Goal: Task Accomplishment & Management: Complete application form

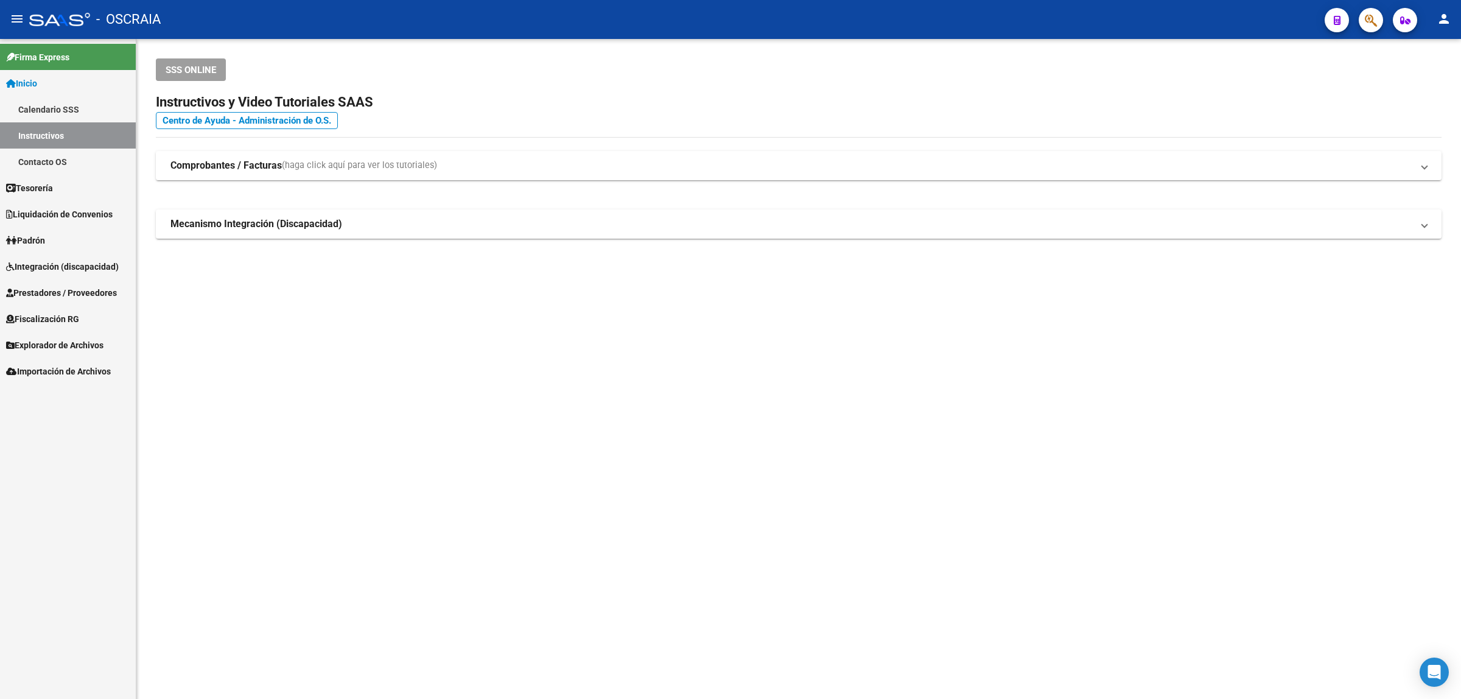
click at [56, 286] on span "Prestadores / Proveedores" at bounding box center [61, 292] width 111 height 13
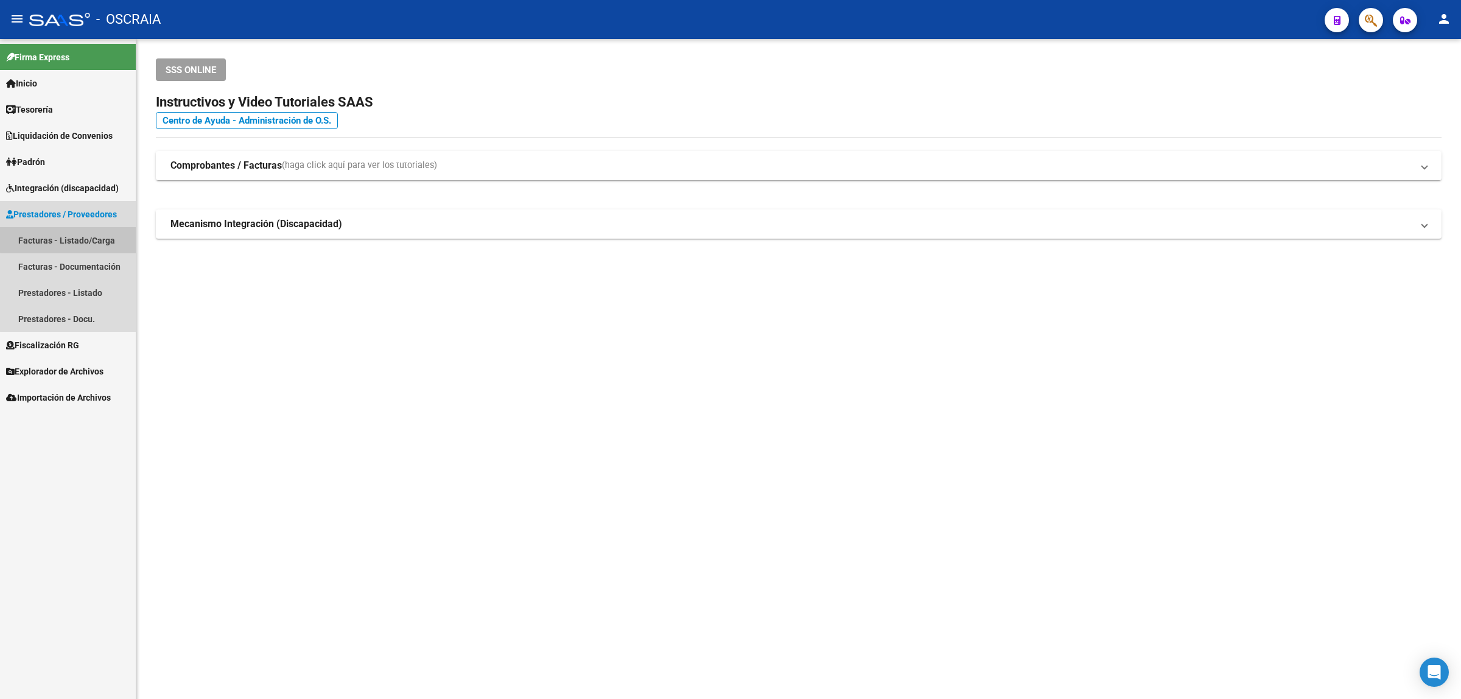
click at [71, 239] on link "Facturas - Listado/Carga" at bounding box center [68, 240] width 136 height 26
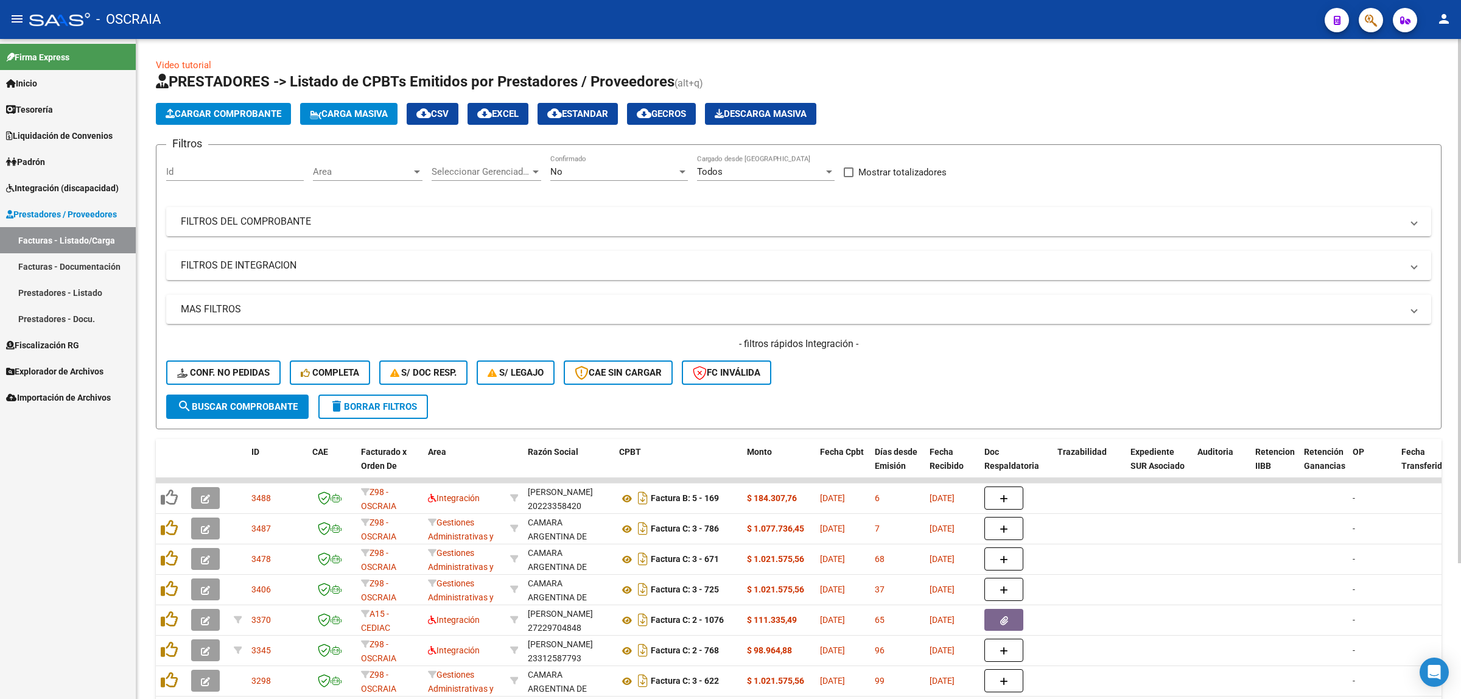
click at [208, 113] on span "Cargar Comprobante" at bounding box center [224, 113] width 116 height 11
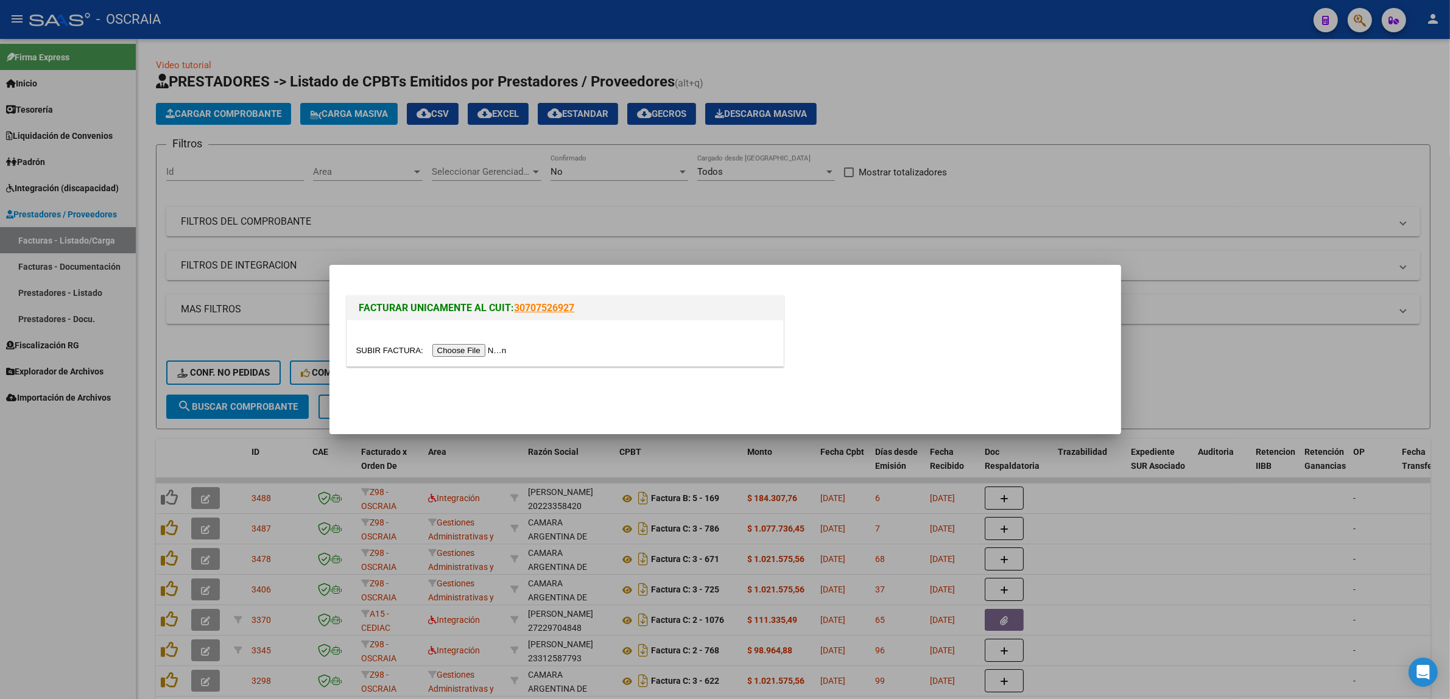
click at [457, 351] on input "file" at bounding box center [433, 350] width 154 height 13
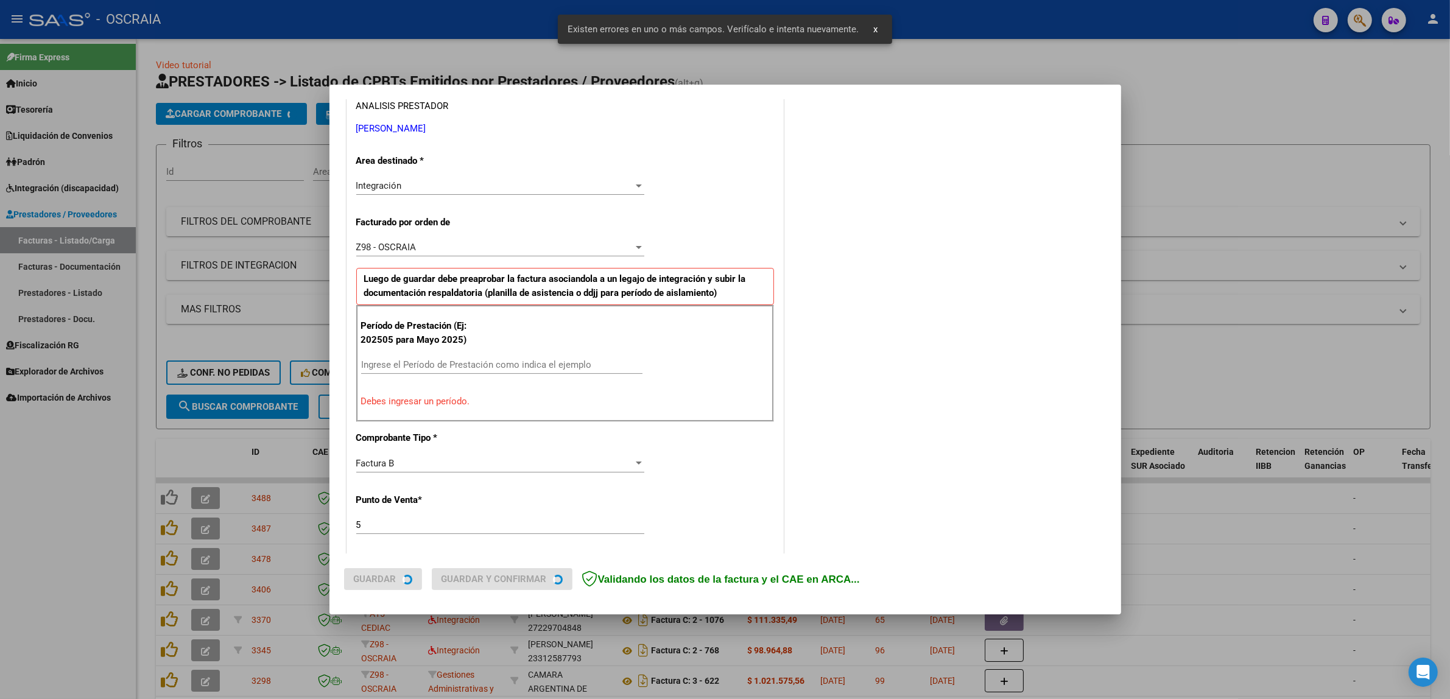
scroll to position [236, 0]
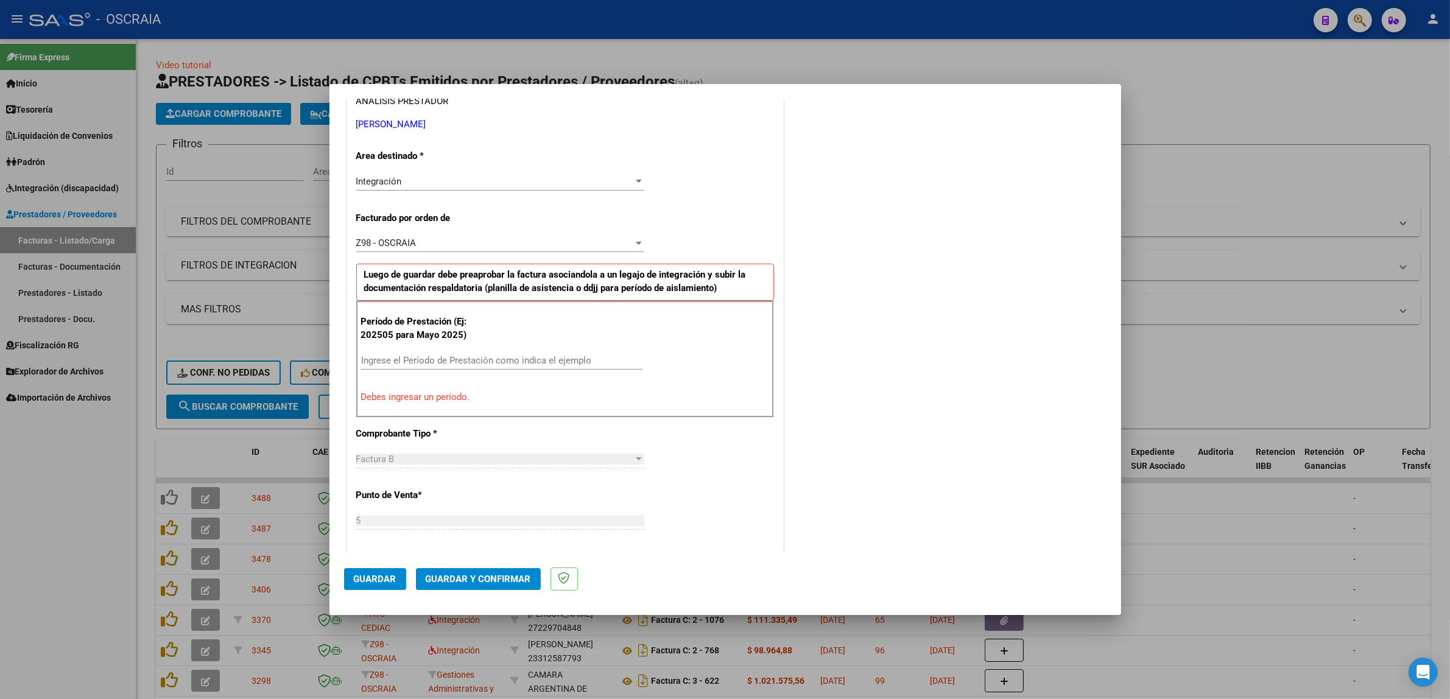
click at [500, 348] on div "Período de Prestación (Ej: 202505 para Mayo 2025) Ingrese el Período de Prestac…" at bounding box center [565, 359] width 418 height 117
click at [500, 354] on div "Ingrese el Período de Prestación como indica el ejemplo" at bounding box center [501, 360] width 281 height 18
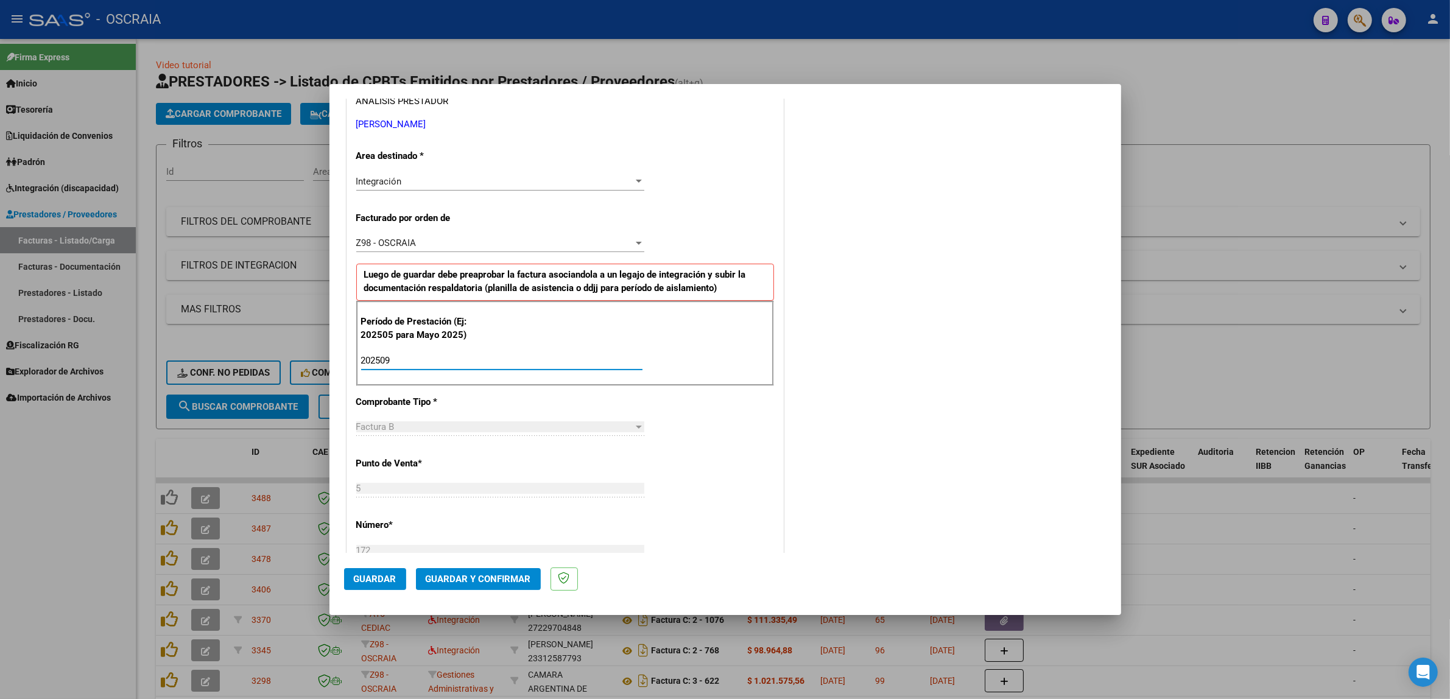
type input "202509"
click at [723, 355] on div "Período de Prestación (Ej: 202505 para Mayo 2025) 202509 Ingrese el Período de …" at bounding box center [565, 343] width 418 height 85
click at [373, 582] on span "Guardar" at bounding box center [375, 579] width 43 height 11
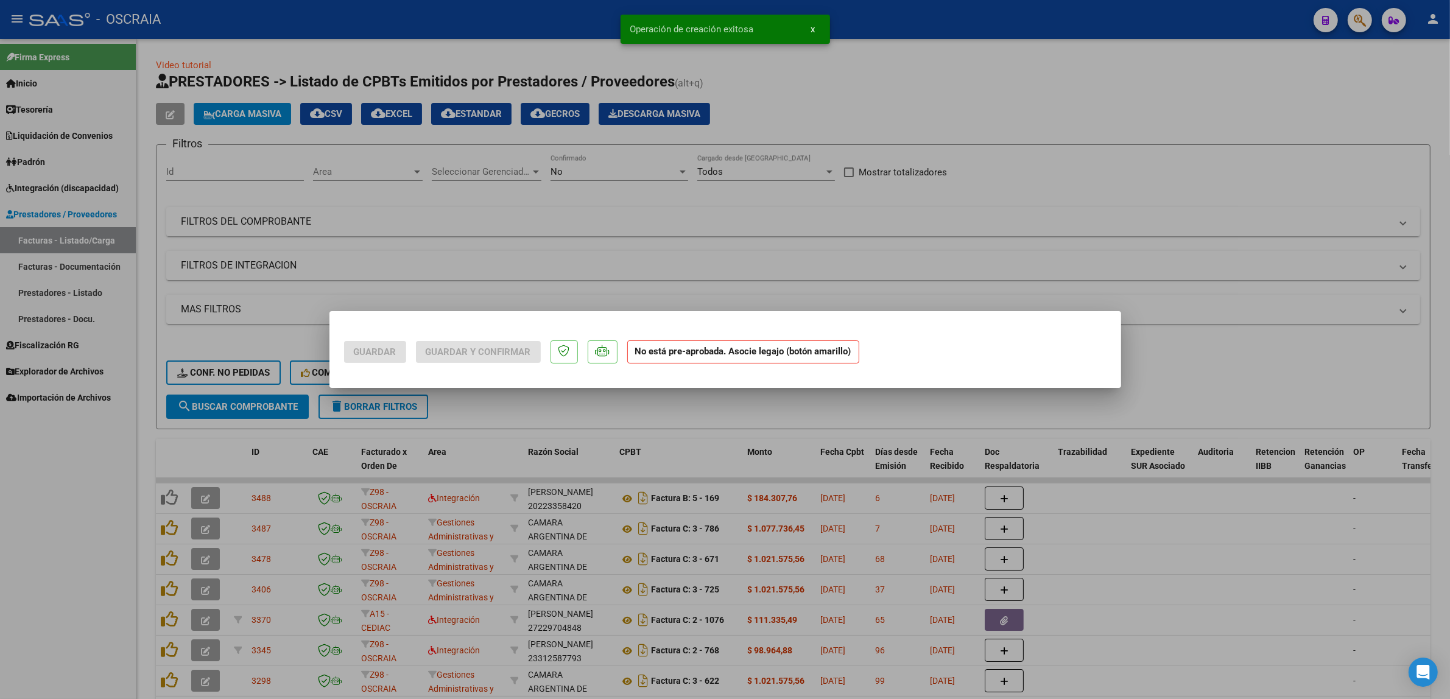
scroll to position [0, 0]
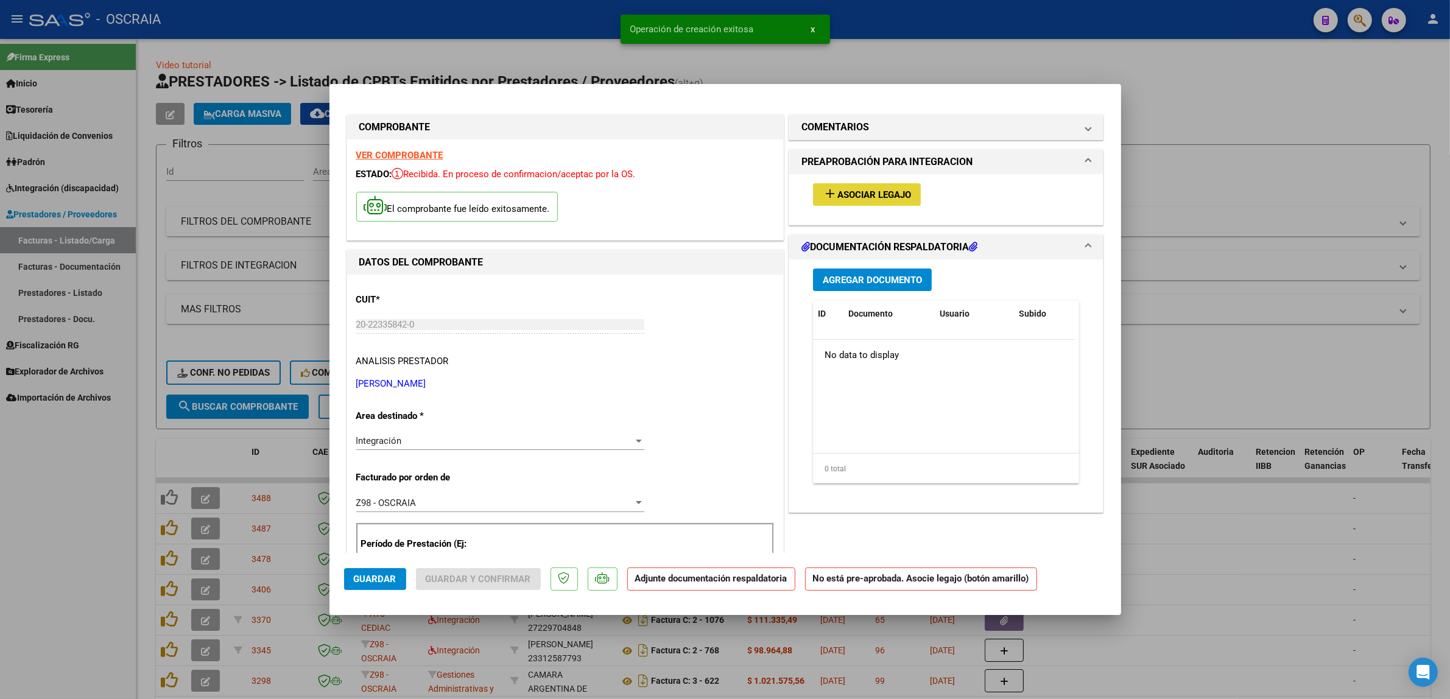
click at [826, 184] on button "add Asociar Legajo" at bounding box center [867, 194] width 108 height 23
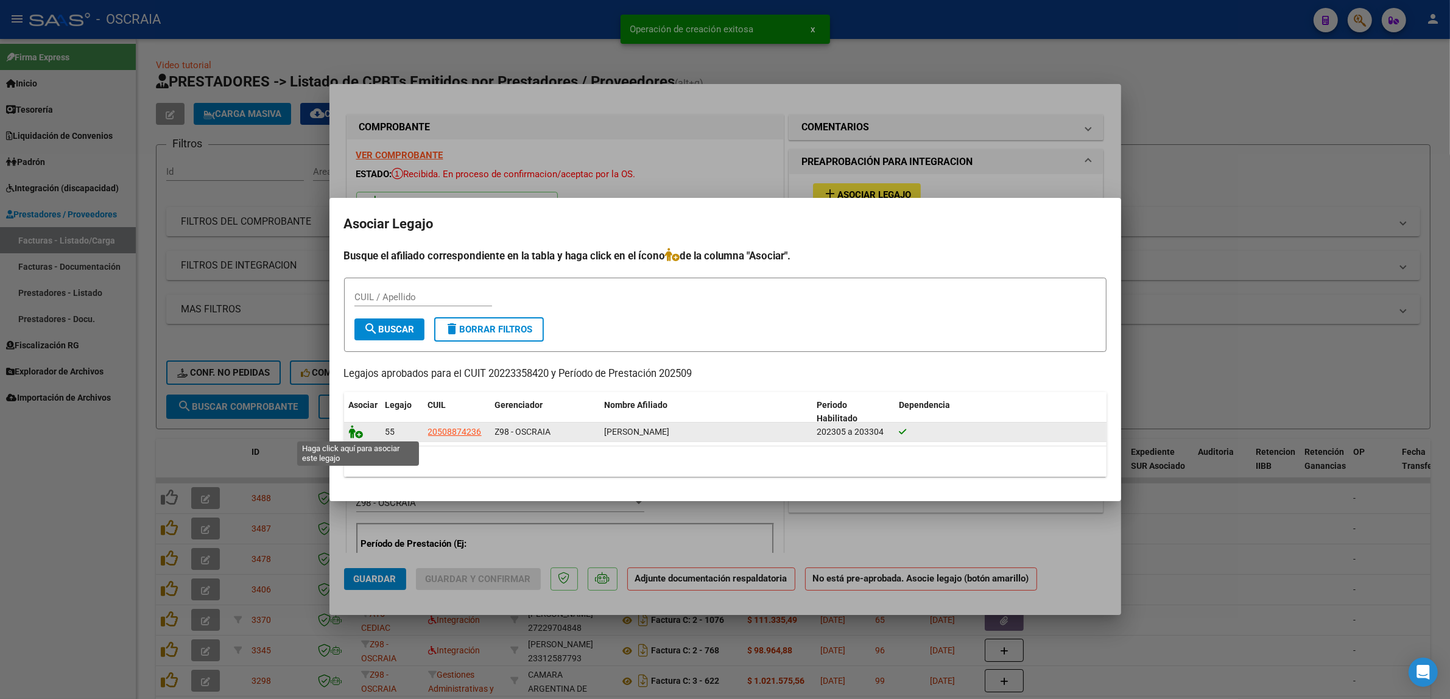
click at [355, 434] on icon at bounding box center [356, 431] width 15 height 13
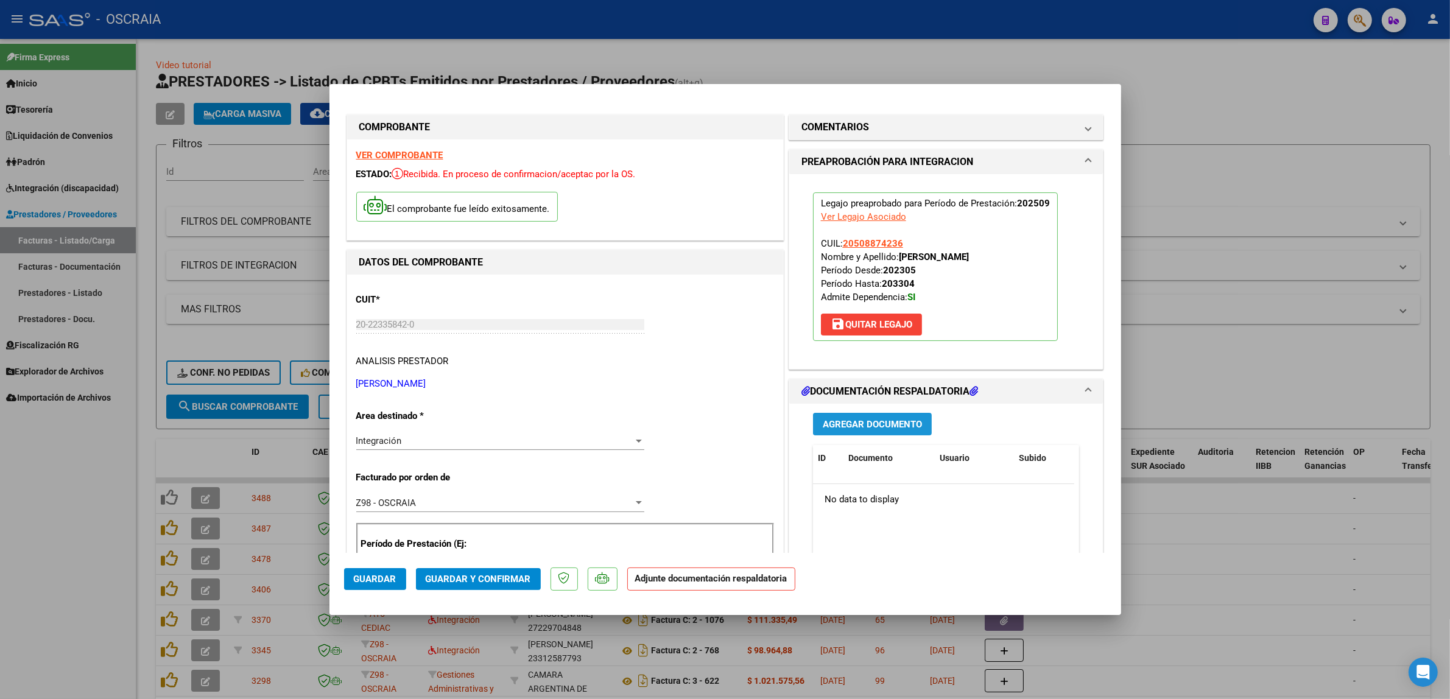
click at [871, 419] on span "Agregar Documento" at bounding box center [872, 424] width 99 height 11
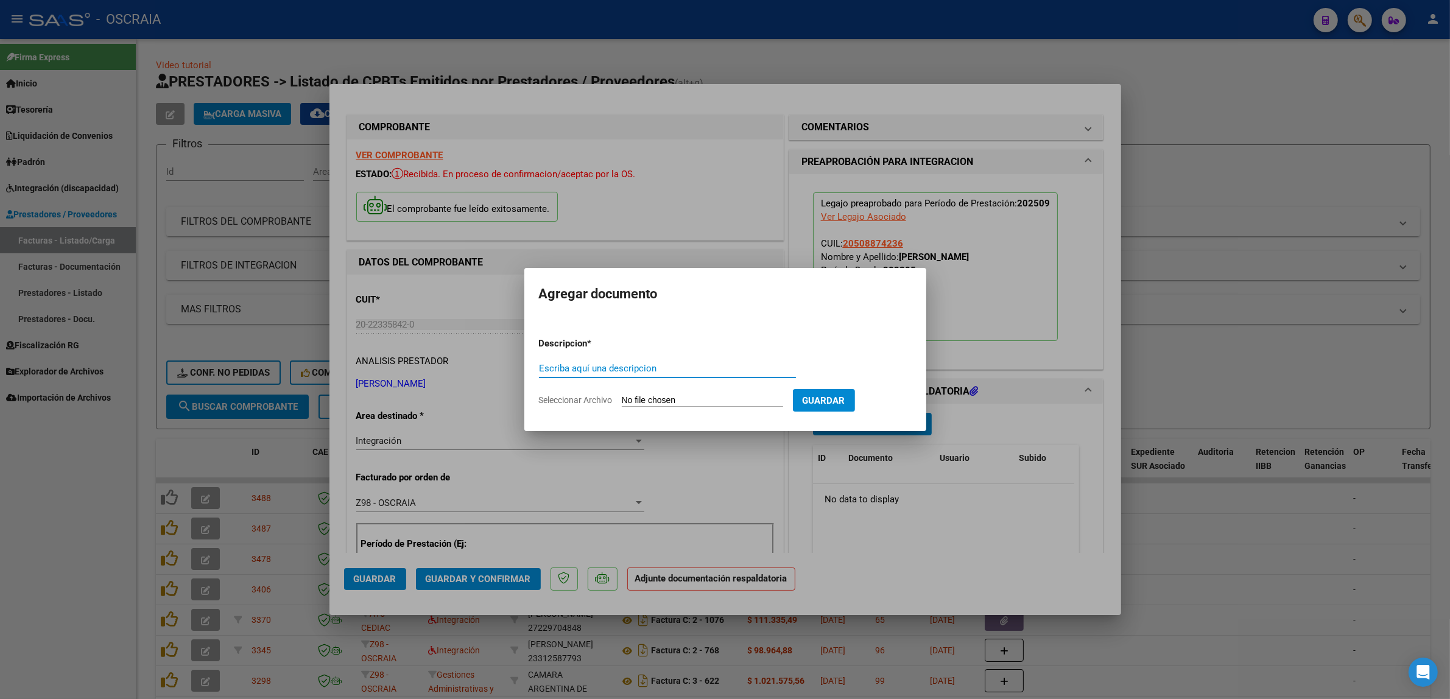
click at [640, 371] on input "Escriba aquí una descripcion" at bounding box center [667, 368] width 257 height 11
type input "PLANILLA DE ASISTENCIA"
click at [622, 395] on input "Seleccionar Archivo" at bounding box center [702, 401] width 161 height 12
type input "C:\fakepath\09-2025 MATTA JORGE ALEJANDRO FC172 TRANSPORTE ESPECIAL GARGIULO EM…"
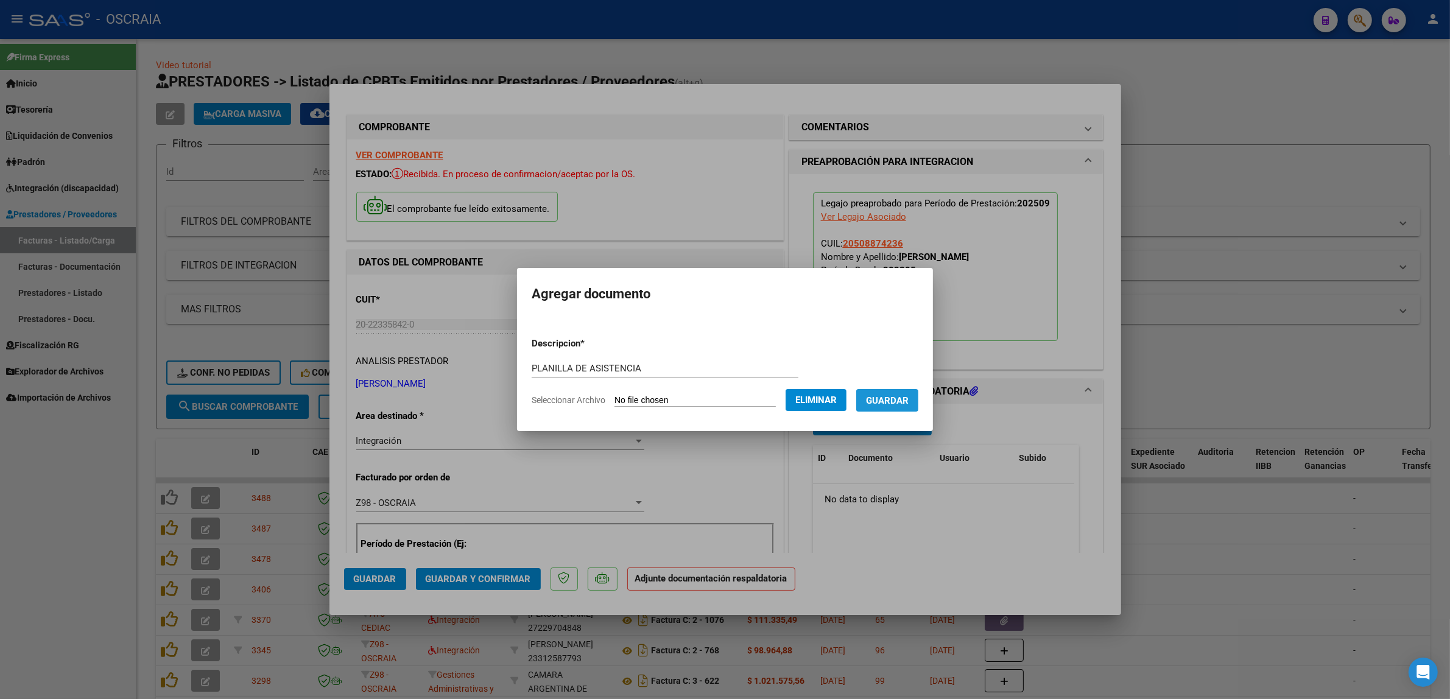
click at [887, 398] on span "Guardar" at bounding box center [887, 400] width 43 height 11
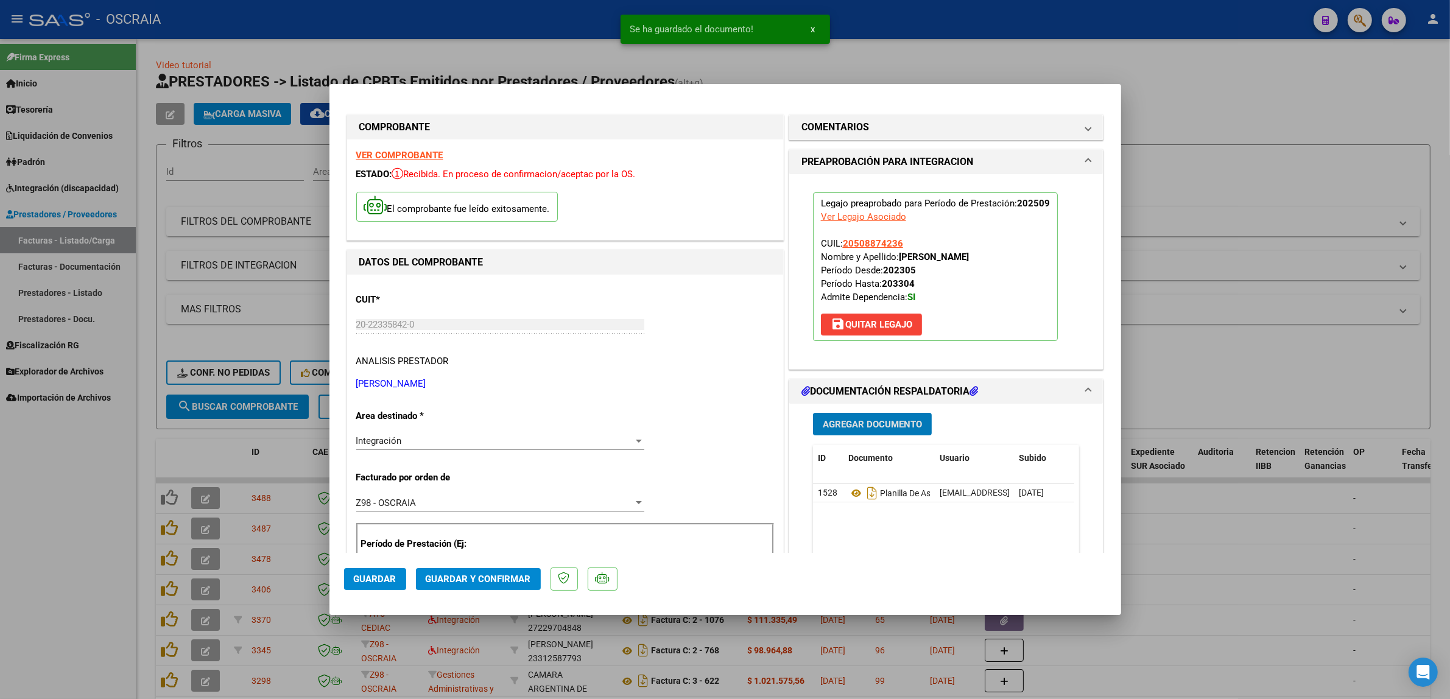
click at [518, 582] on span "Guardar y Confirmar" at bounding box center [478, 579] width 105 height 11
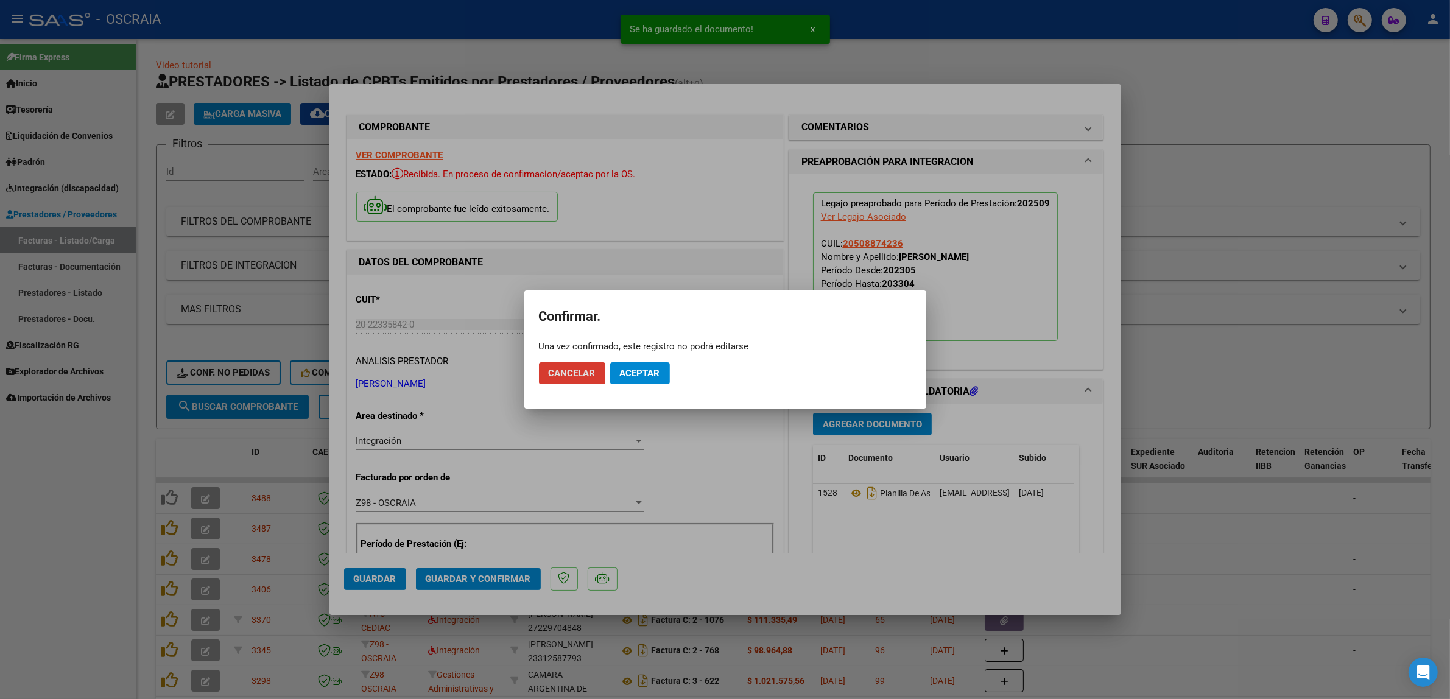
click at [655, 373] on span "Aceptar" at bounding box center [640, 373] width 40 height 11
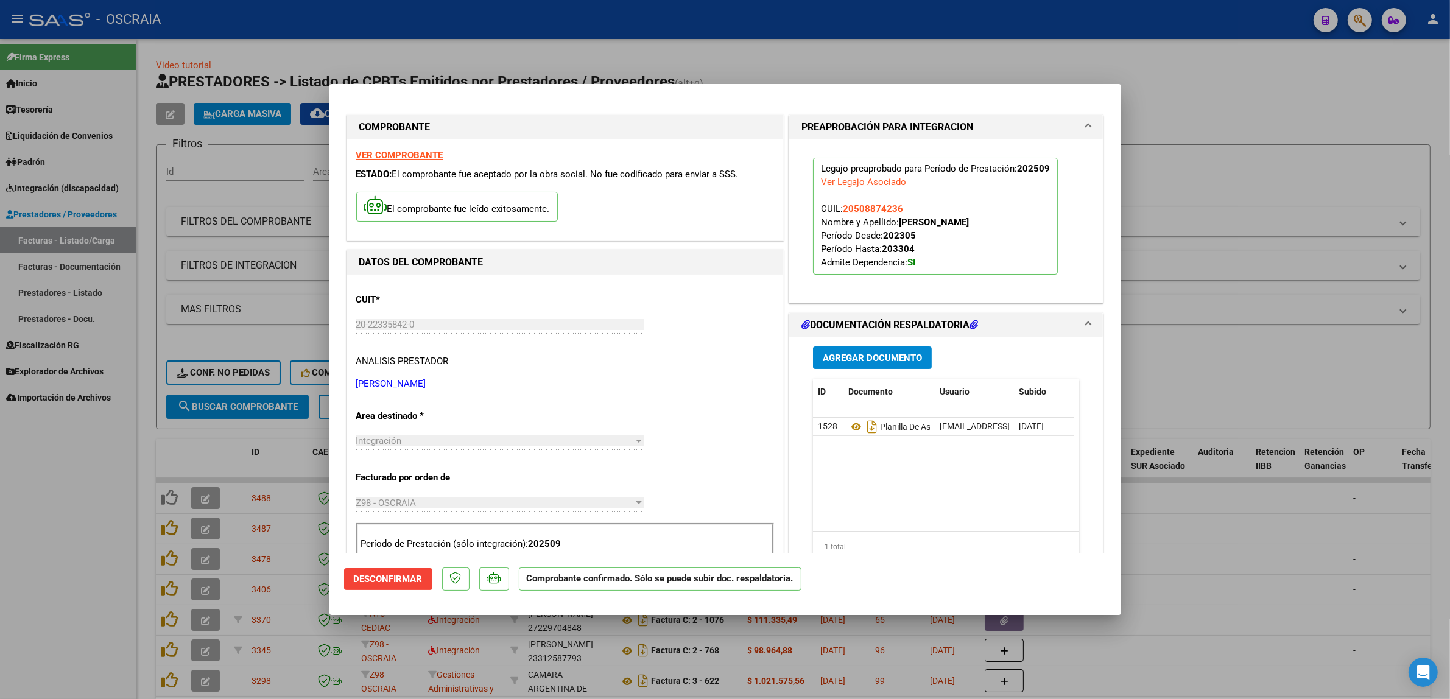
click at [1206, 375] on div at bounding box center [725, 349] width 1450 height 699
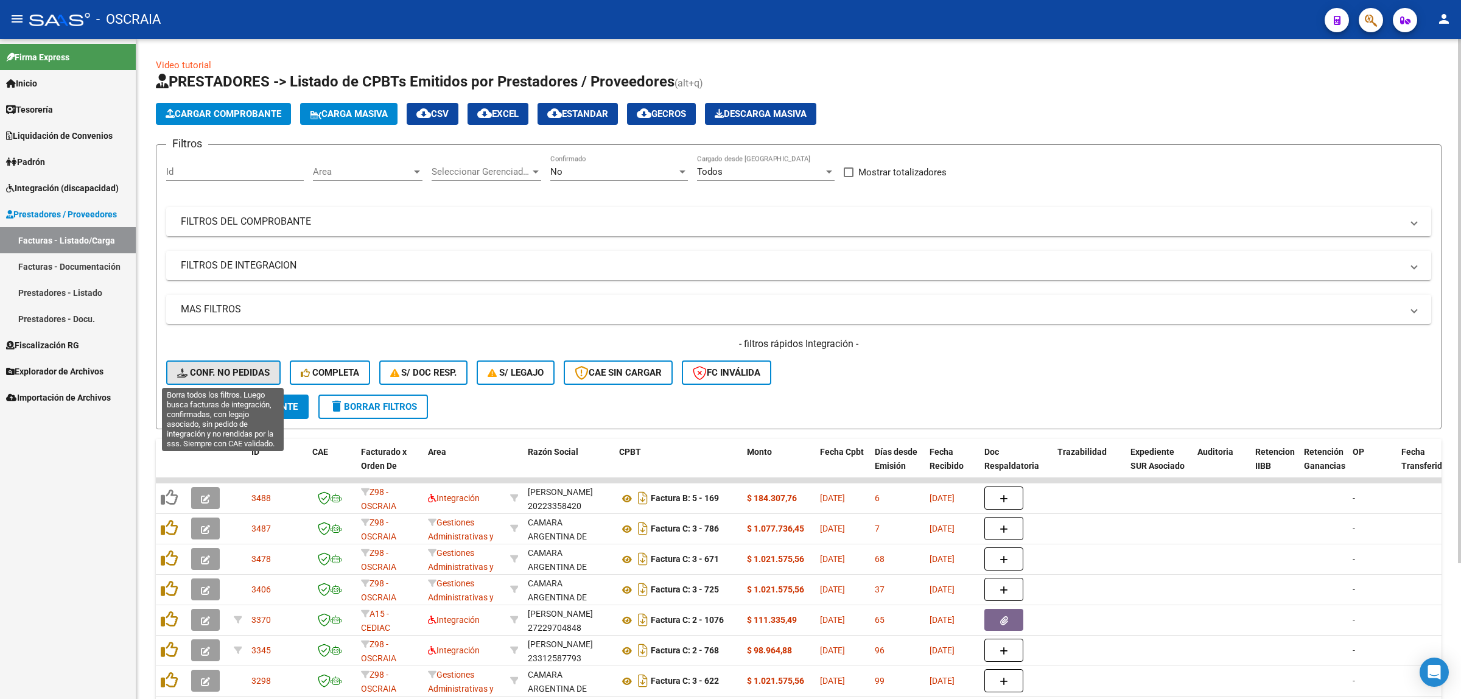
click at [251, 374] on span "Conf. no pedidas" at bounding box center [223, 372] width 93 height 11
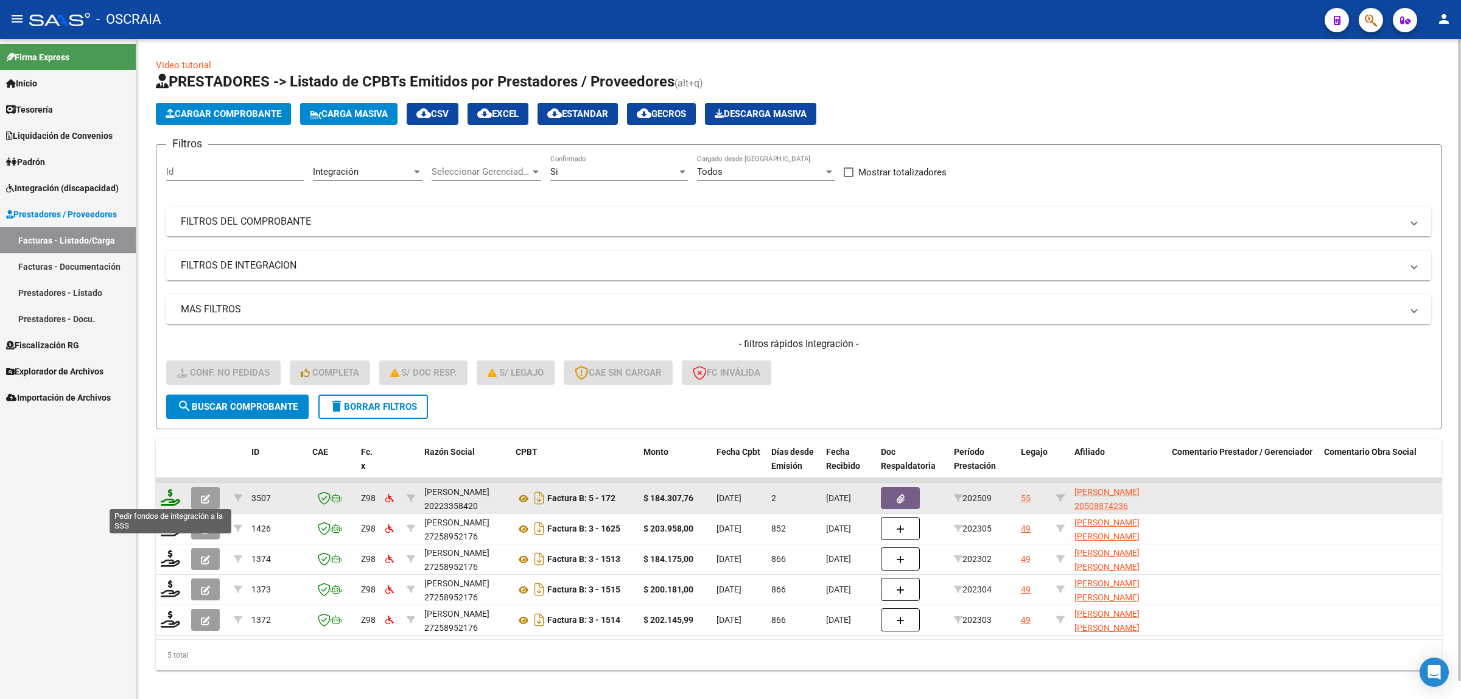
click at [170, 493] on icon at bounding box center [170, 497] width 19 height 17
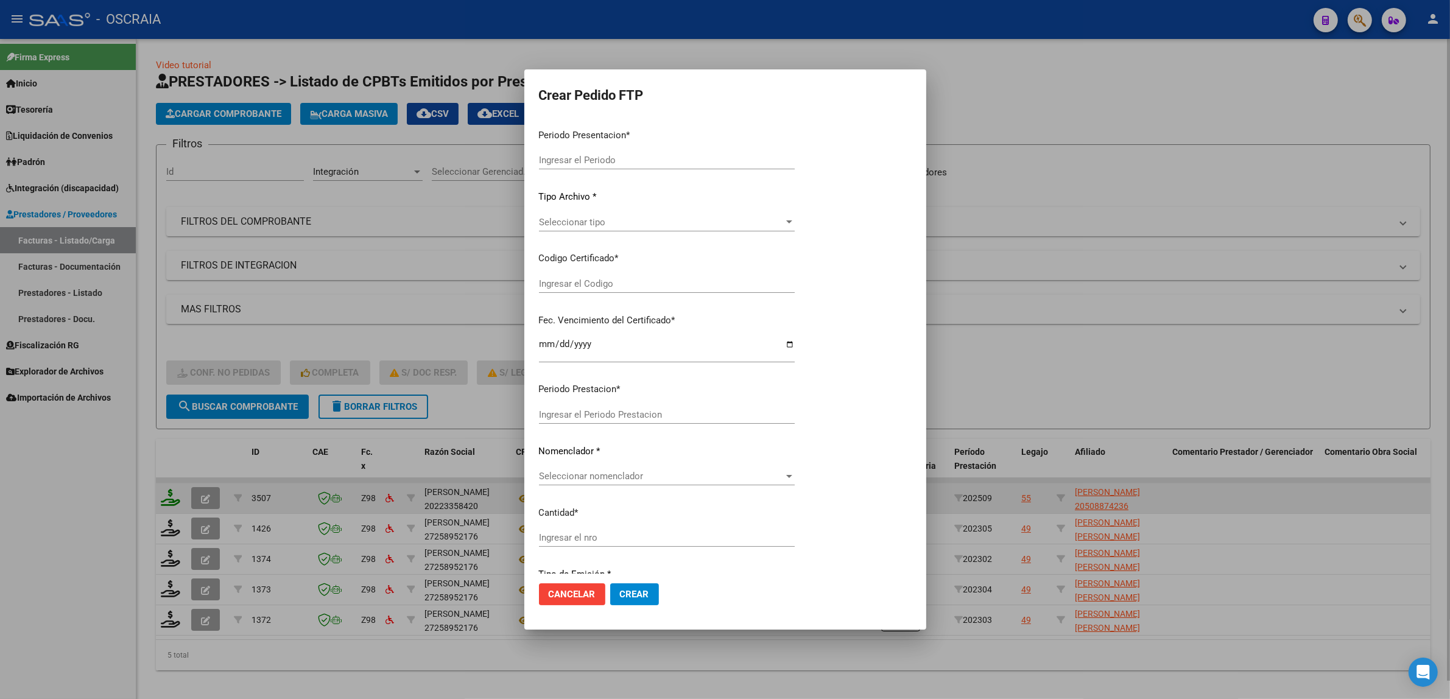
type input "202509"
type input "$ 184.307,76"
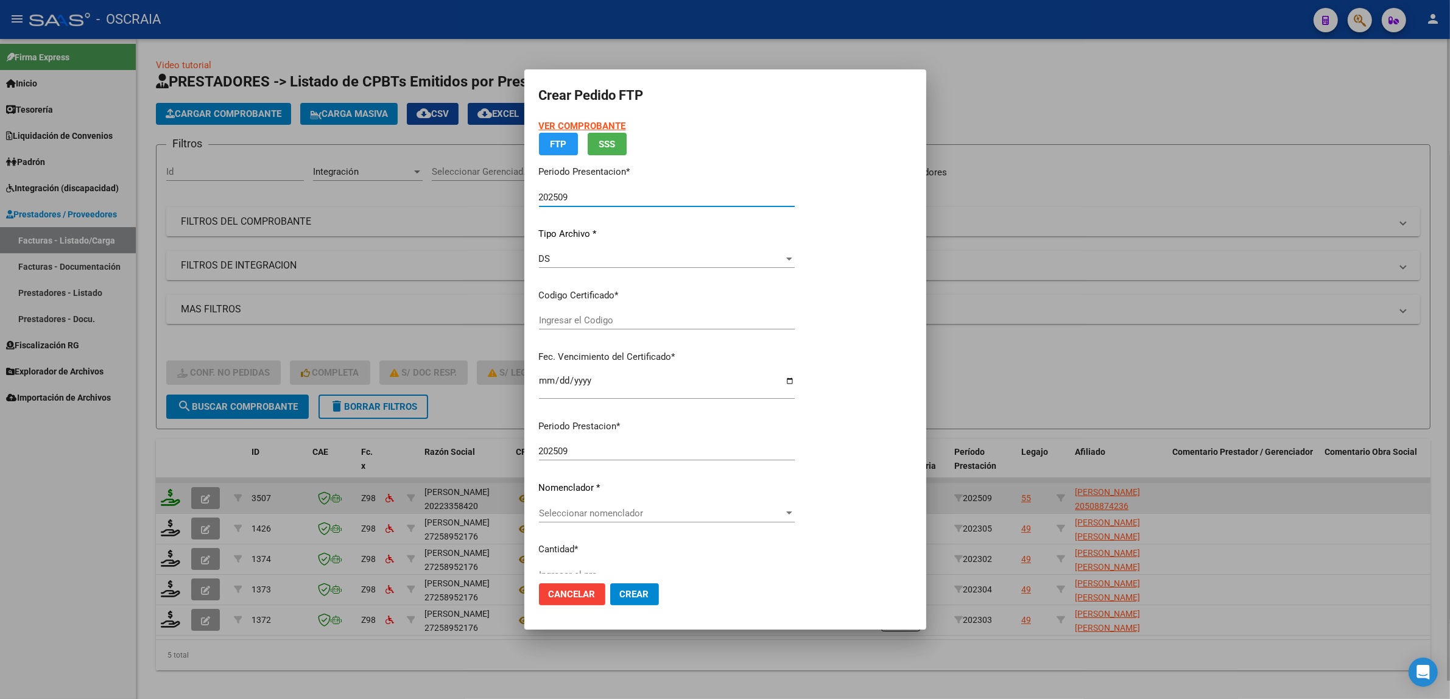
type input "ARG02000508874232023041320330413BS430"
type input "2033-04-01"
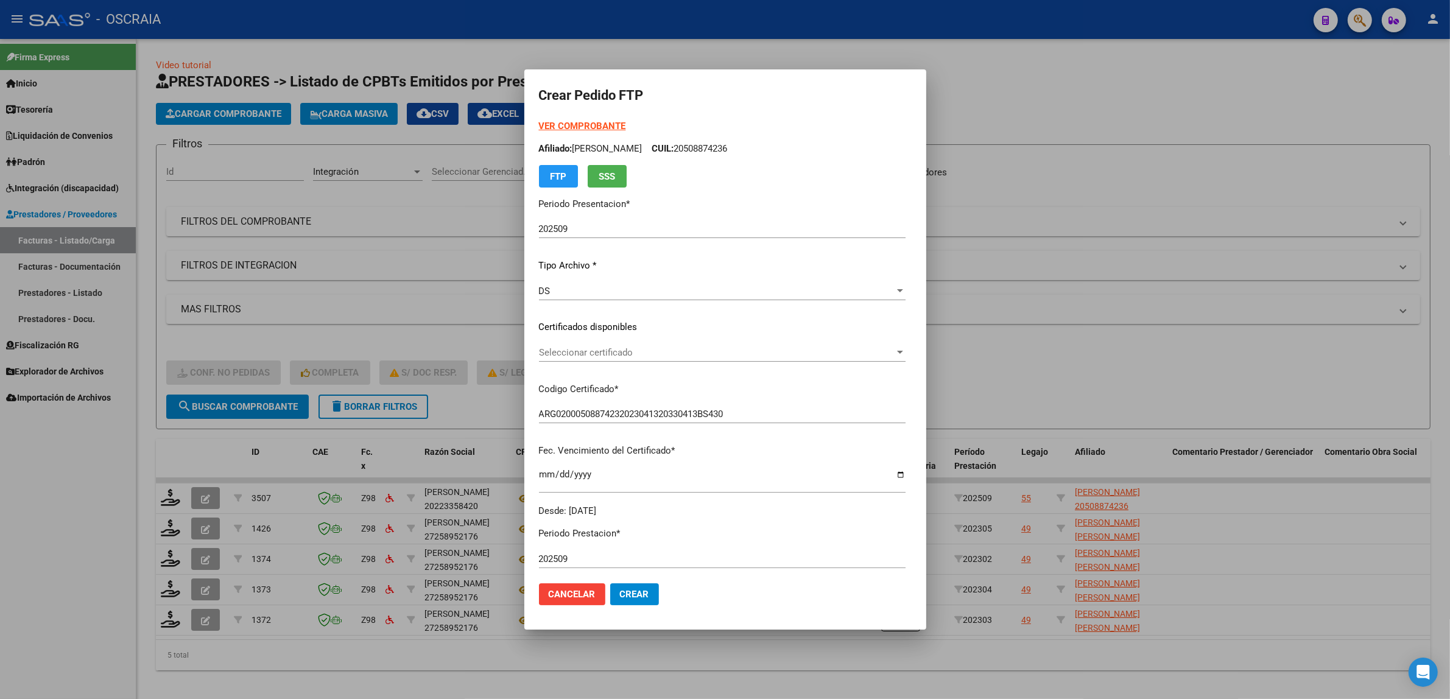
click at [622, 341] on div "VER COMPROBANTE ARCA Padrón Afiliado: GARGIULO EMILIANO FERNANDO CUIL: 20508874…" at bounding box center [722, 318] width 367 height 398
click at [617, 354] on span "Seleccionar certificado" at bounding box center [717, 352] width 356 height 11
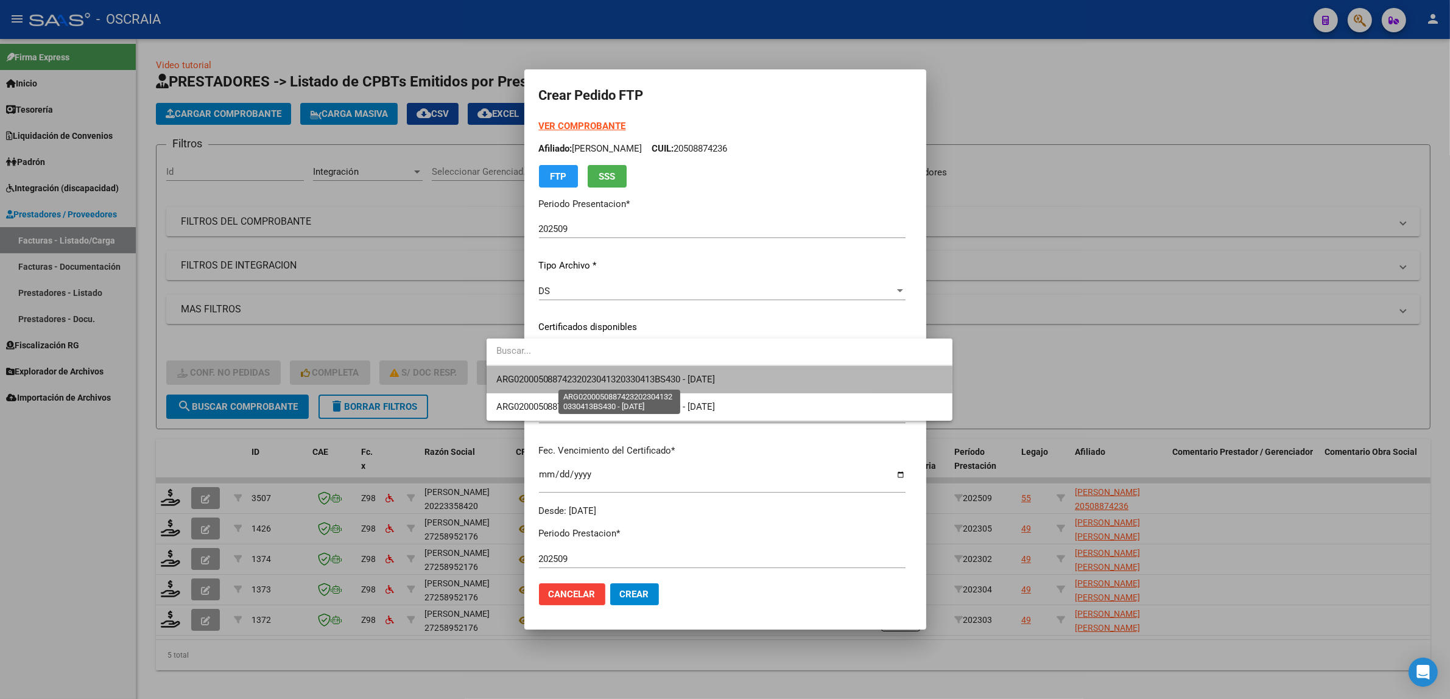
click at [603, 379] on span "ARG02000508874232023041320330413BS430 - 2033-04-01" at bounding box center [605, 379] width 219 height 11
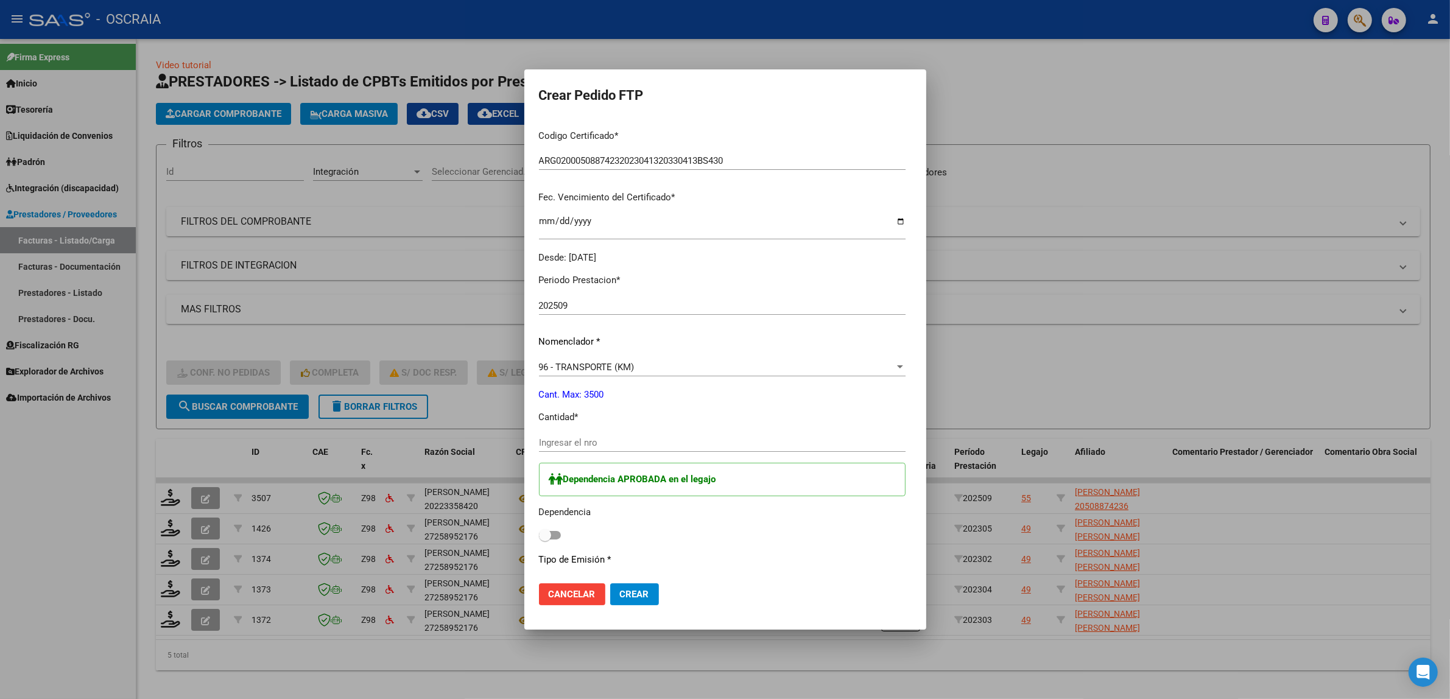
scroll to position [531, 0]
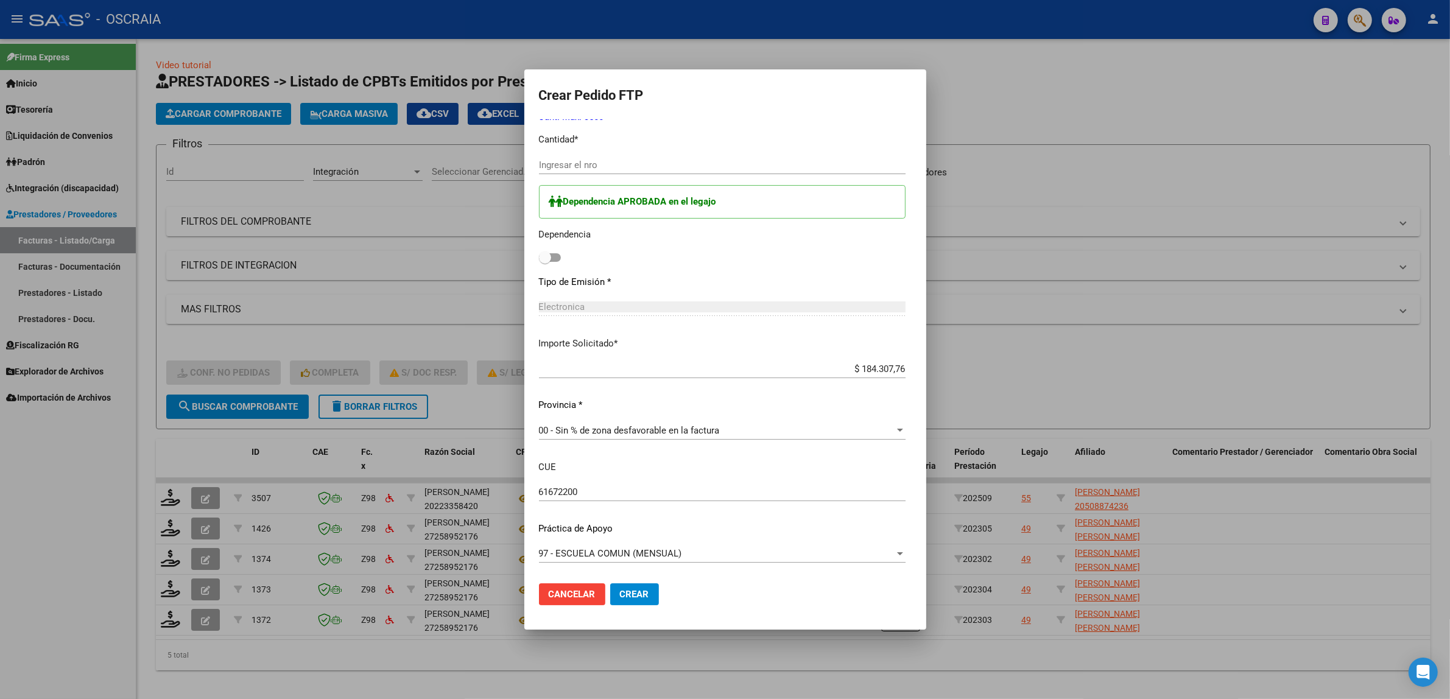
click at [539, 259] on span at bounding box center [545, 257] width 12 height 12
click at [544, 262] on input "checkbox" at bounding box center [544, 262] width 1 height 1
checkbox input "true"
click at [636, 351] on div "Periodo Prestacion * 202509 Ingresar el Periodo Prestacion Nomenclador * 96 - T…" at bounding box center [722, 281] width 367 height 588
click at [640, 361] on div "$ 184.307,76 Ingresar imp. solicitado" at bounding box center [722, 369] width 367 height 18
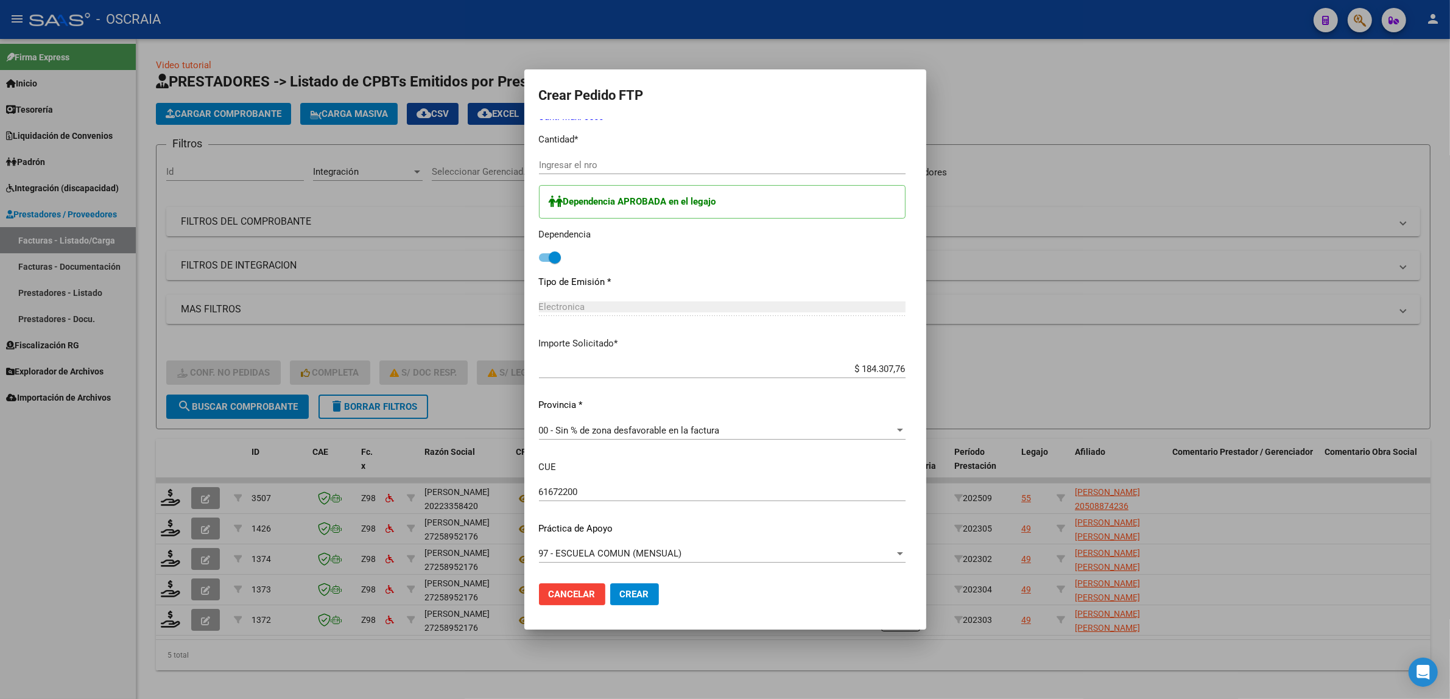
click at [640, 361] on div "$ 184.307,76 Ingresar imp. solicitado" at bounding box center [722, 369] width 367 height 18
click at [658, 553] on div "97 - ESCUELA COMUN (MENSUAL)" at bounding box center [717, 553] width 356 height 11
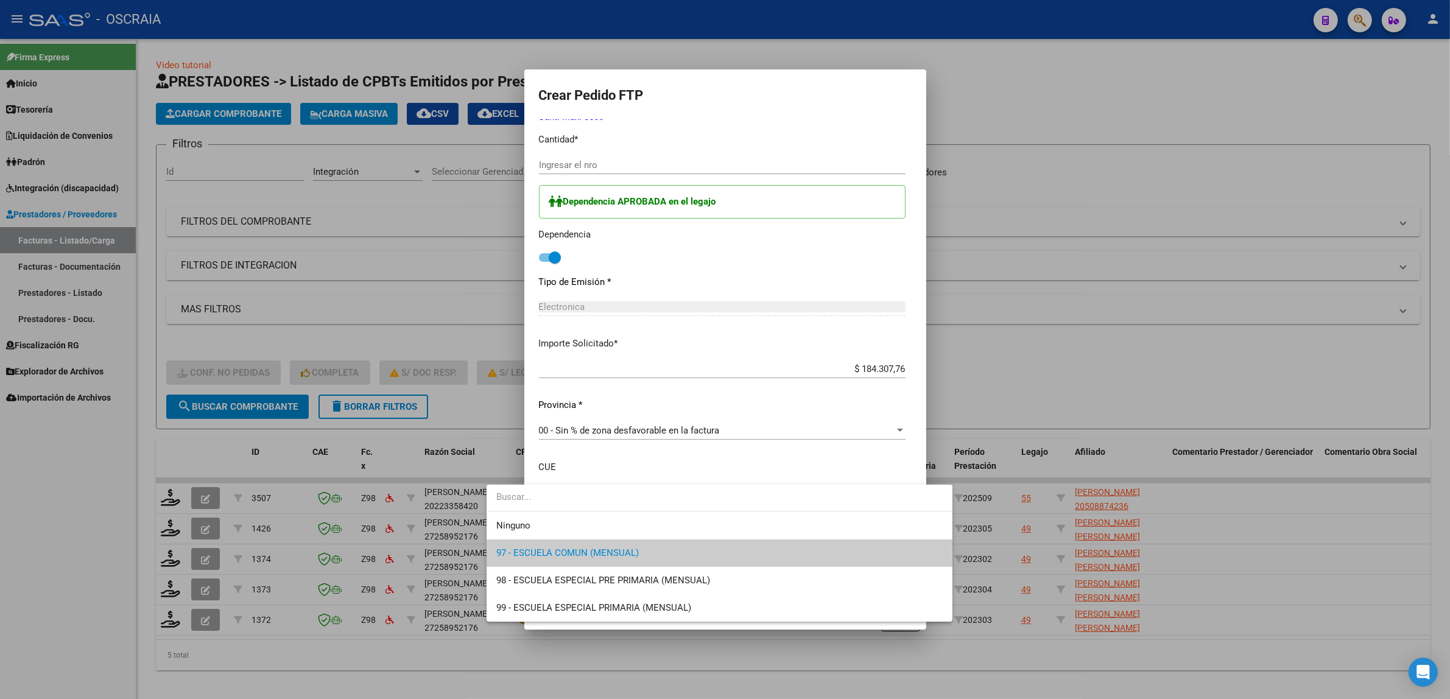
click at [649, 504] on input "dropdown search" at bounding box center [720, 496] width 466 height 27
click at [644, 466] on div at bounding box center [725, 349] width 1450 height 699
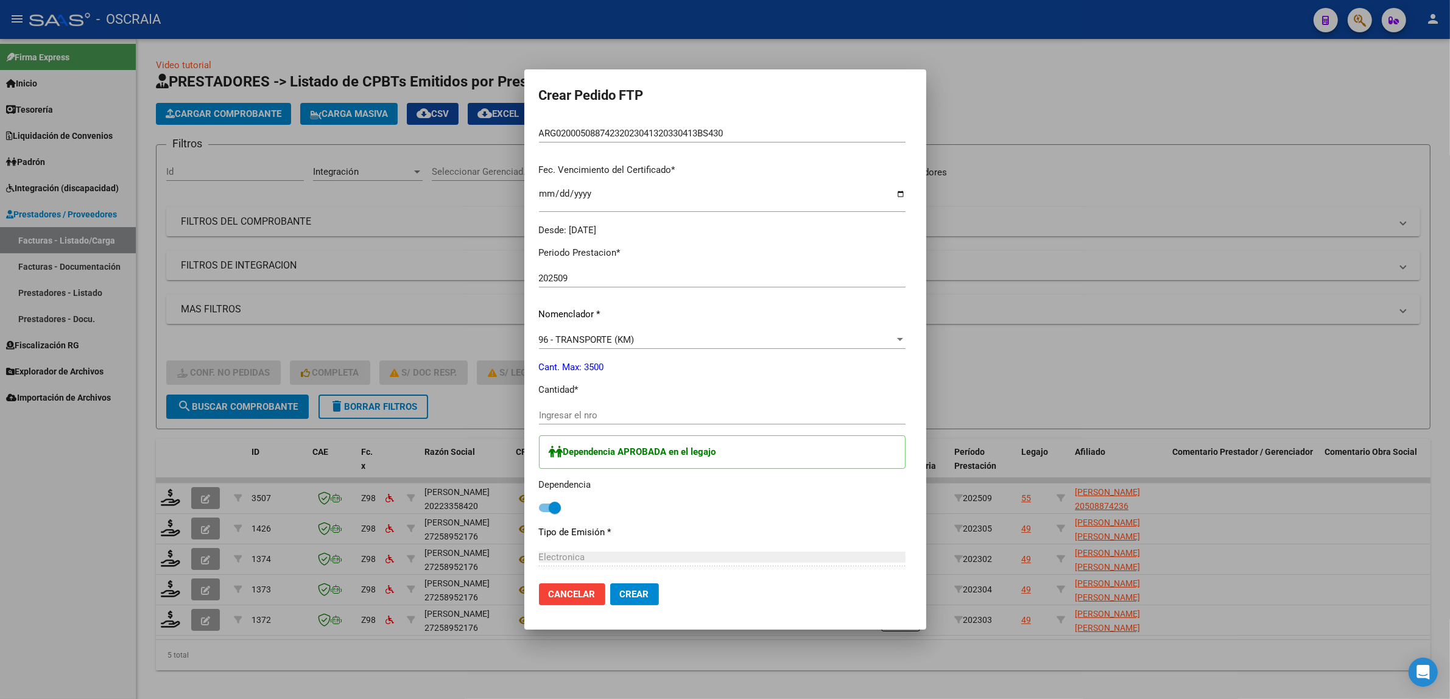
scroll to position [278, 0]
click at [610, 421] on input "Ingresar el nro" at bounding box center [722, 418] width 367 height 11
type input "252"
click at [666, 478] on div "Dependencia APROBADA en el legajo Dependencia" at bounding box center [722, 478] width 367 height 81
click at [610, 588] on button "Crear" at bounding box center [634, 594] width 49 height 22
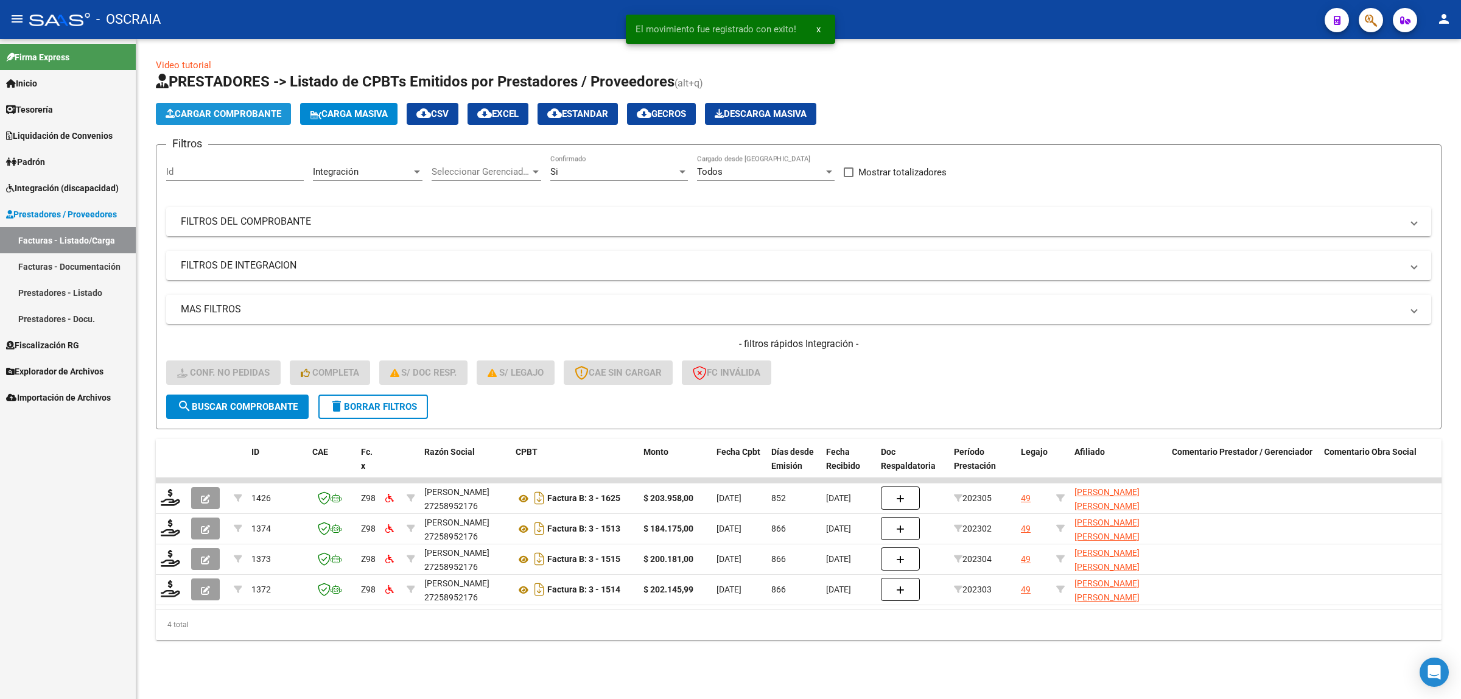
click at [215, 119] on button "Cargar Comprobante" at bounding box center [223, 114] width 135 height 22
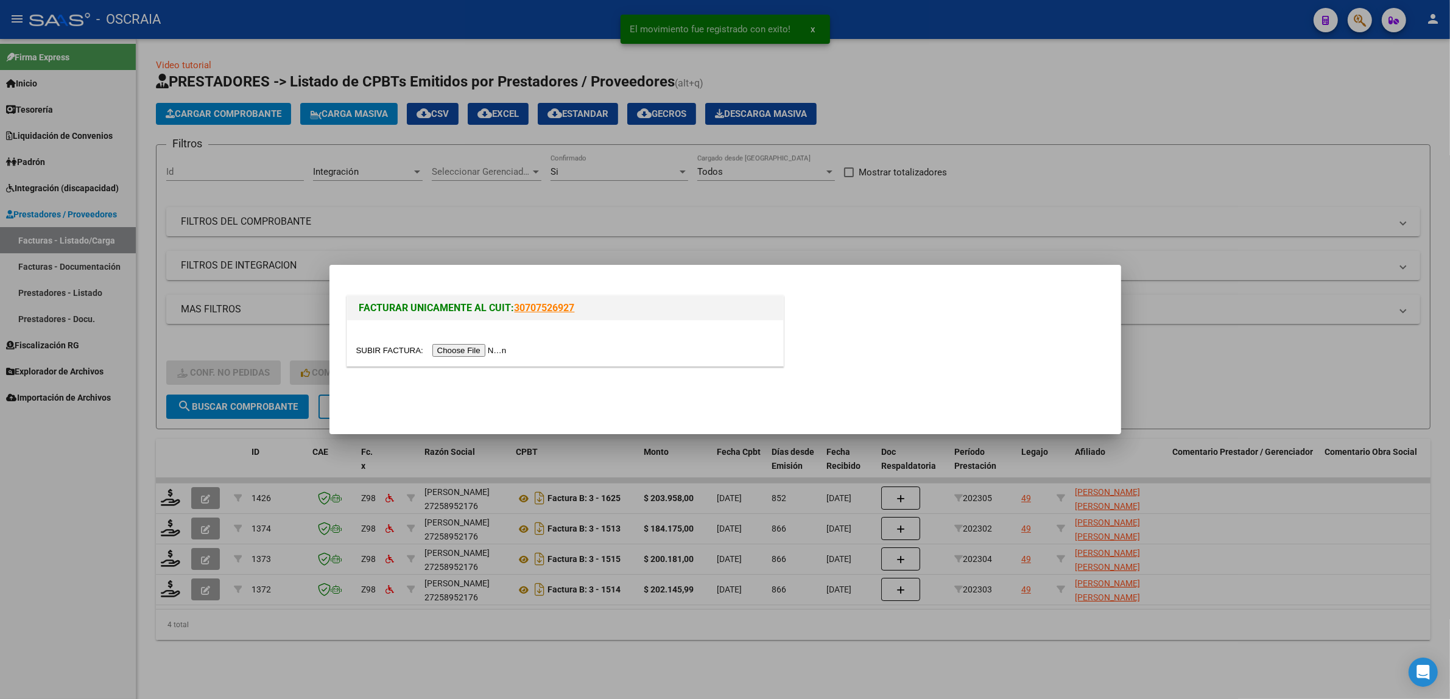
click at [463, 356] on input "file" at bounding box center [433, 350] width 154 height 13
click at [951, 135] on div at bounding box center [725, 349] width 1450 height 699
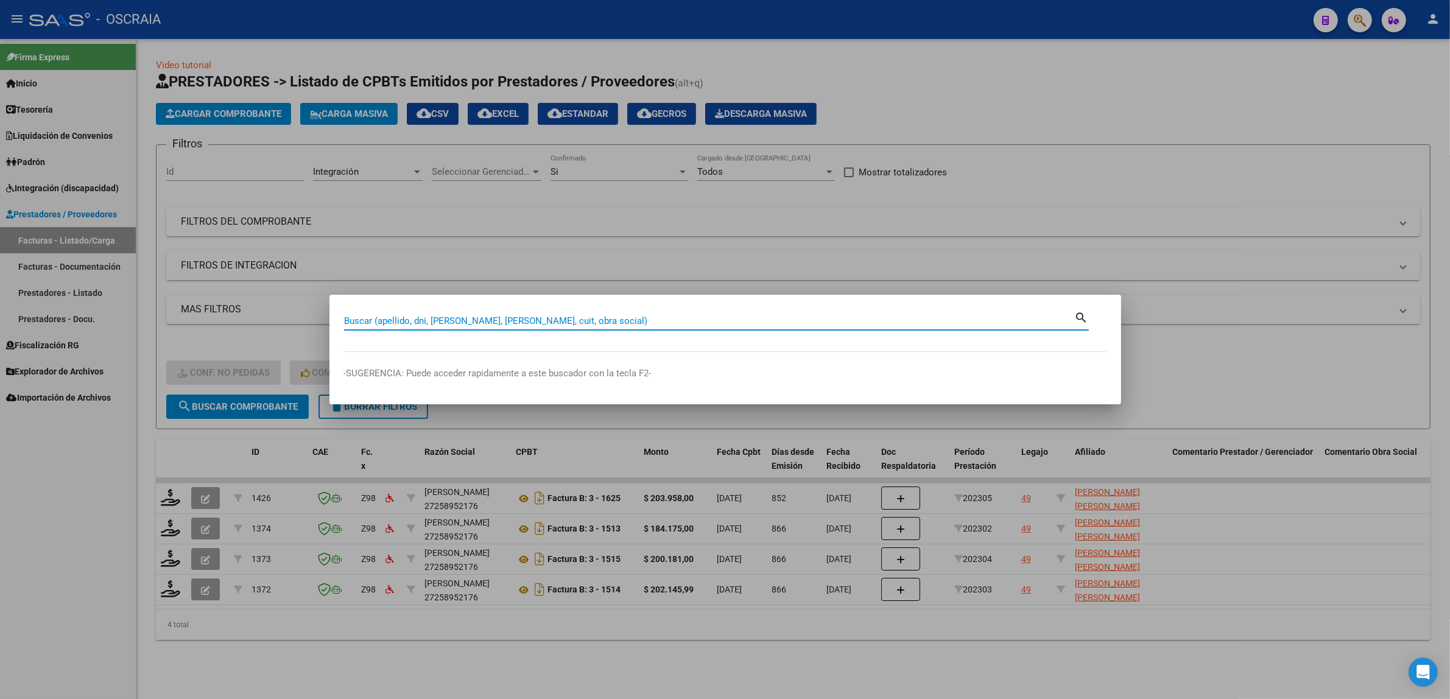
paste input "48.476.469,"
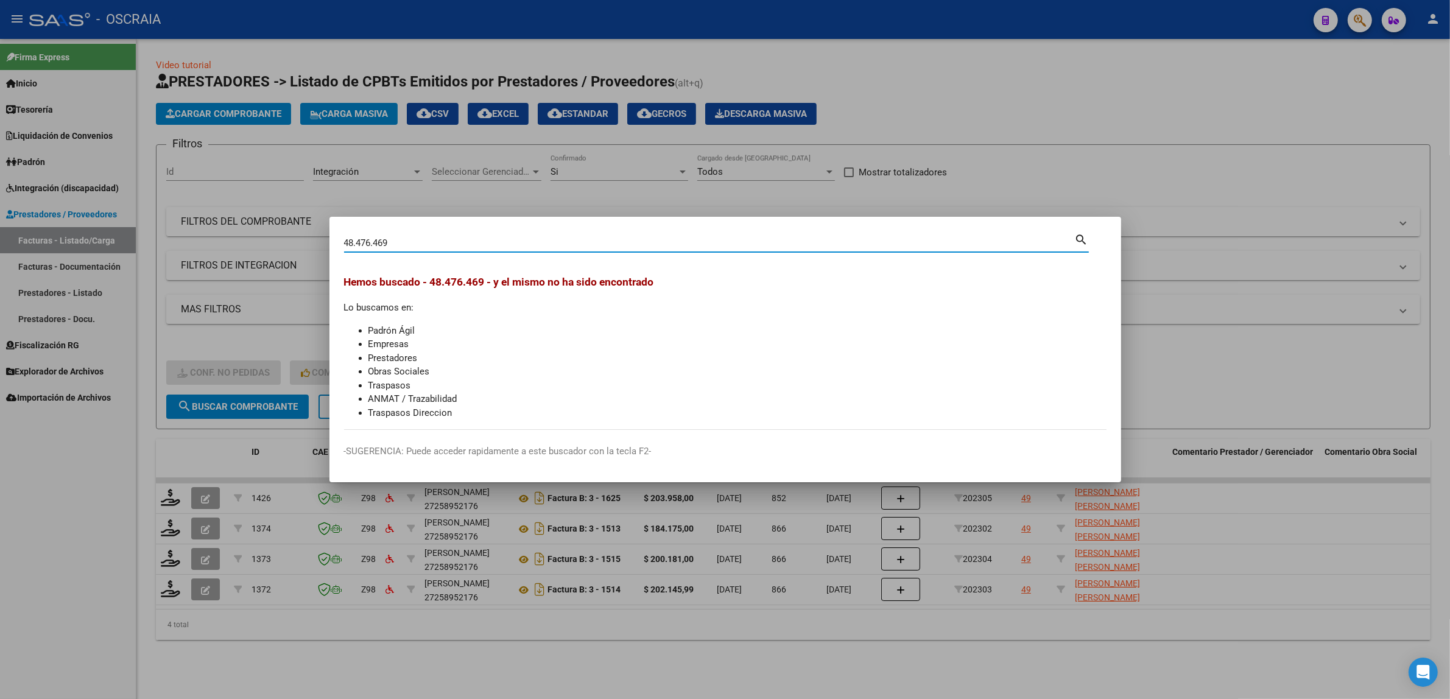
click at [374, 247] on input "48.476.469" at bounding box center [709, 242] width 731 height 11
click at [355, 241] on input "48.476469" at bounding box center [709, 242] width 731 height 11
click at [387, 244] on input "48476469" at bounding box center [709, 242] width 731 height 11
type input "48476469"
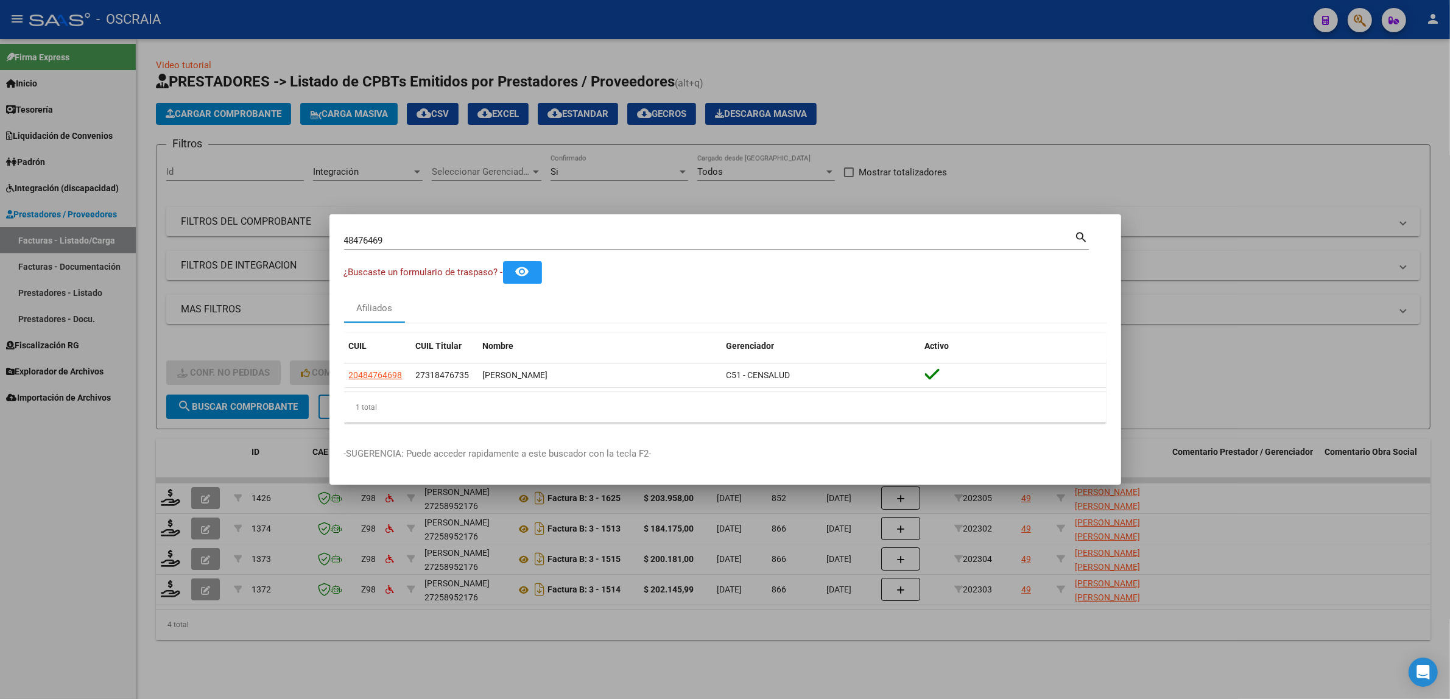
click at [684, 304] on div "Afiliados" at bounding box center [725, 308] width 762 height 29
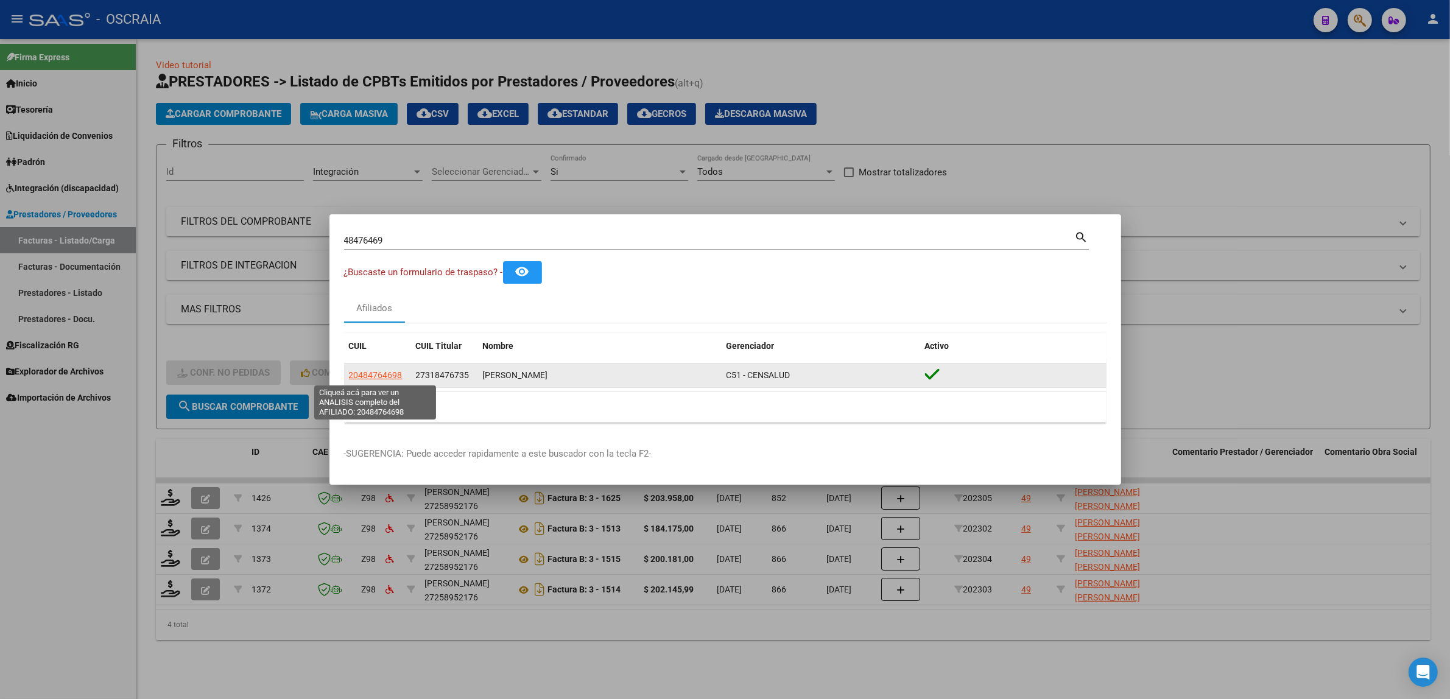
click at [387, 378] on span "20484764698" at bounding box center [376, 375] width 54 height 10
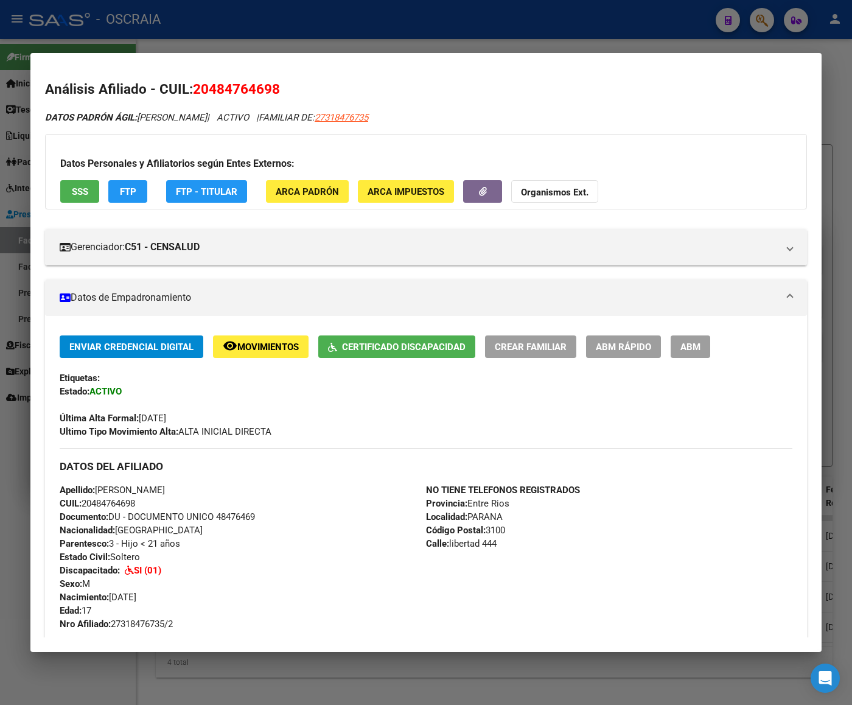
click at [268, 40] on div at bounding box center [426, 352] width 852 height 705
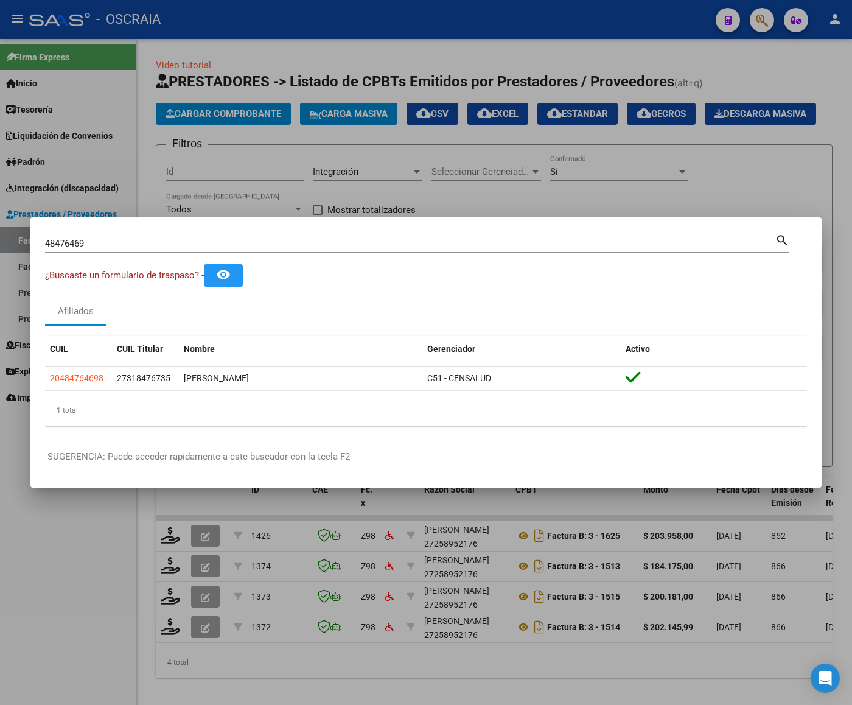
click at [168, 113] on div at bounding box center [426, 352] width 852 height 705
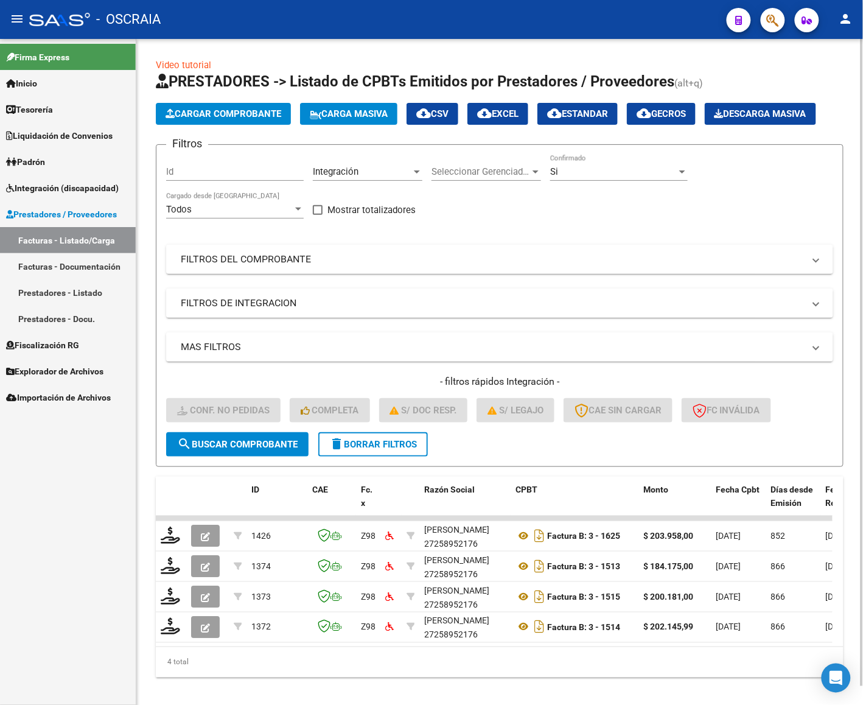
click at [236, 107] on button "Cargar Comprobante" at bounding box center [223, 114] width 135 height 22
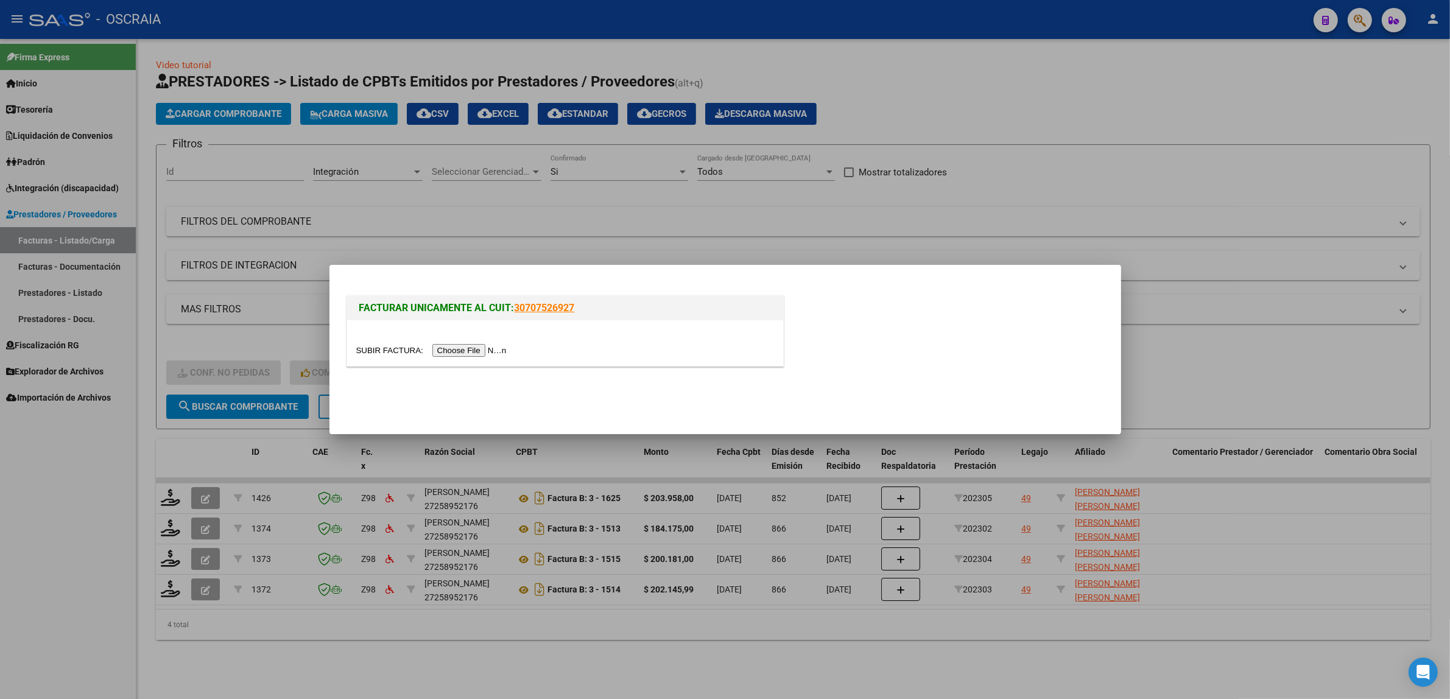
click at [492, 342] on div at bounding box center [565, 343] width 436 height 46
click at [505, 347] on input "file" at bounding box center [433, 350] width 154 height 13
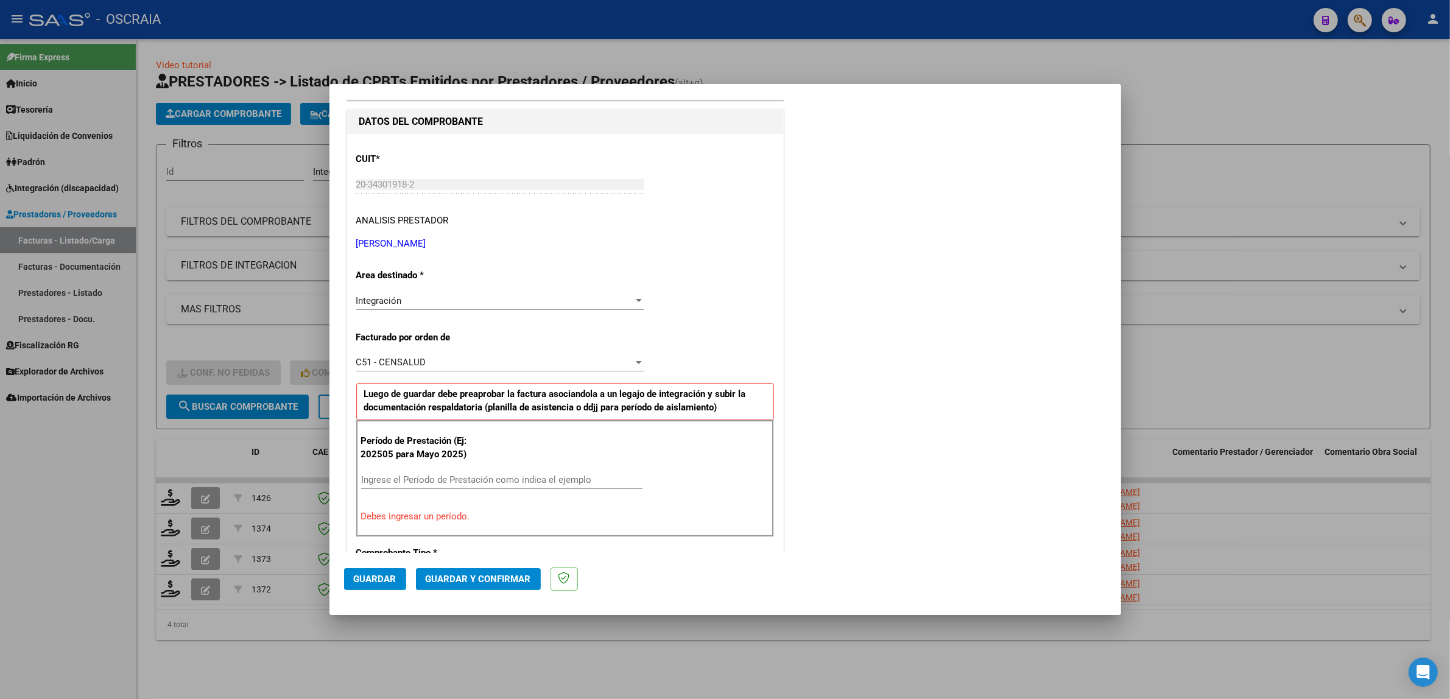
scroll to position [253, 0]
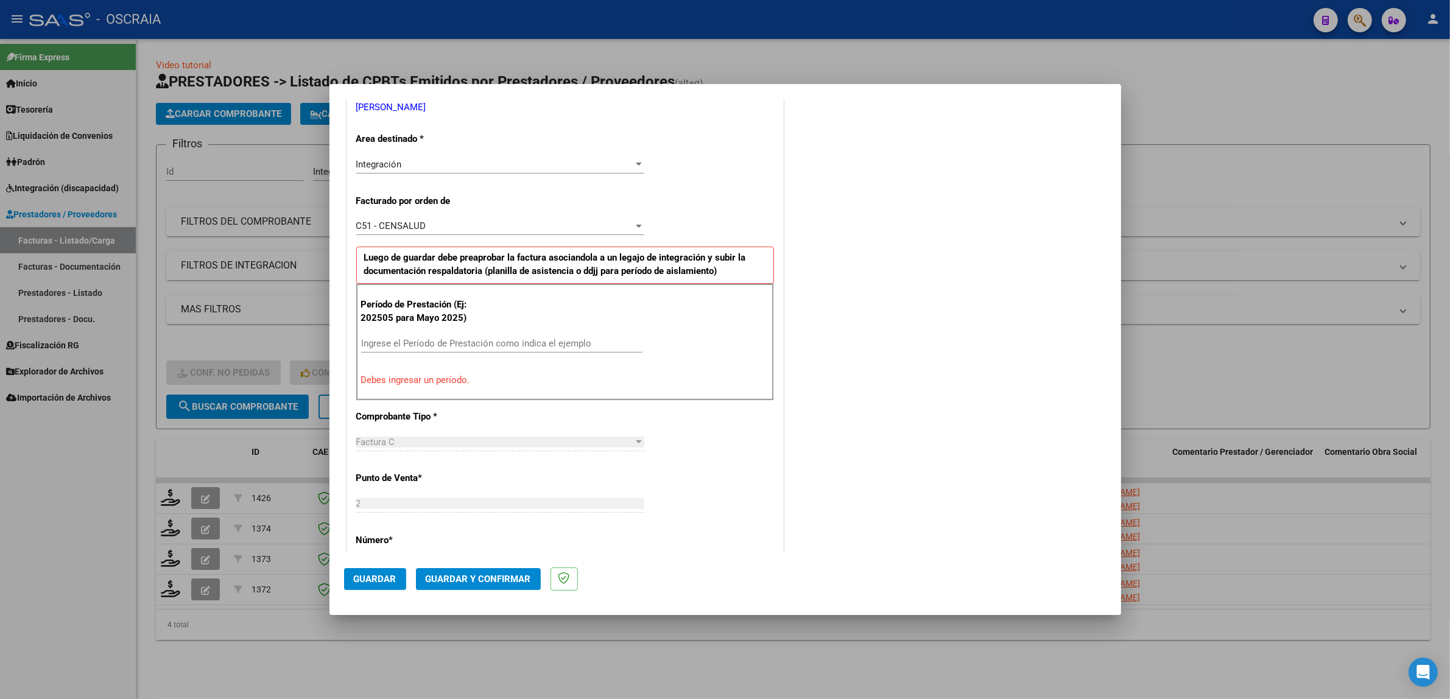
click at [437, 338] on div "Ingrese el Período de Prestación como indica el ejemplo" at bounding box center [501, 343] width 281 height 18
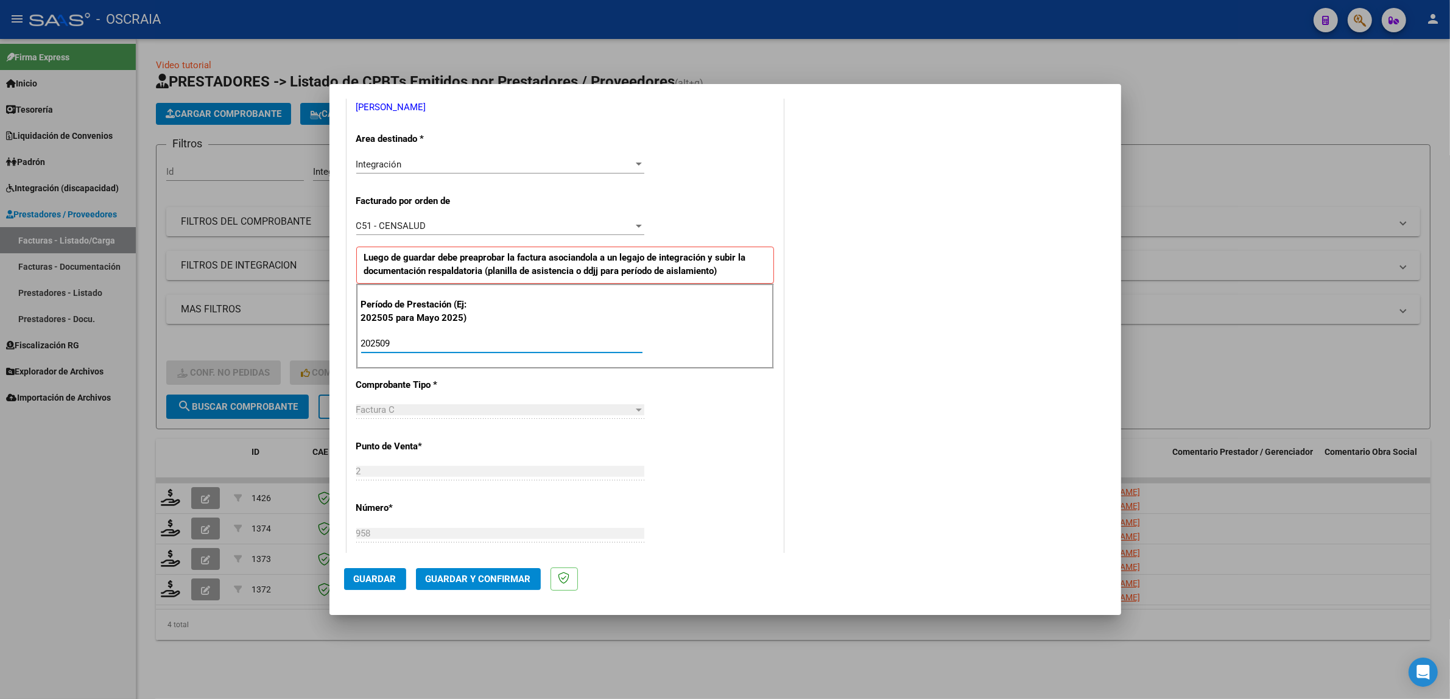
type input "202509"
click at [765, 482] on div "CUIT * 20-34301918-2 Ingresar CUIT ANALISIS PRESTADOR ARANDA ARIEL ALBERTO ARCA…" at bounding box center [565, 521] width 436 height 1047
click at [467, 350] on div "202509 Ingrese el Período de Prestación como indica el ejemplo" at bounding box center [501, 343] width 281 height 18
click at [359, 580] on span "Guardar" at bounding box center [375, 579] width 43 height 11
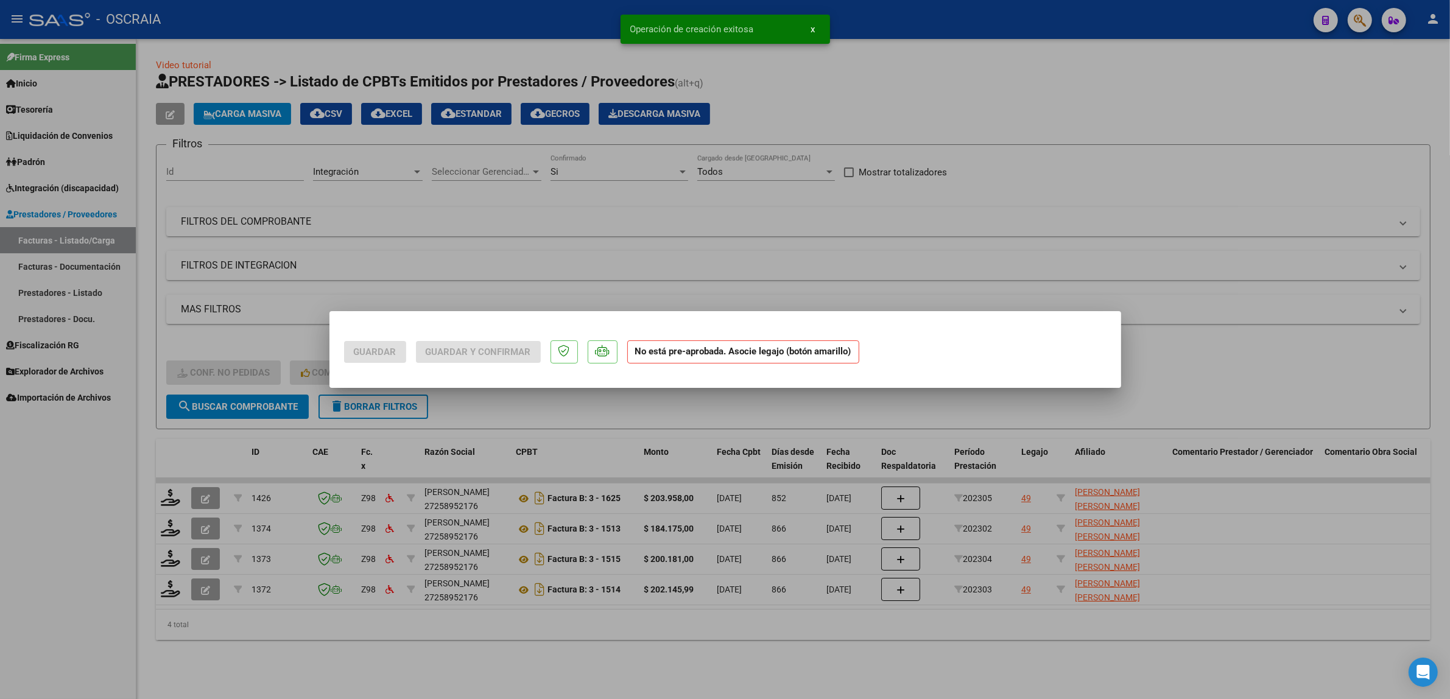
scroll to position [0, 0]
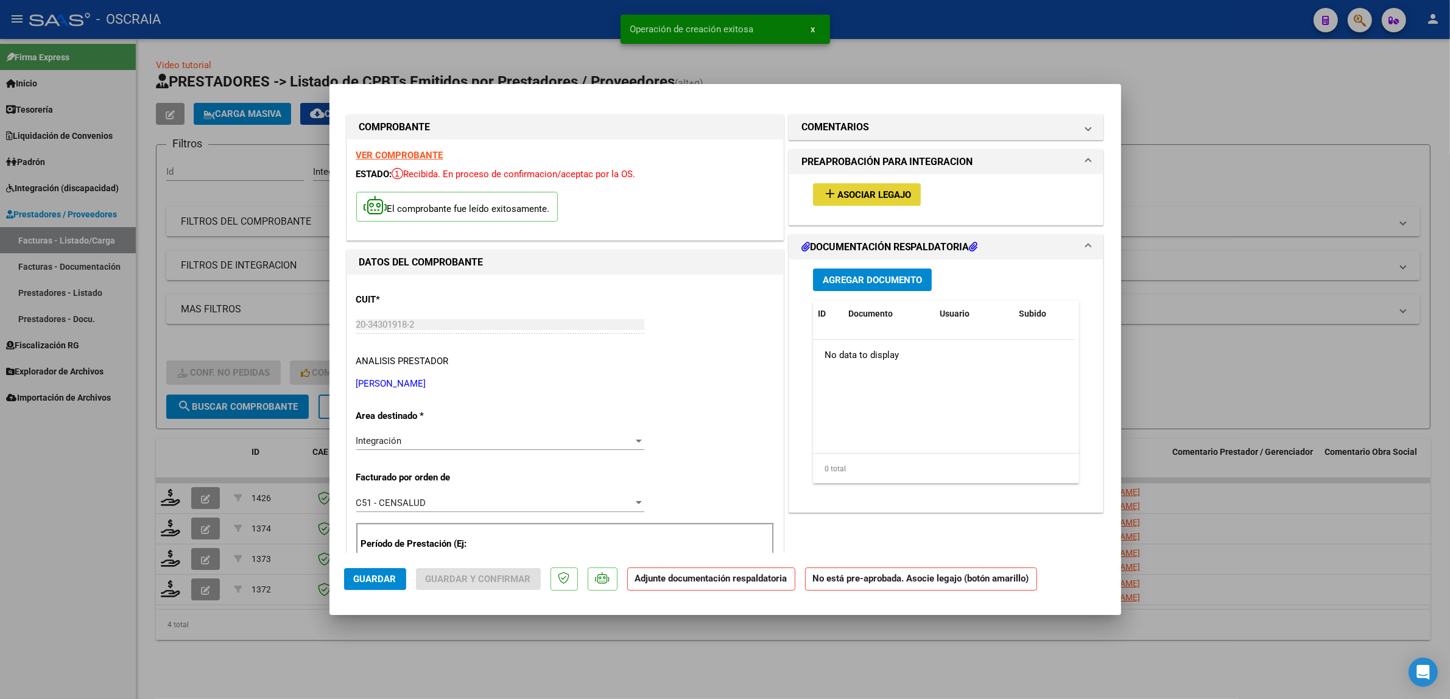
click at [827, 197] on mat-icon "add" at bounding box center [830, 193] width 15 height 15
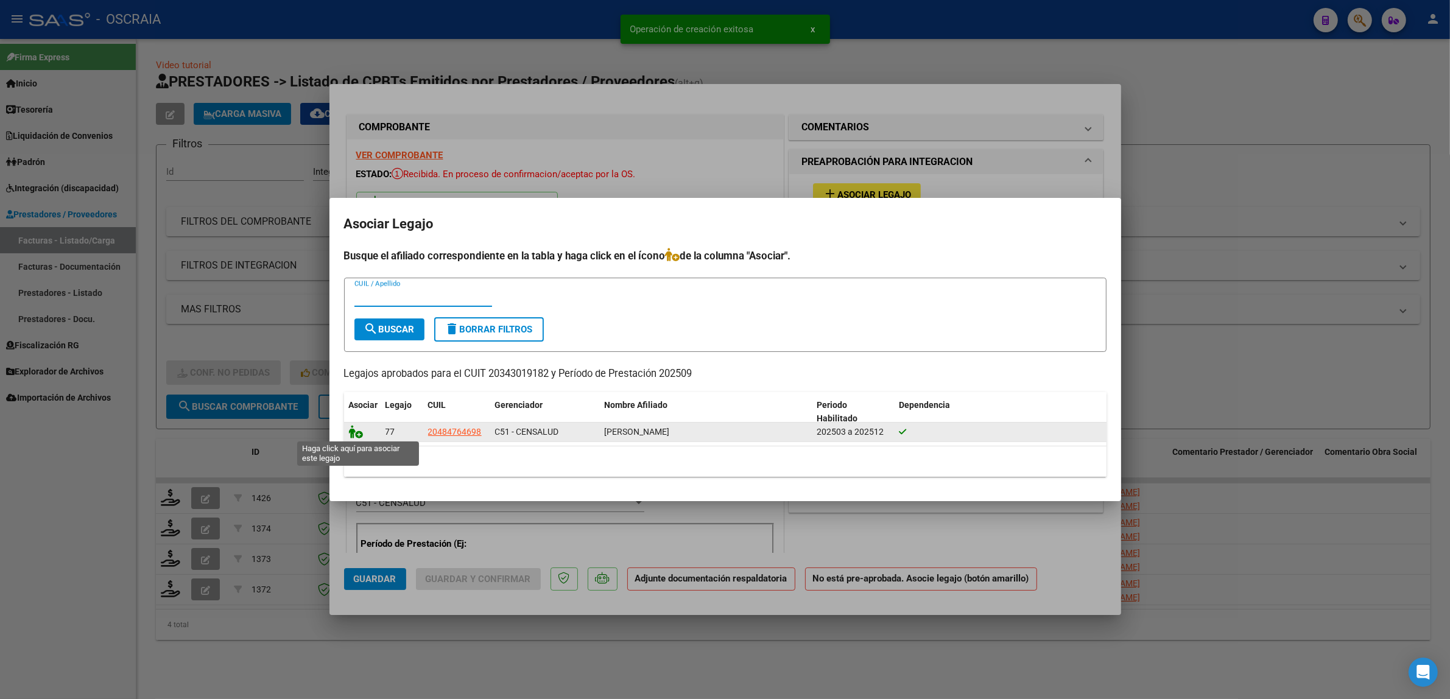
click at [355, 433] on icon at bounding box center [356, 431] width 15 height 13
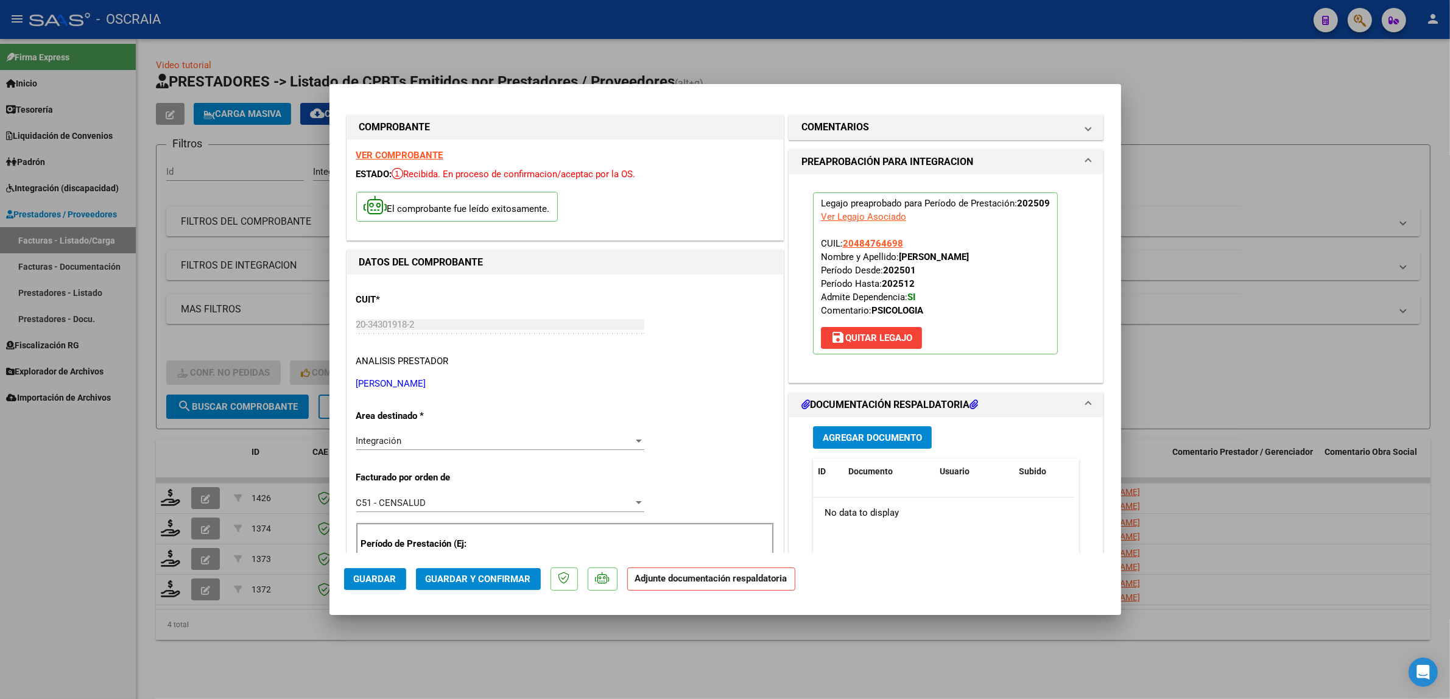
click at [863, 446] on button "Agregar Documento" at bounding box center [872, 437] width 119 height 23
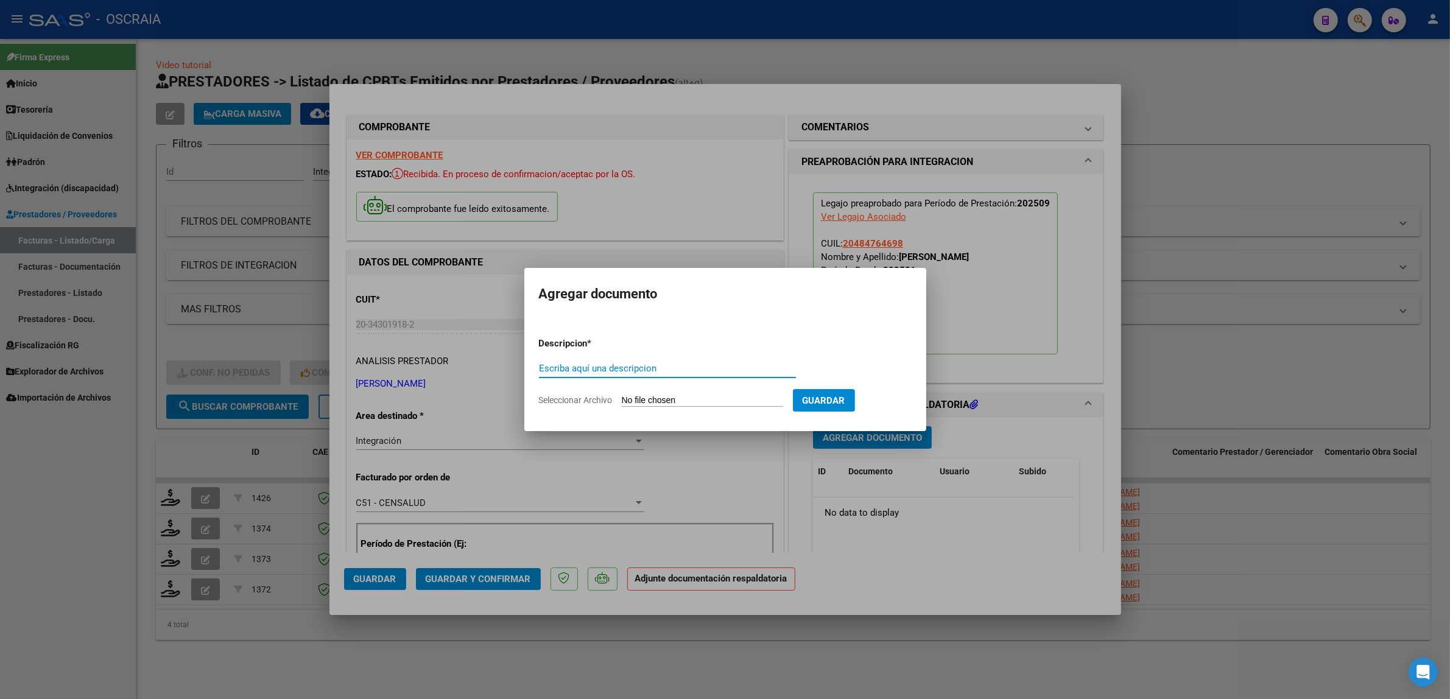
click at [620, 371] on input "Escriba aquí una descripcion" at bounding box center [667, 368] width 257 height 11
type input "PLANILLA DE ASISTENCIA"
click at [622, 395] on input "Seleccionar Archivo" at bounding box center [702, 401] width 161 height 12
type input "C:\fakepath\09-2025 ARANDA ARIEL ALBERTO FC958 PSICOLOGIA ARANDA DYLAN PLANILLA…"
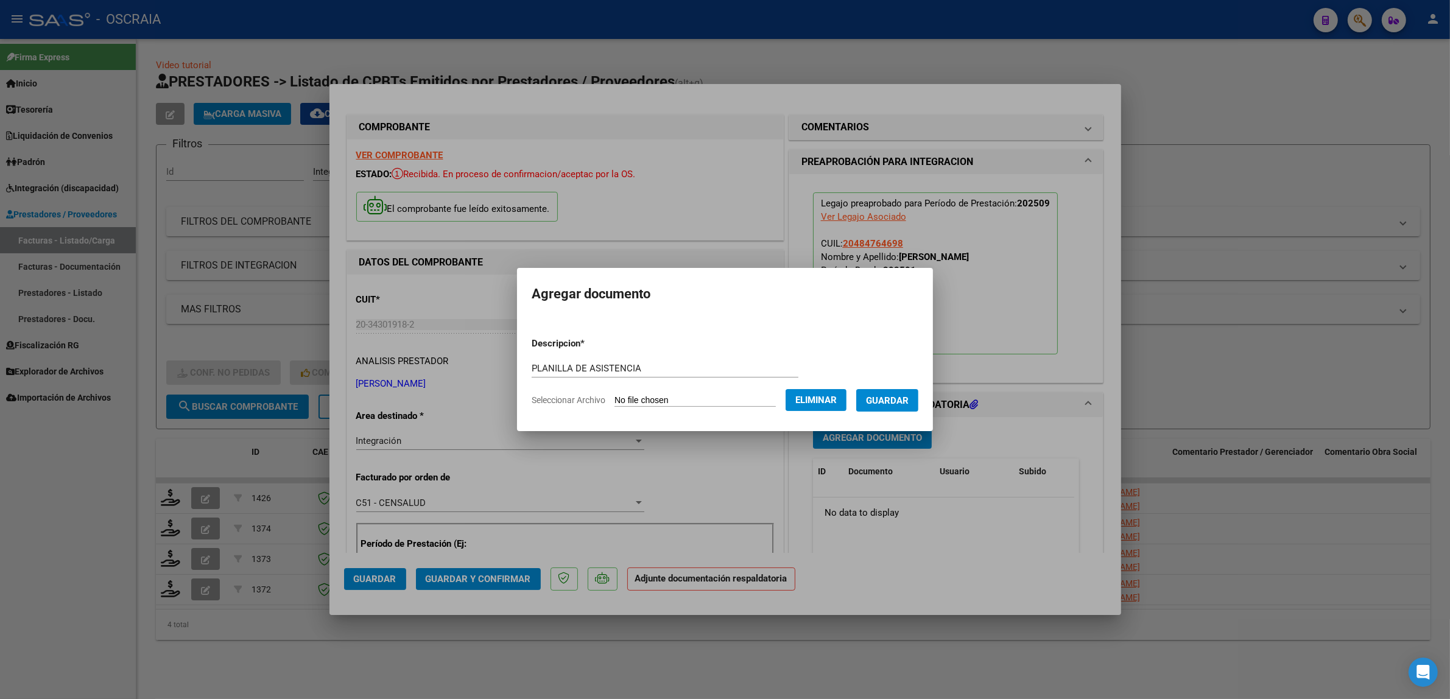
click at [909, 395] on span "Guardar" at bounding box center [887, 400] width 43 height 11
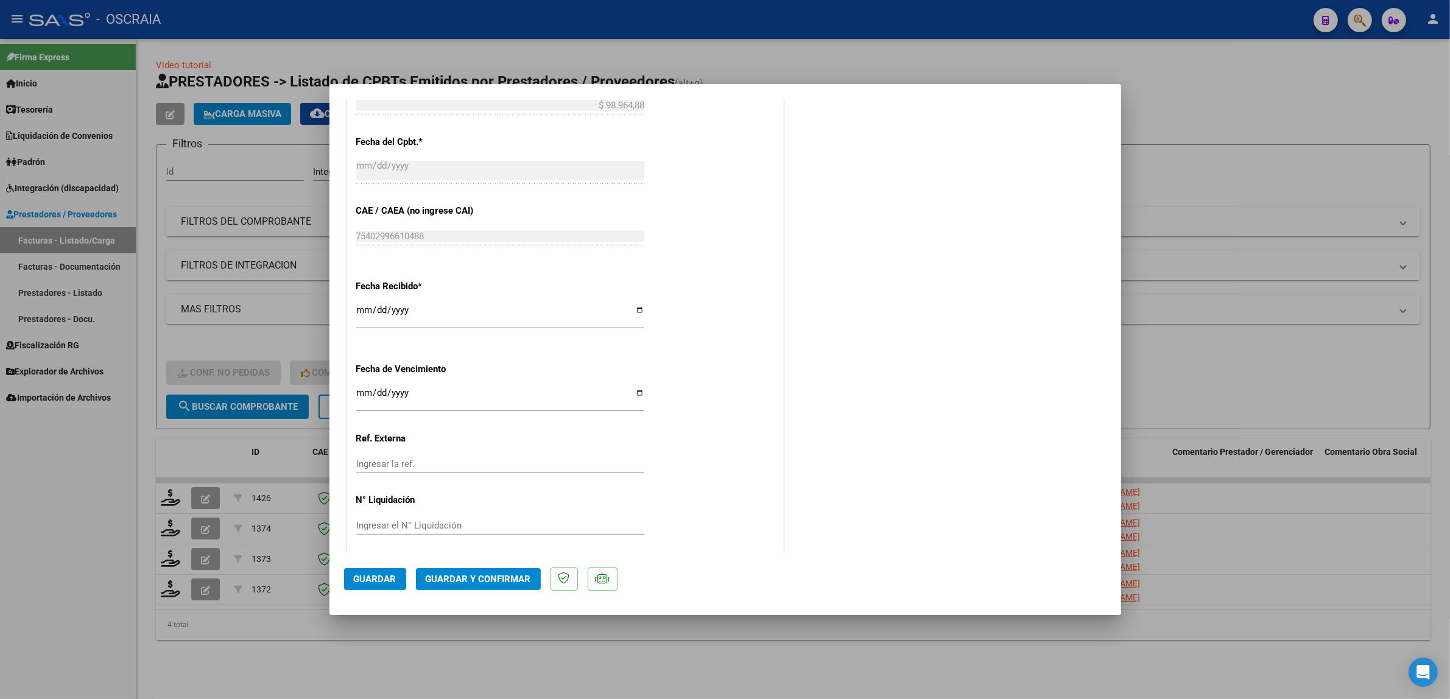
scroll to position [767, 0]
click at [510, 578] on span "Guardar y Confirmar" at bounding box center [478, 579] width 105 height 11
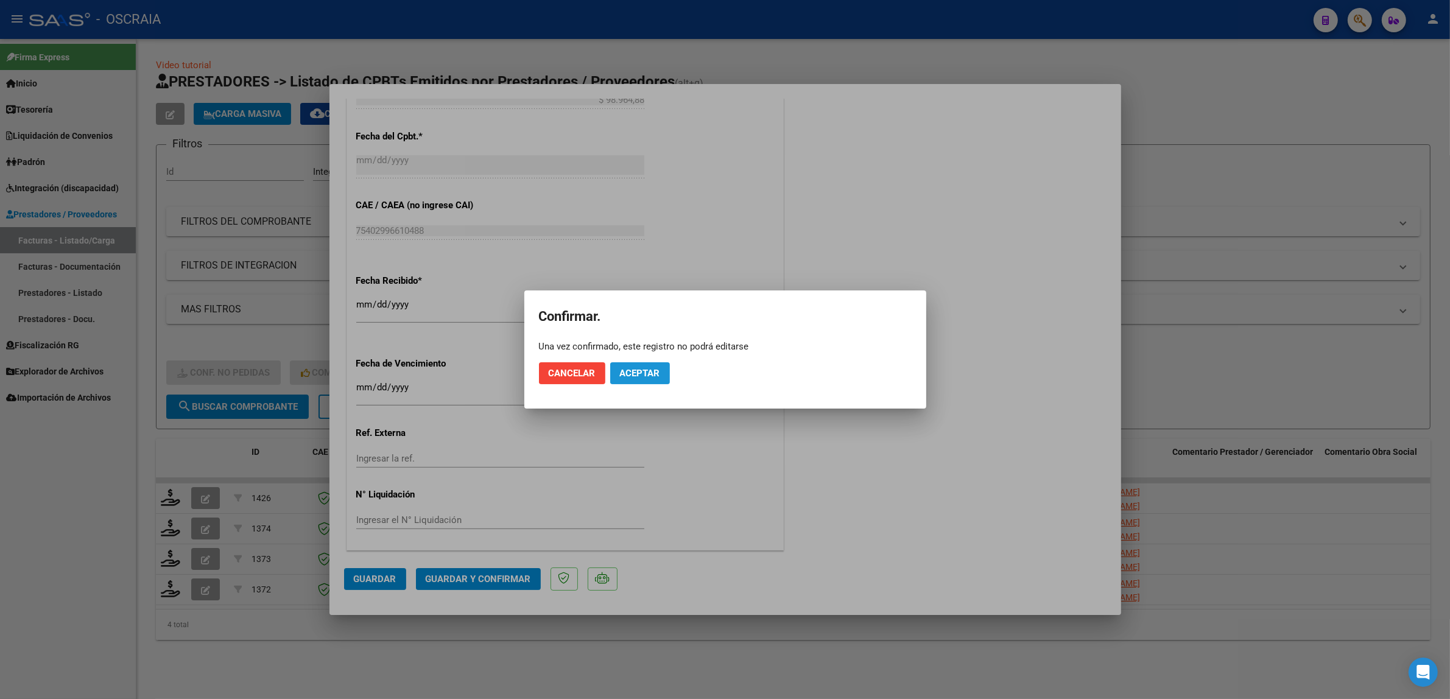
click at [620, 378] on span "Aceptar" at bounding box center [640, 373] width 40 height 11
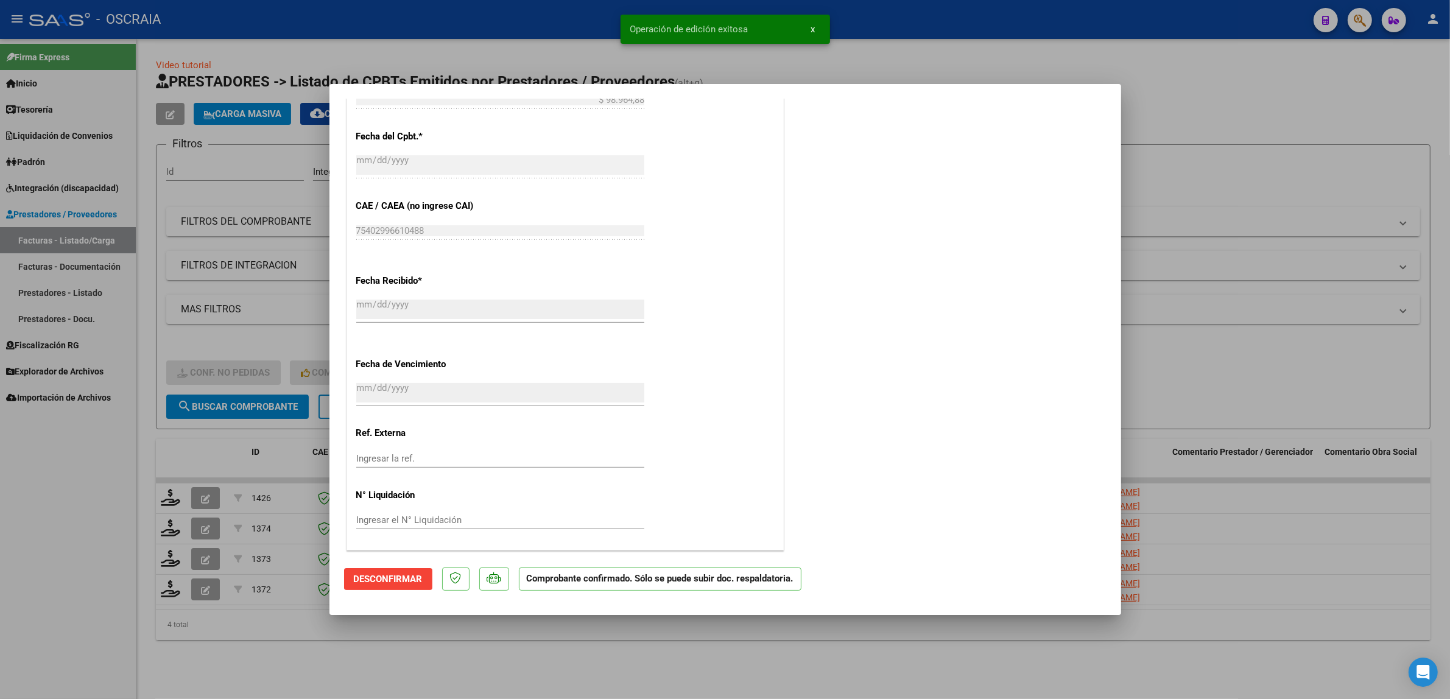
scroll to position [0, 0]
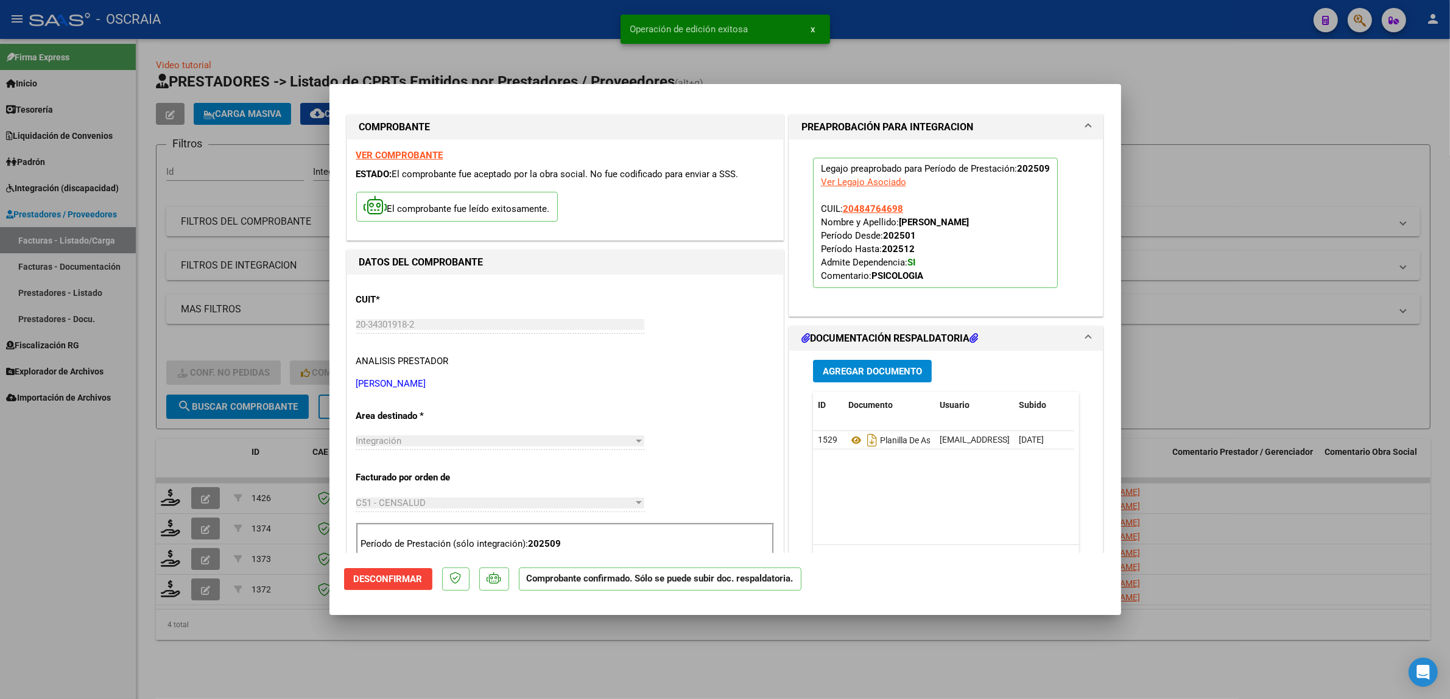
click at [254, 458] on div at bounding box center [725, 349] width 1450 height 699
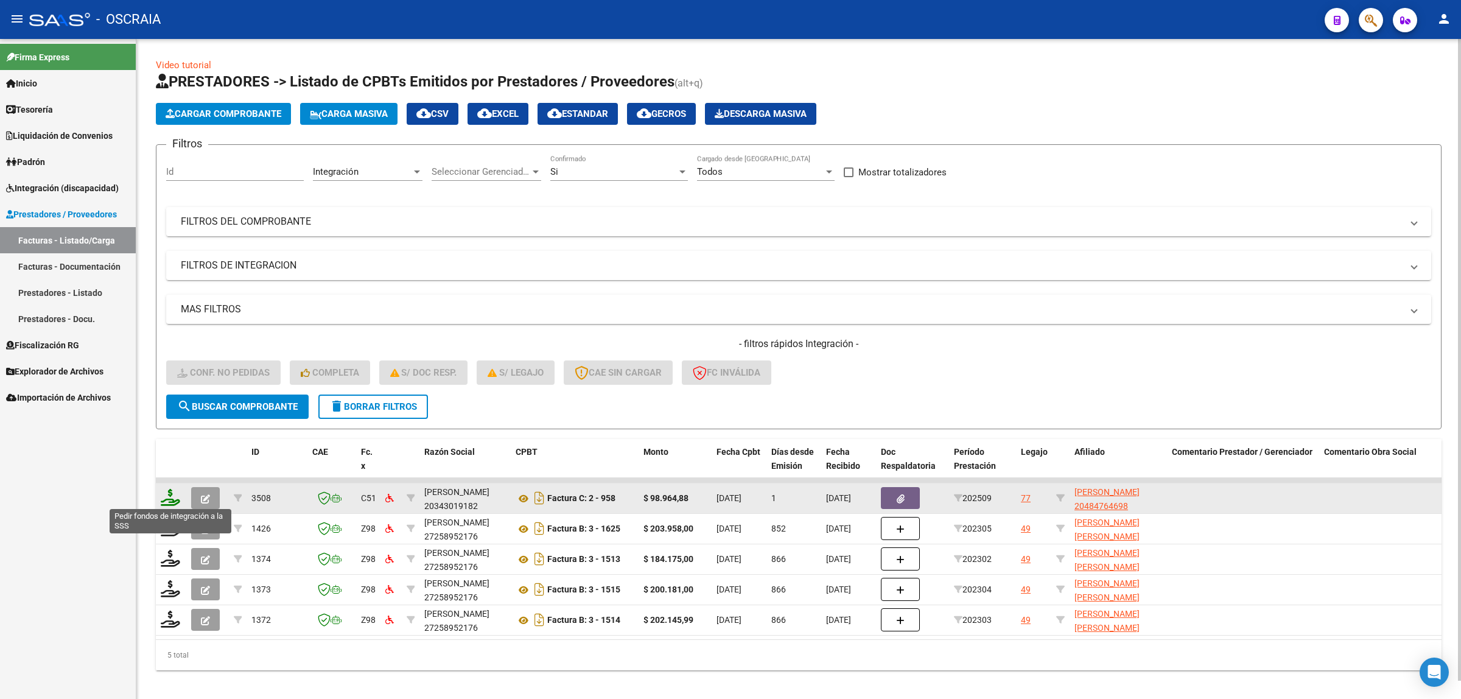
click at [164, 497] on icon at bounding box center [170, 497] width 19 height 17
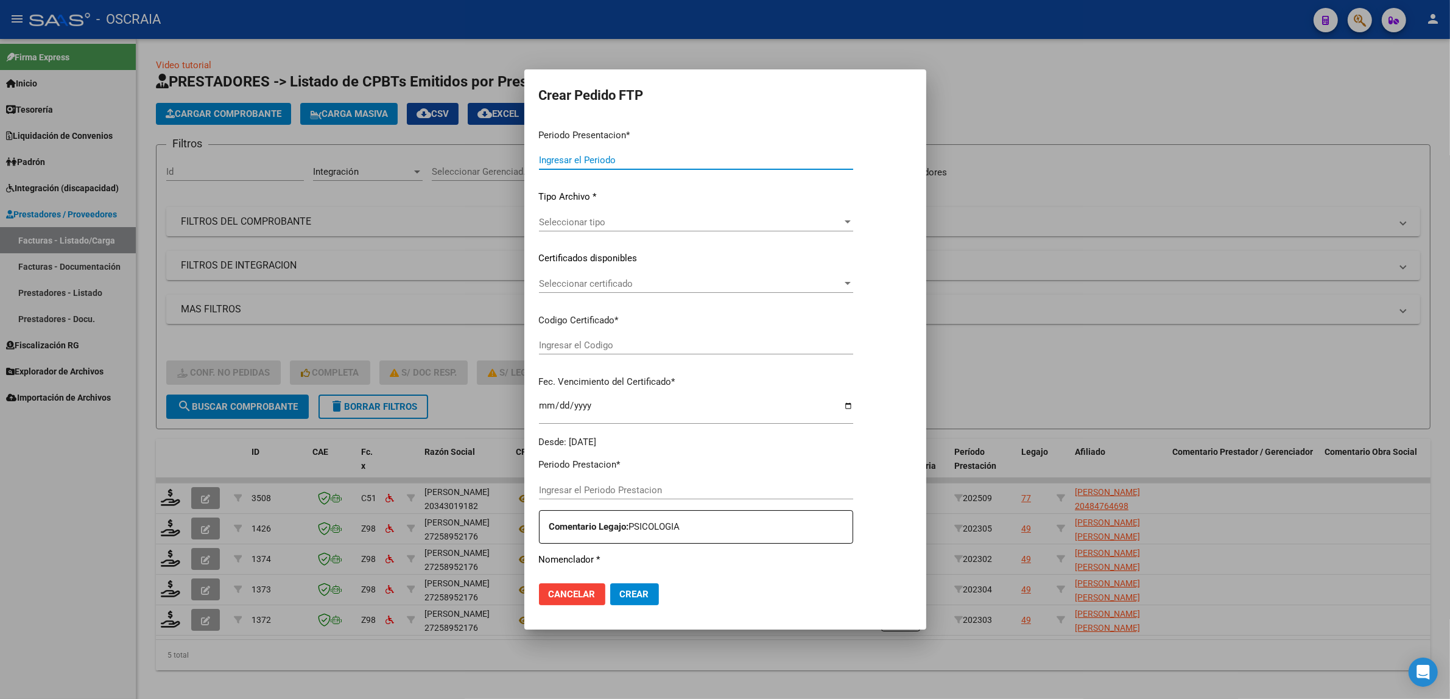
type input "202509"
type input "$ 98.964,88"
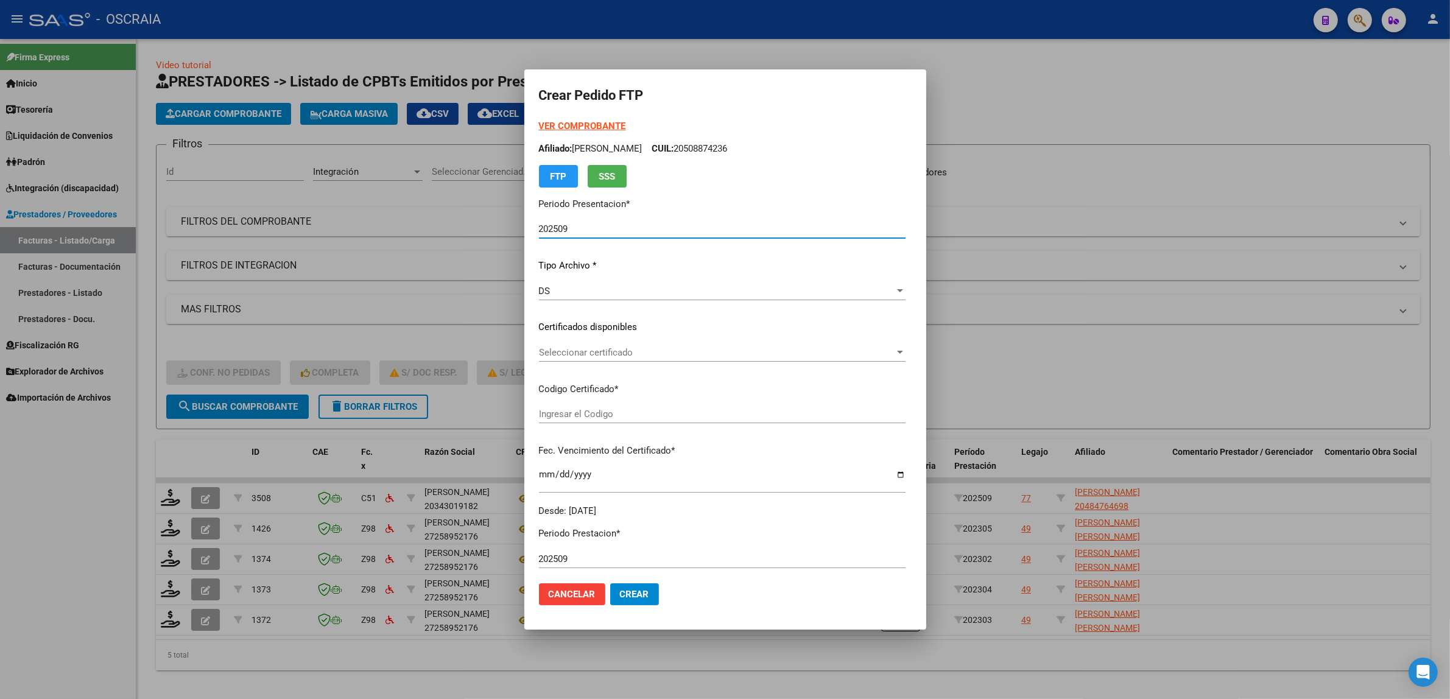
type input "ARG02000484764692021121020241210ERI186"
type input "2025-12-10"
click at [642, 363] on div "Seleccionar certificado Seleccionar certificado" at bounding box center [704, 358] width 331 height 30
click at [638, 353] on span "Seleccionar certificado" at bounding box center [699, 352] width 320 height 11
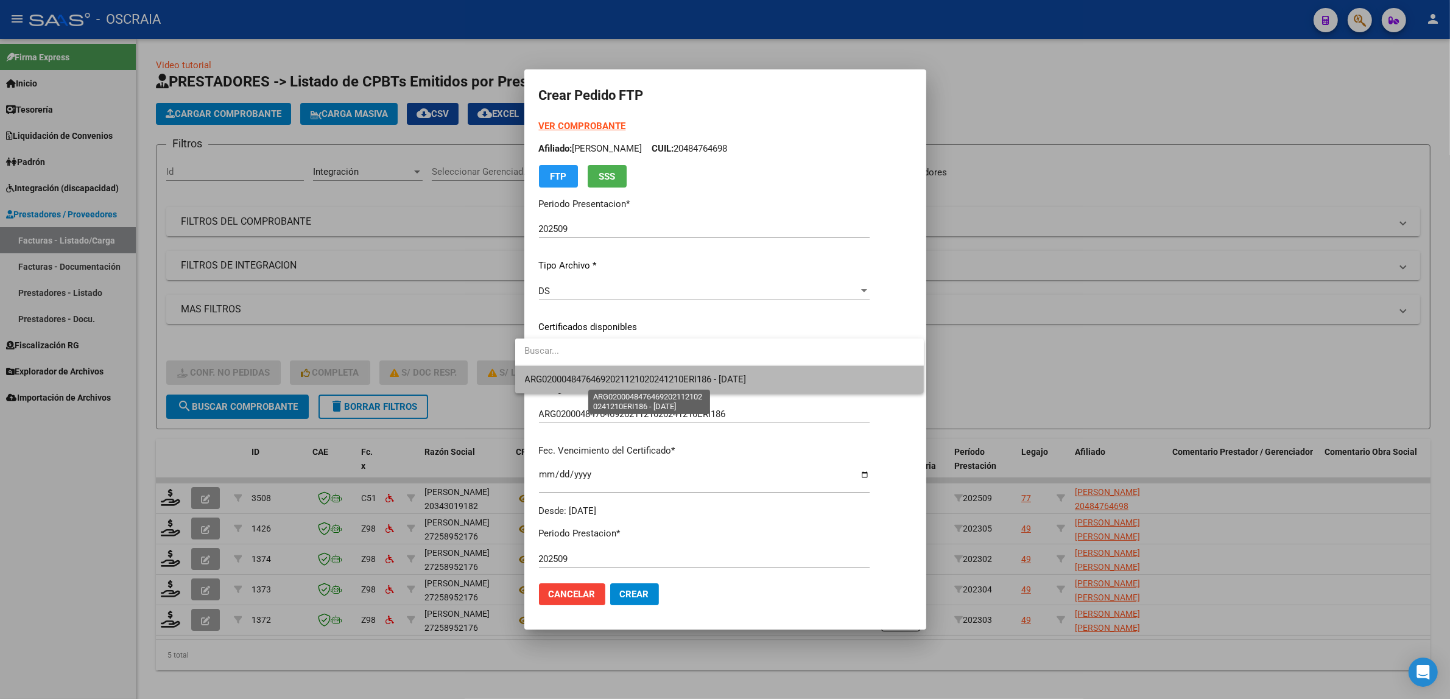
click at [655, 382] on span "ARG02000484764692021121020241210ERI186 - 2025-12-10" at bounding box center [636, 379] width 222 height 11
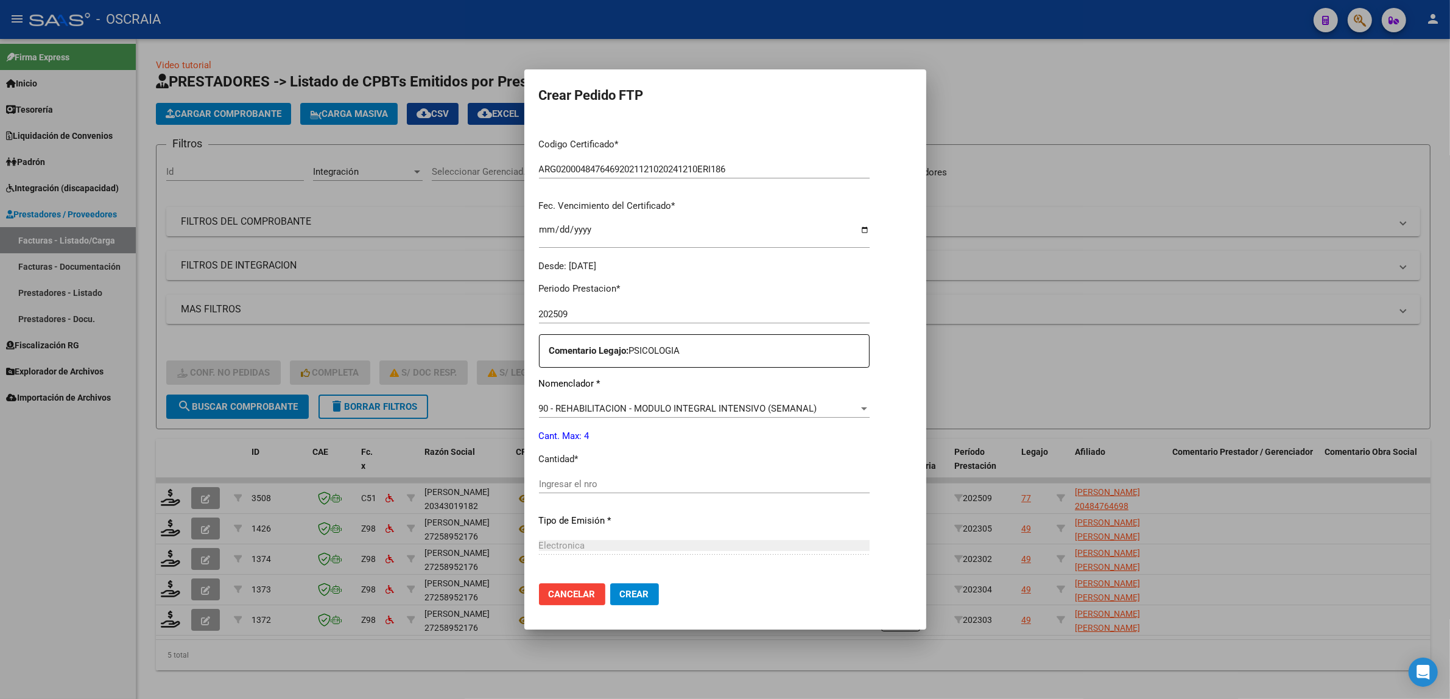
scroll to position [253, 0]
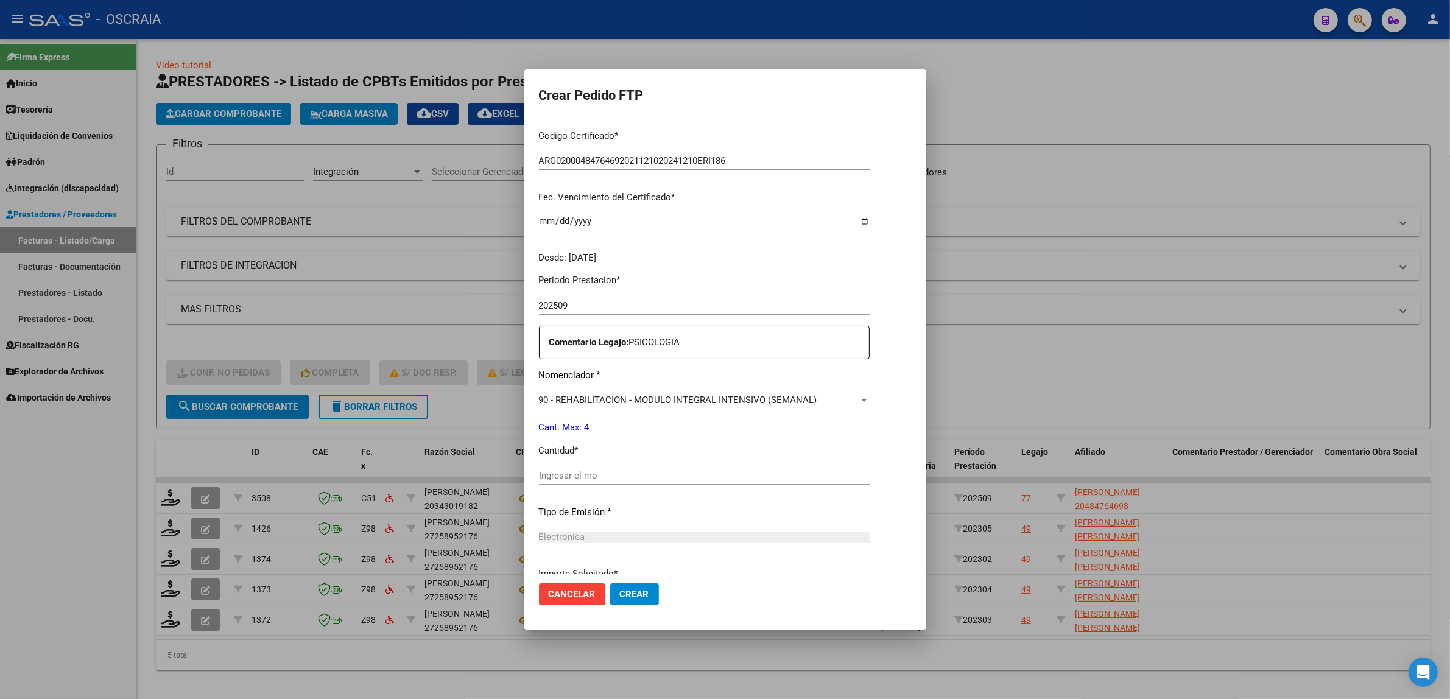
click at [631, 481] on div "Ingresar el nro" at bounding box center [704, 475] width 331 height 18
type input "4"
click at [622, 505] on p "Tipo de Emisión *" at bounding box center [704, 512] width 331 height 14
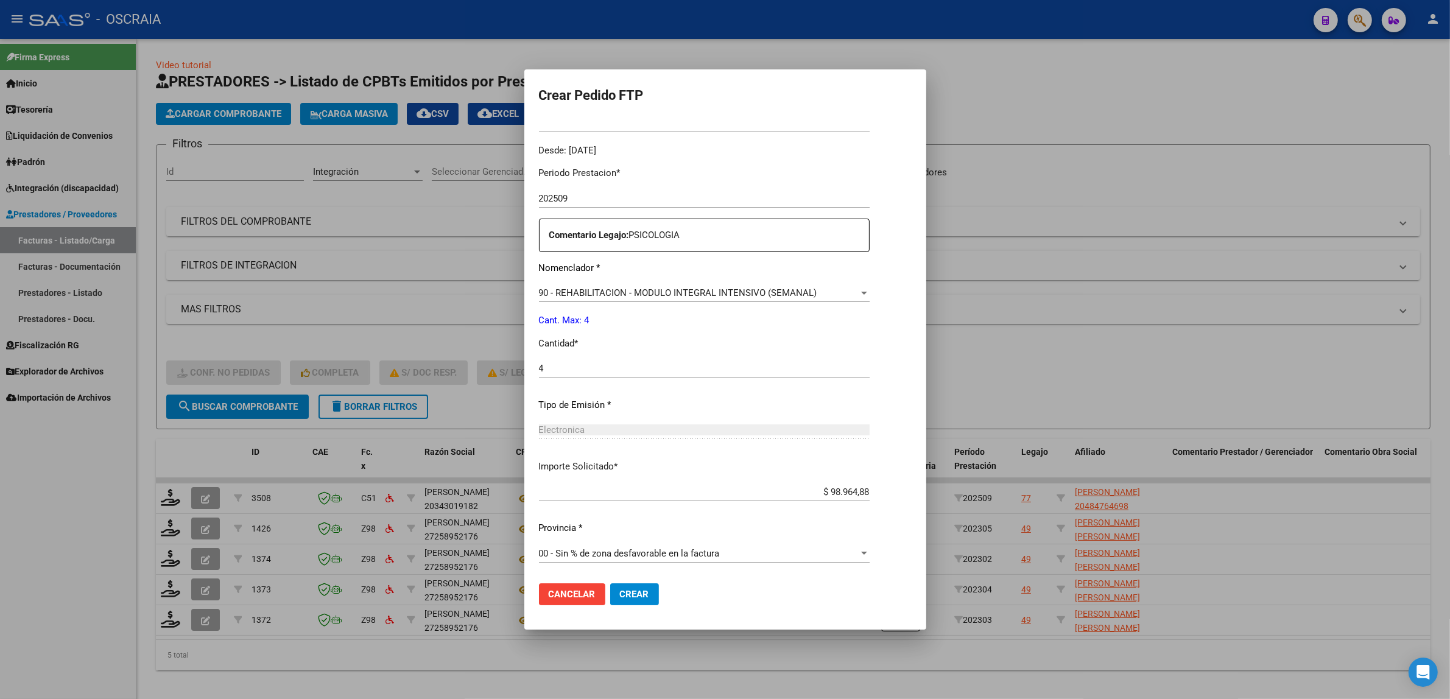
click at [616, 585] on button "Crear" at bounding box center [634, 594] width 49 height 22
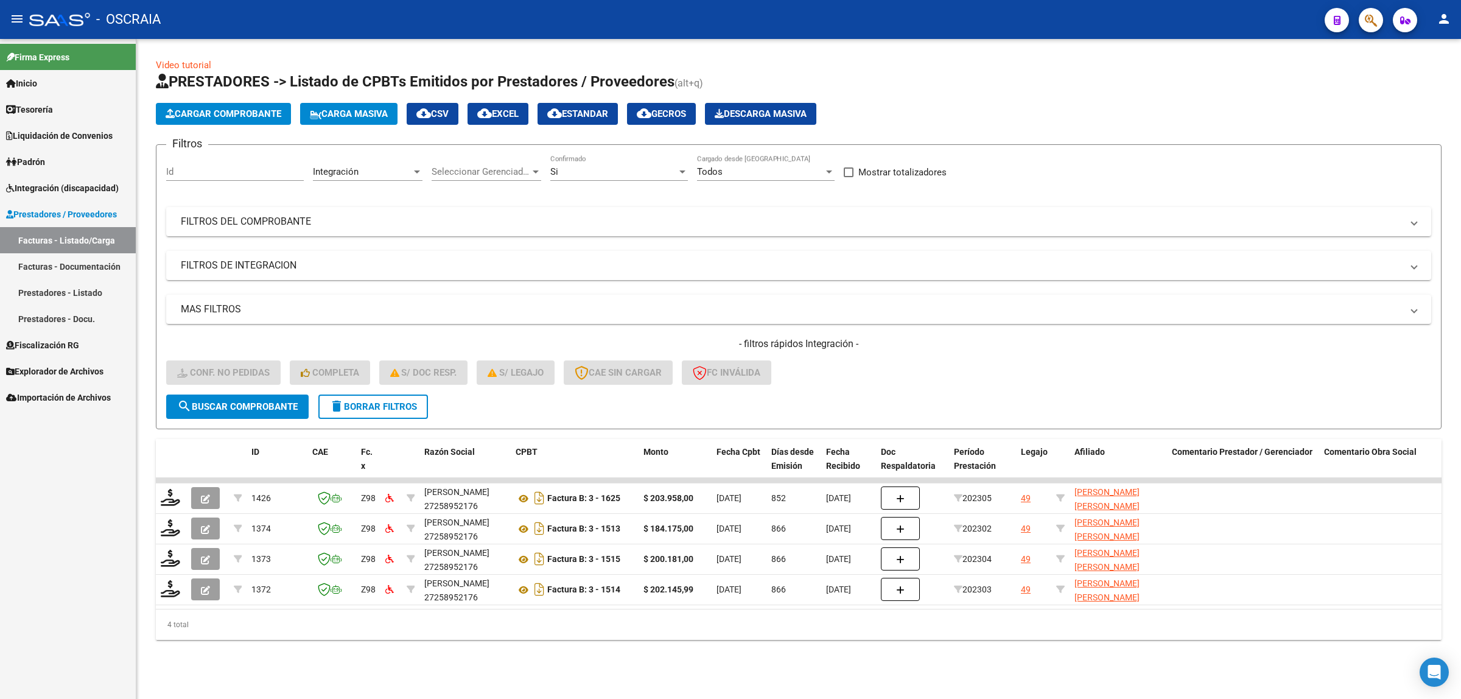
click at [275, 113] on span "Cargar Comprobante" at bounding box center [224, 113] width 116 height 11
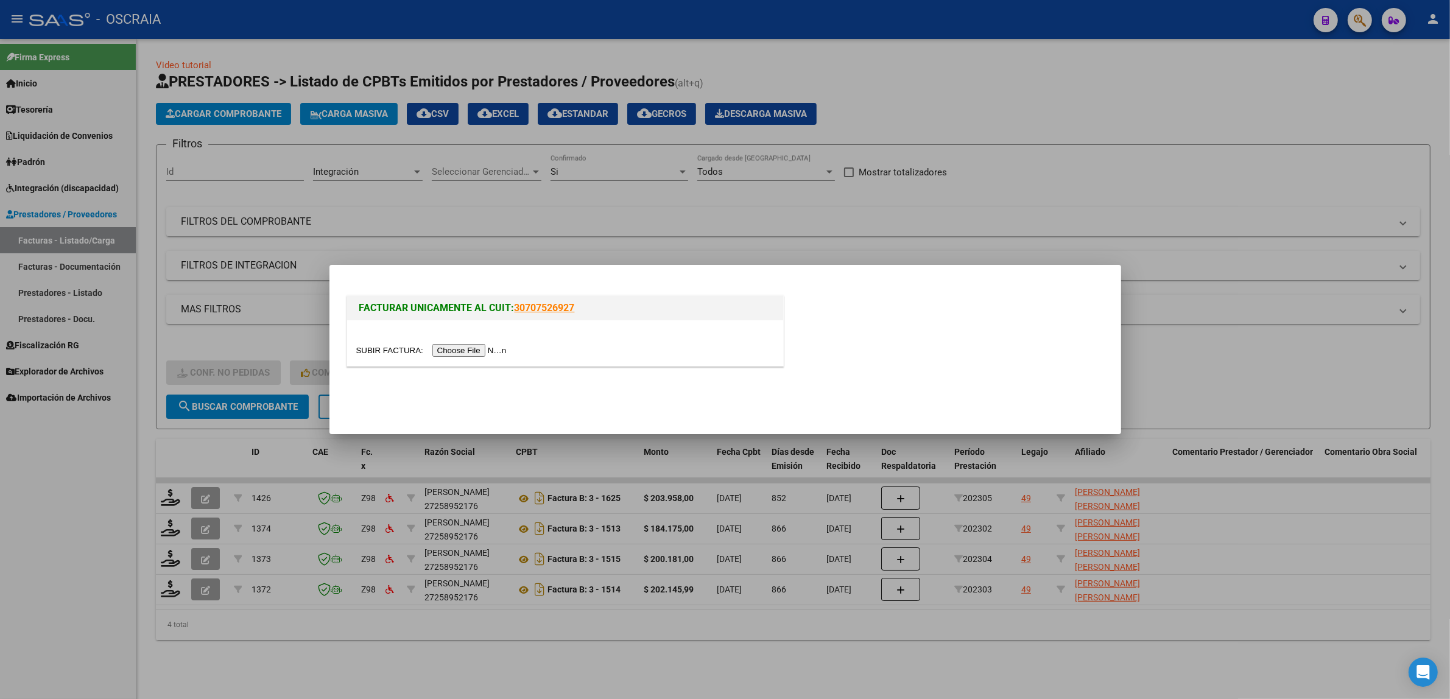
click at [442, 353] on input "file" at bounding box center [433, 350] width 154 height 13
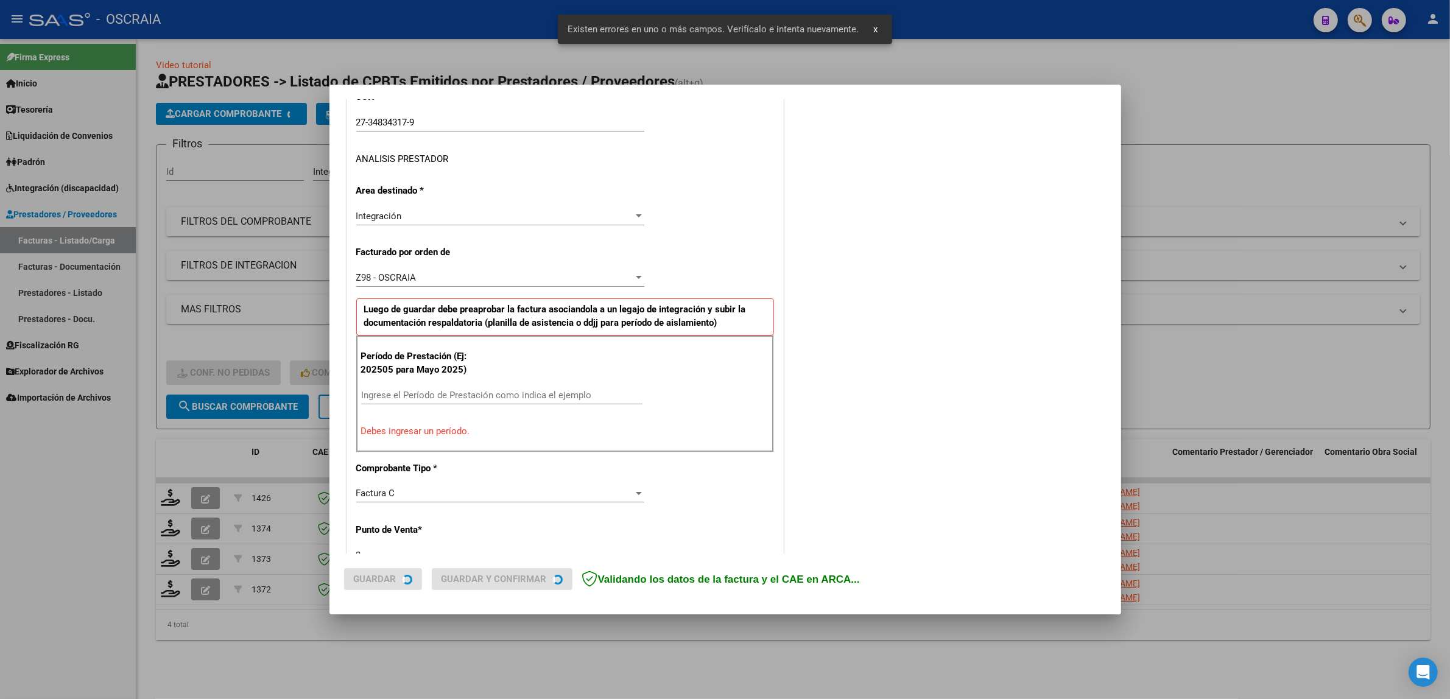
scroll to position [236, 0]
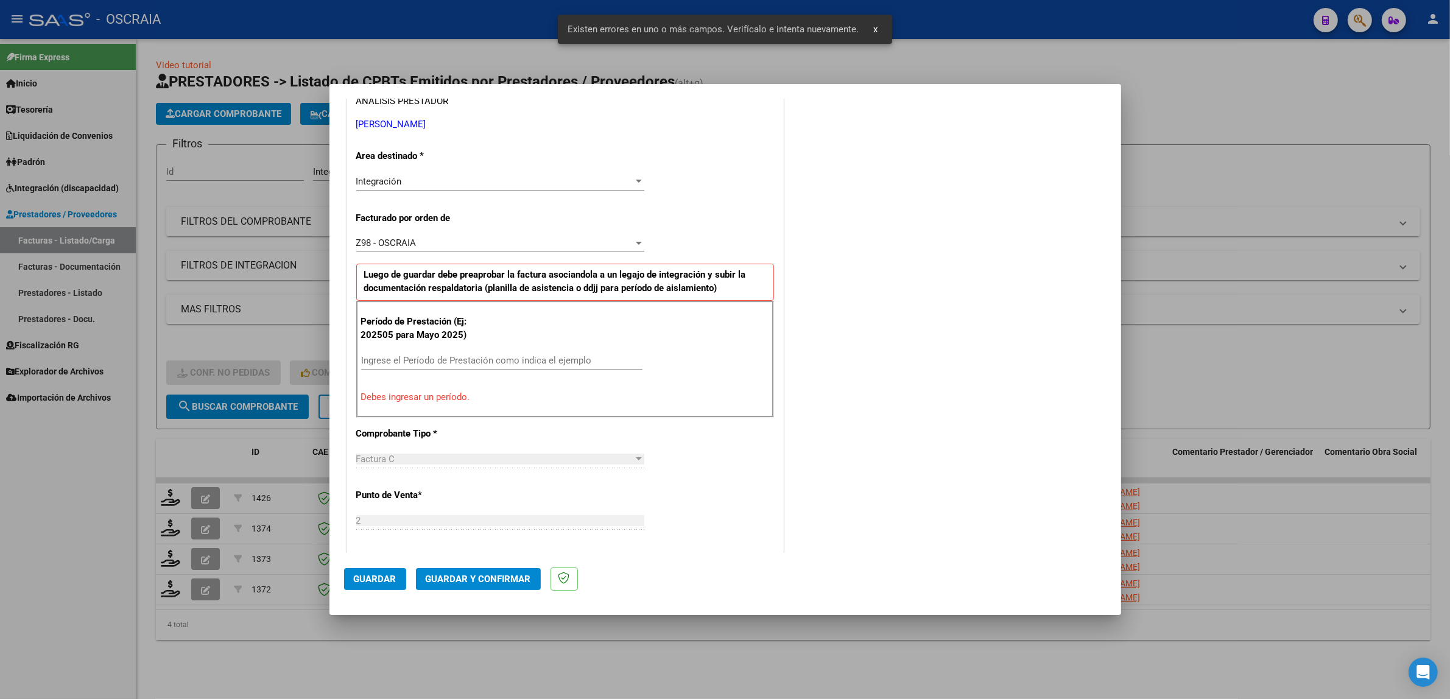
click at [471, 346] on div "Período de Prestación (Ej: 202505 para Mayo 2025) Ingrese el Período de Prestac…" at bounding box center [565, 359] width 418 height 117
click at [471, 362] on input "Ingrese el Período de Prestación como indica el ejemplo" at bounding box center [501, 360] width 281 height 11
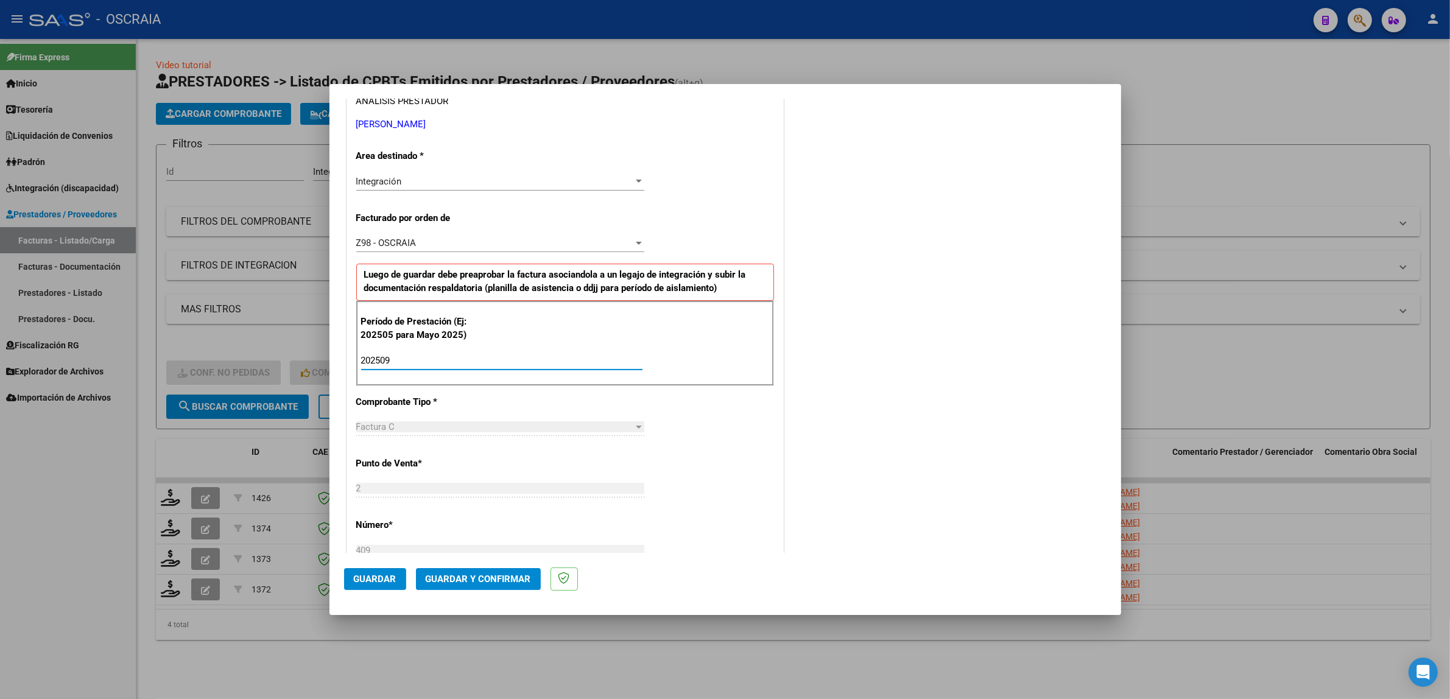
type input "202509"
click at [594, 343] on div "Período de Prestación (Ej: 202505 para Mayo 2025) 202509 Ingrese el Período de …" at bounding box center [565, 343] width 418 height 85
click at [359, 577] on span "Guardar" at bounding box center [375, 579] width 43 height 11
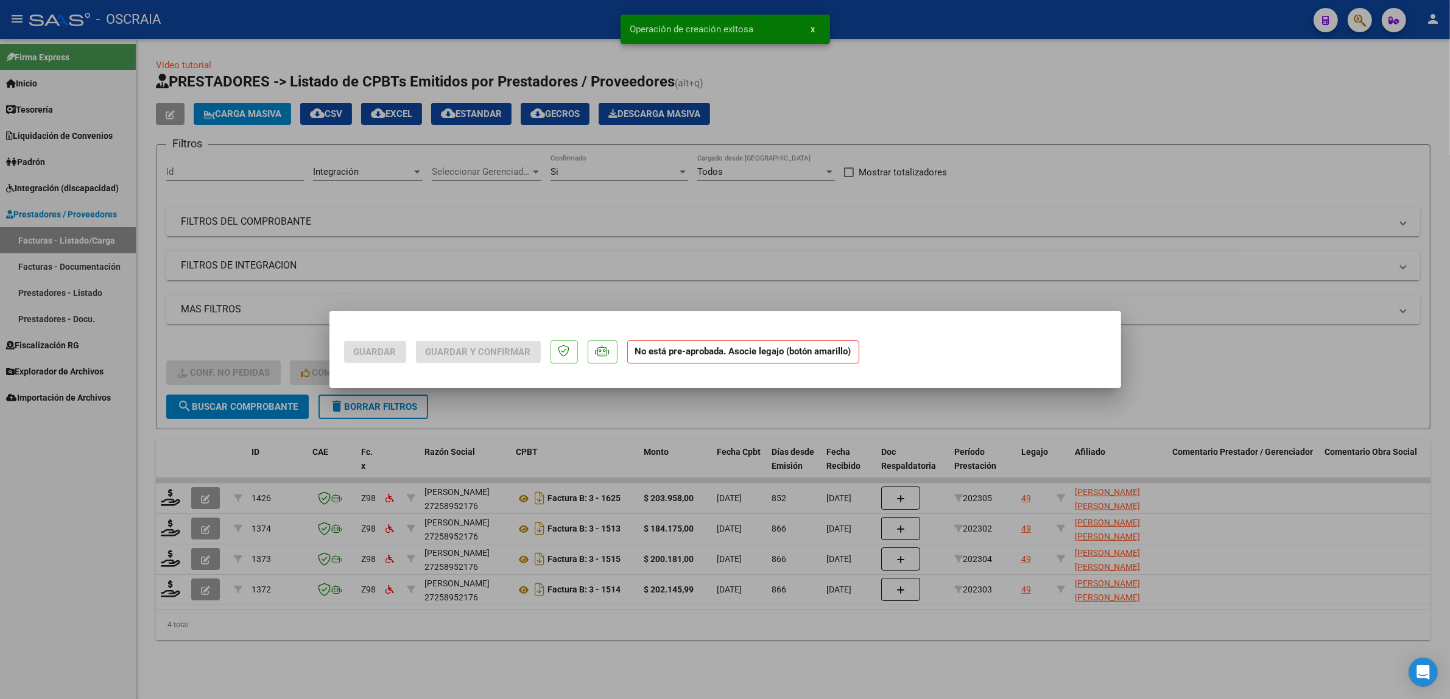
scroll to position [0, 0]
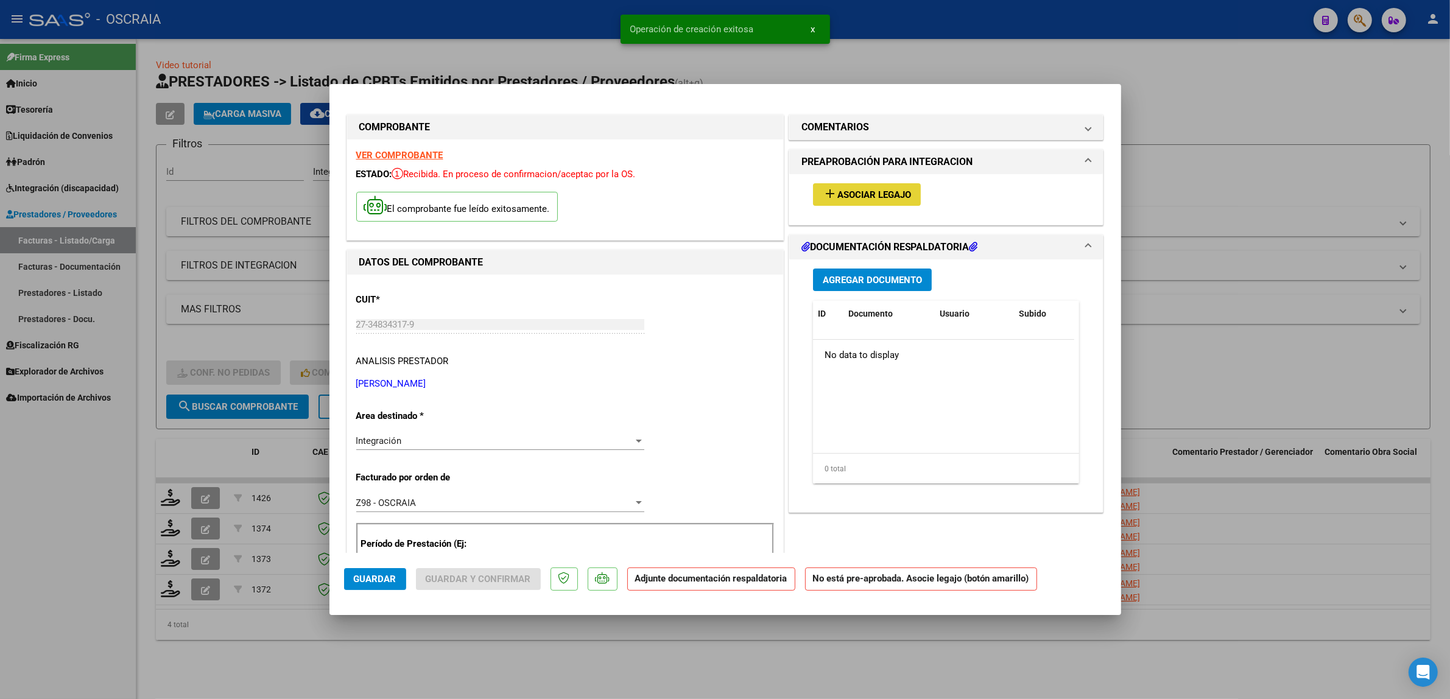
click at [868, 193] on span "Asociar Legajo" at bounding box center [874, 194] width 74 height 11
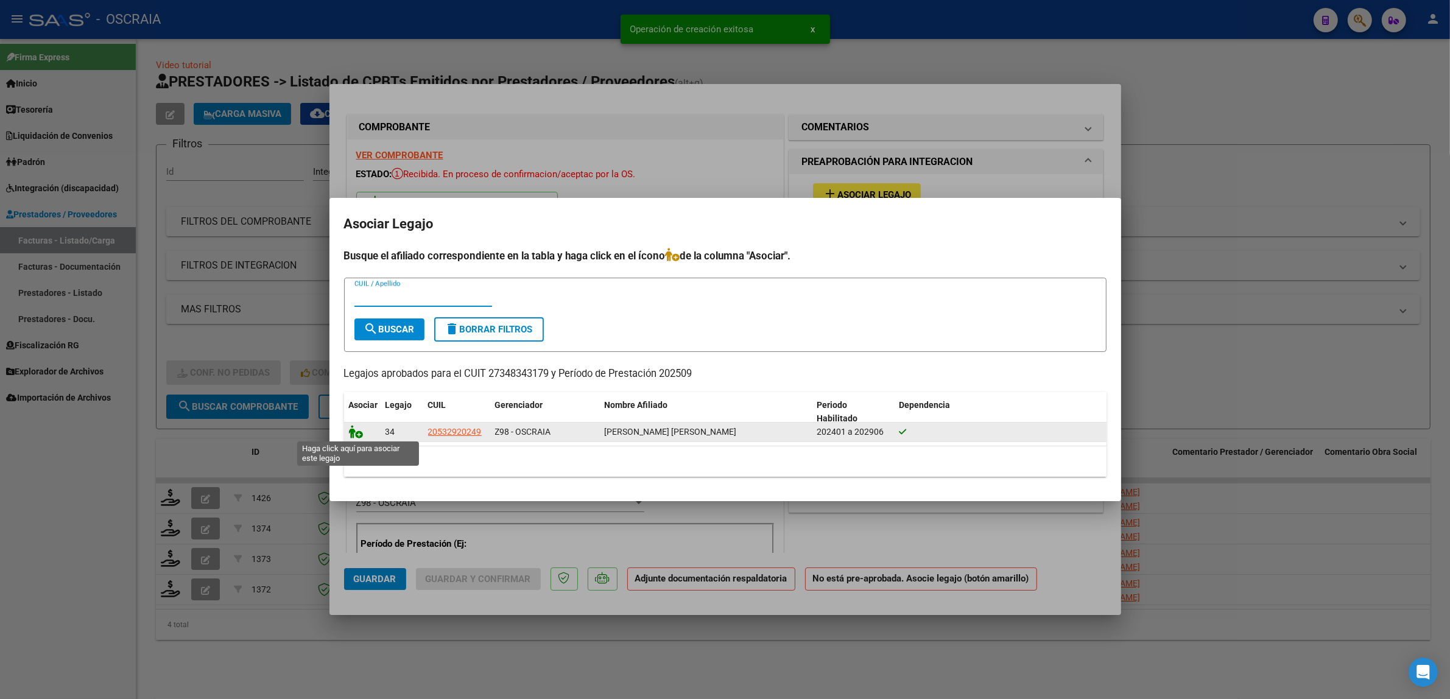
click at [351, 429] on icon at bounding box center [356, 431] width 15 height 13
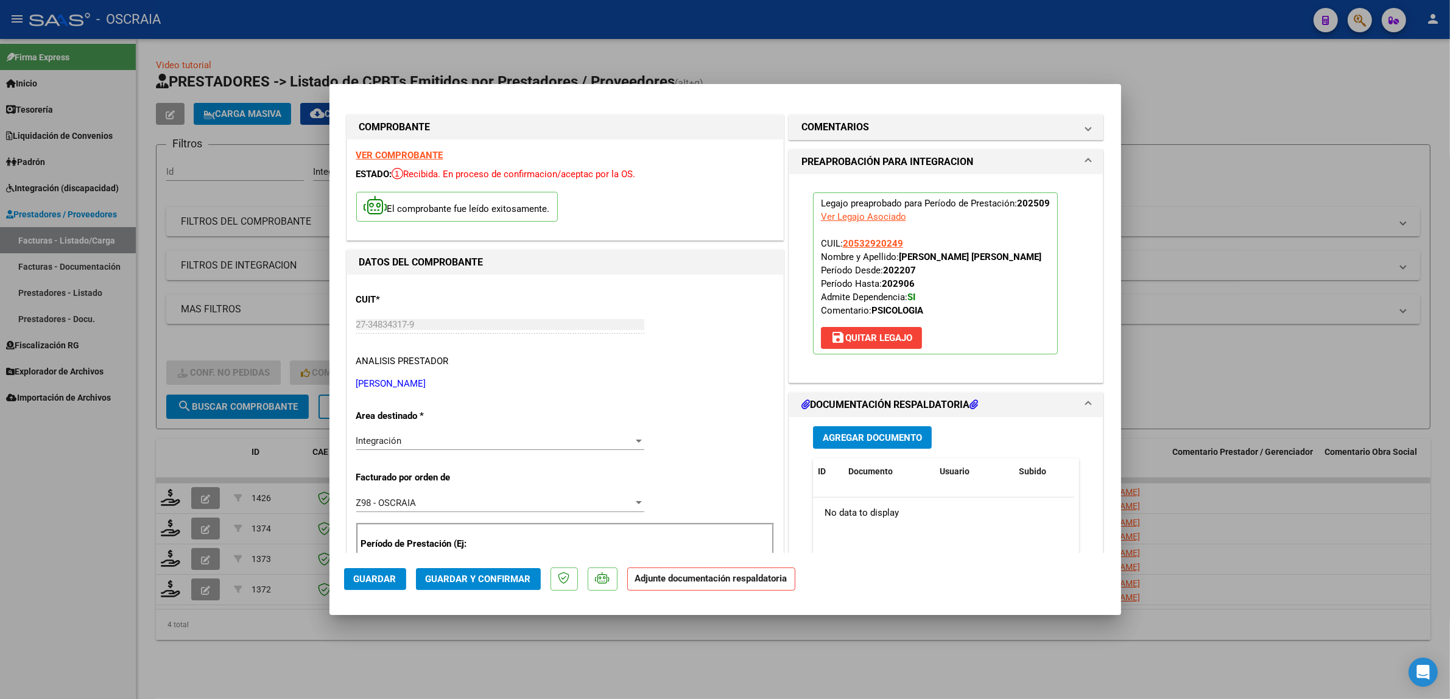
click at [854, 448] on button "Agregar Documento" at bounding box center [872, 437] width 119 height 23
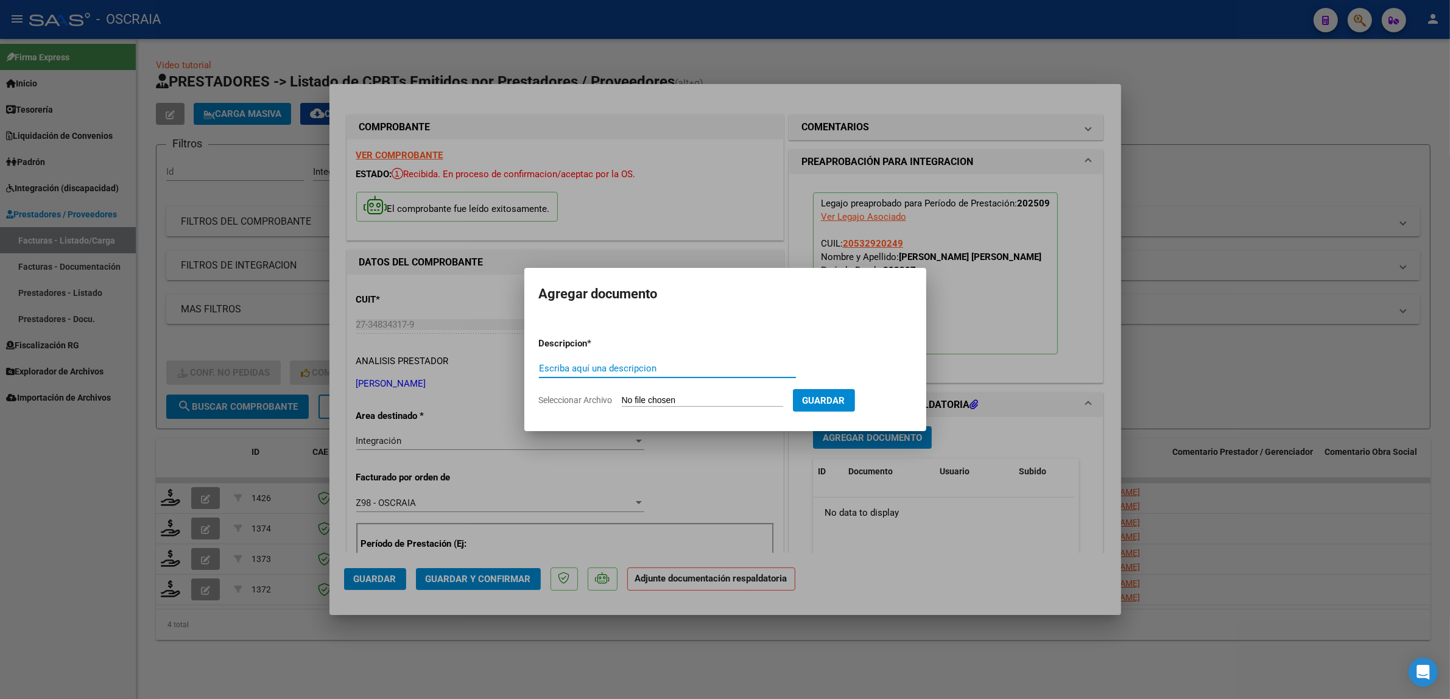
click at [668, 370] on input "Escriba aquí una descripcion" at bounding box center [667, 368] width 257 height 11
type input "PLANILLA DE ASISTENCIA"
click at [622, 395] on input "Seleccionar Archivo" at bounding box center [702, 401] width 161 height 12
type input "C:\fakepath\09-2025 PALLADINO DANIELA FC409 TRATAMIENTO PSICOLOGICO AUGUSTO MED…"
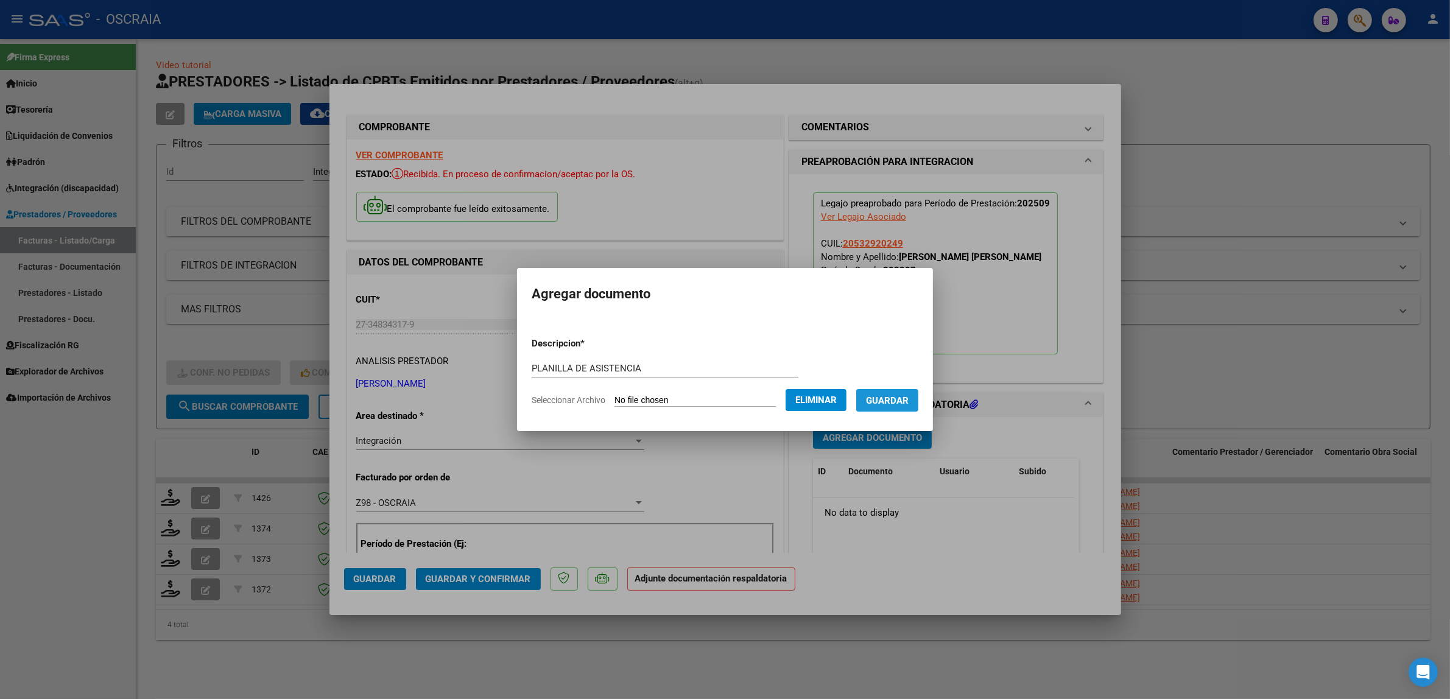
click at [918, 409] on button "Guardar" at bounding box center [887, 400] width 62 height 23
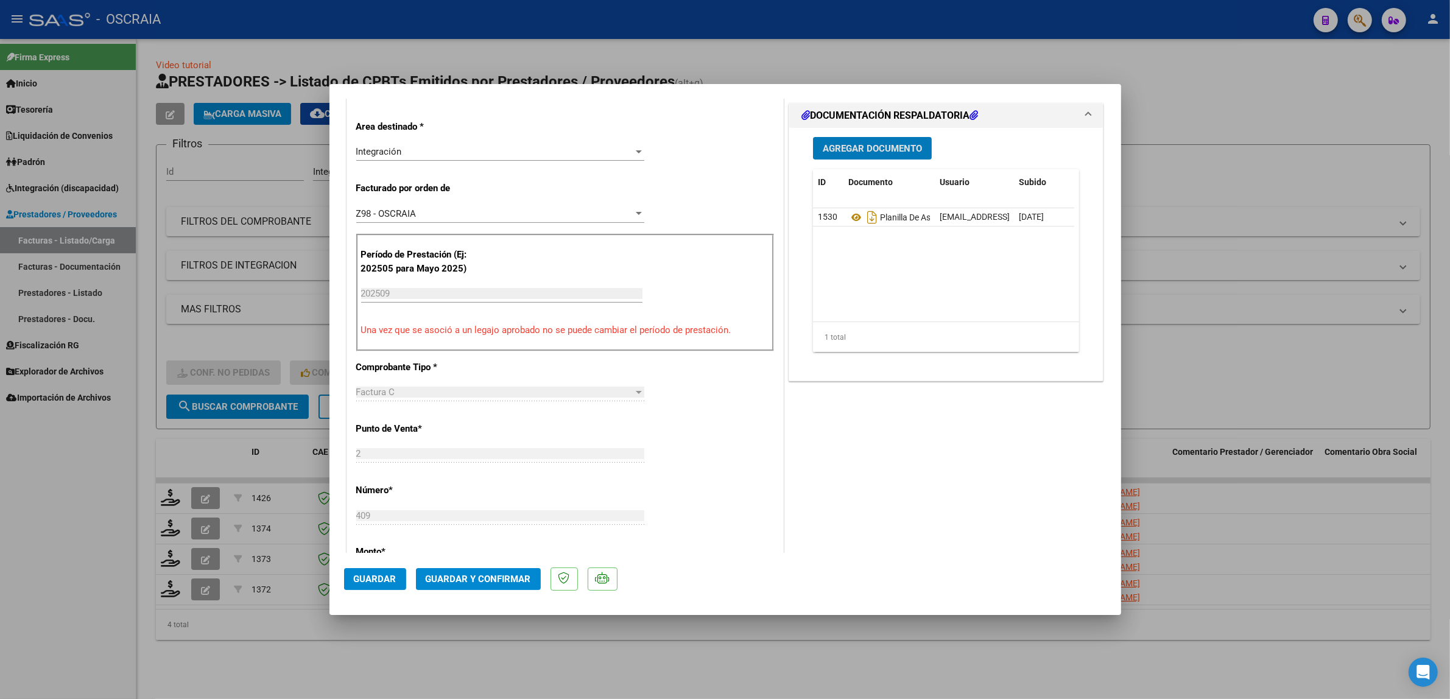
scroll to position [507, 0]
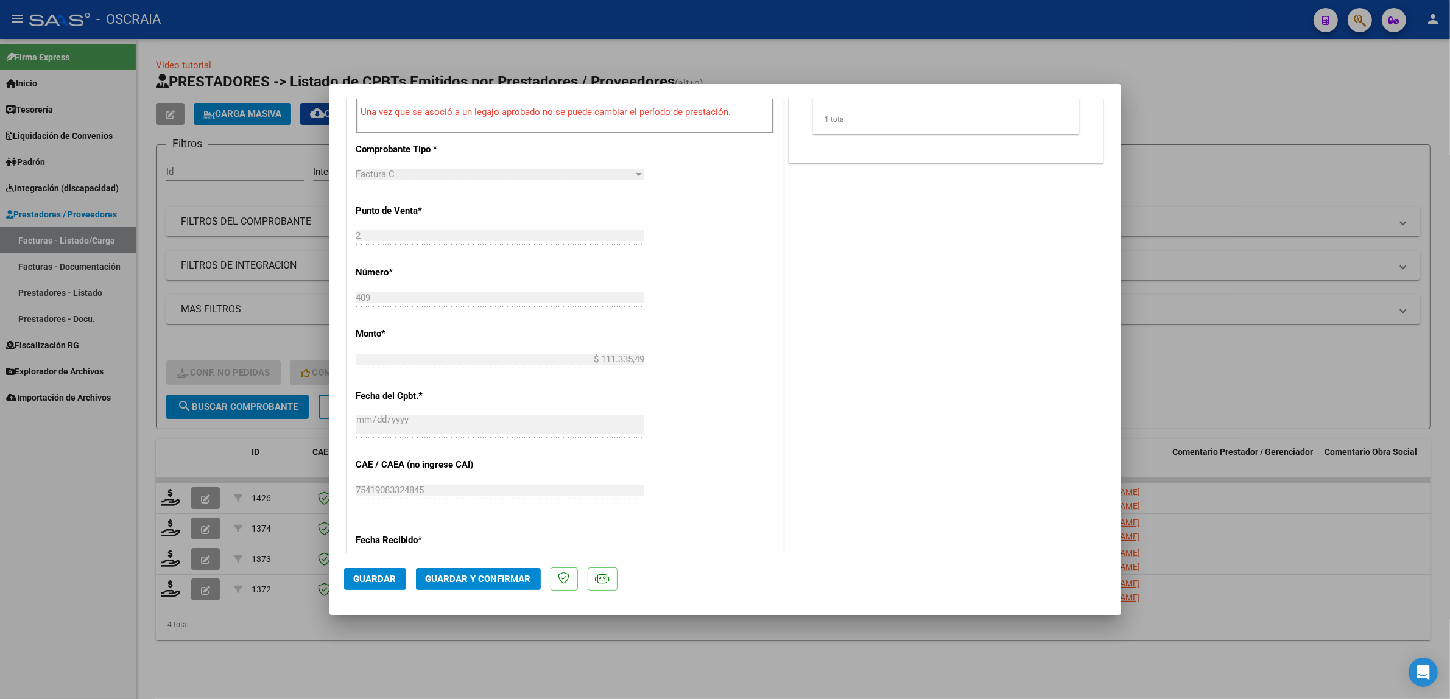
click at [440, 583] on span "Guardar y Confirmar" at bounding box center [478, 579] width 105 height 11
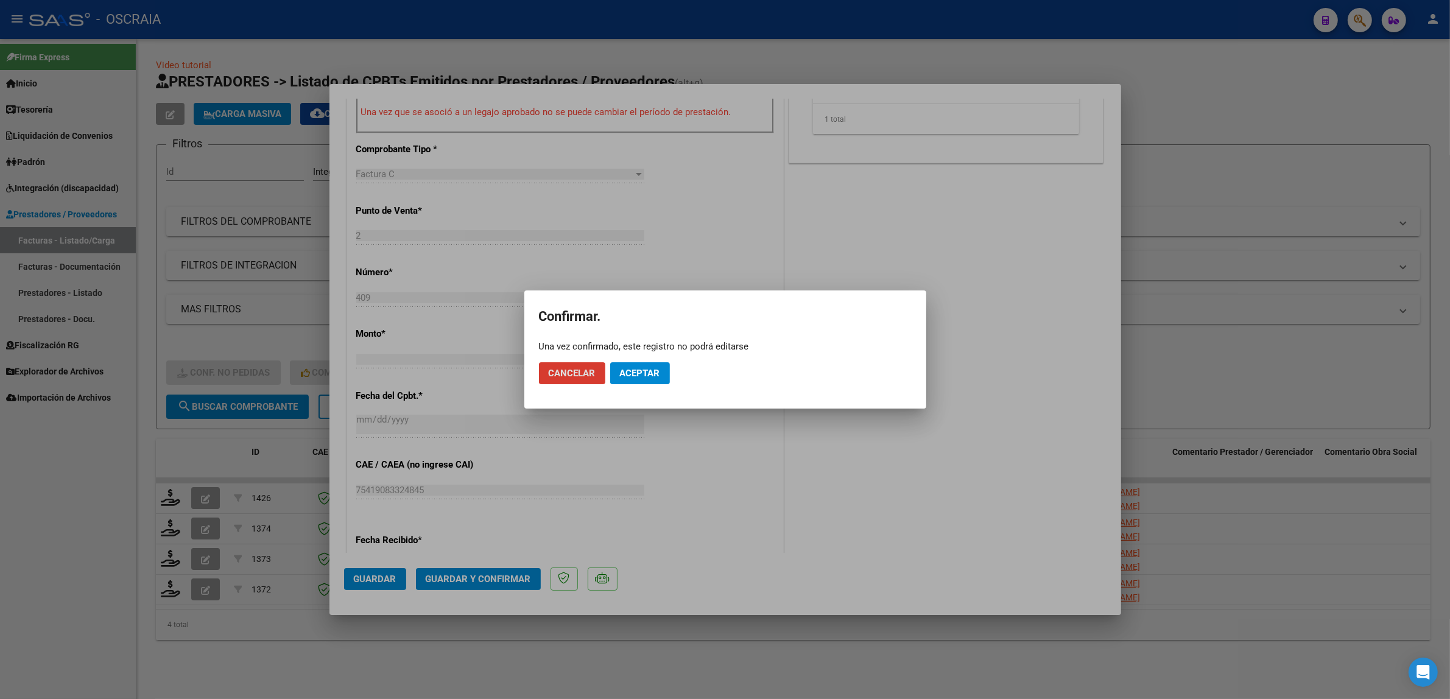
click at [637, 373] on span "Aceptar" at bounding box center [640, 373] width 40 height 11
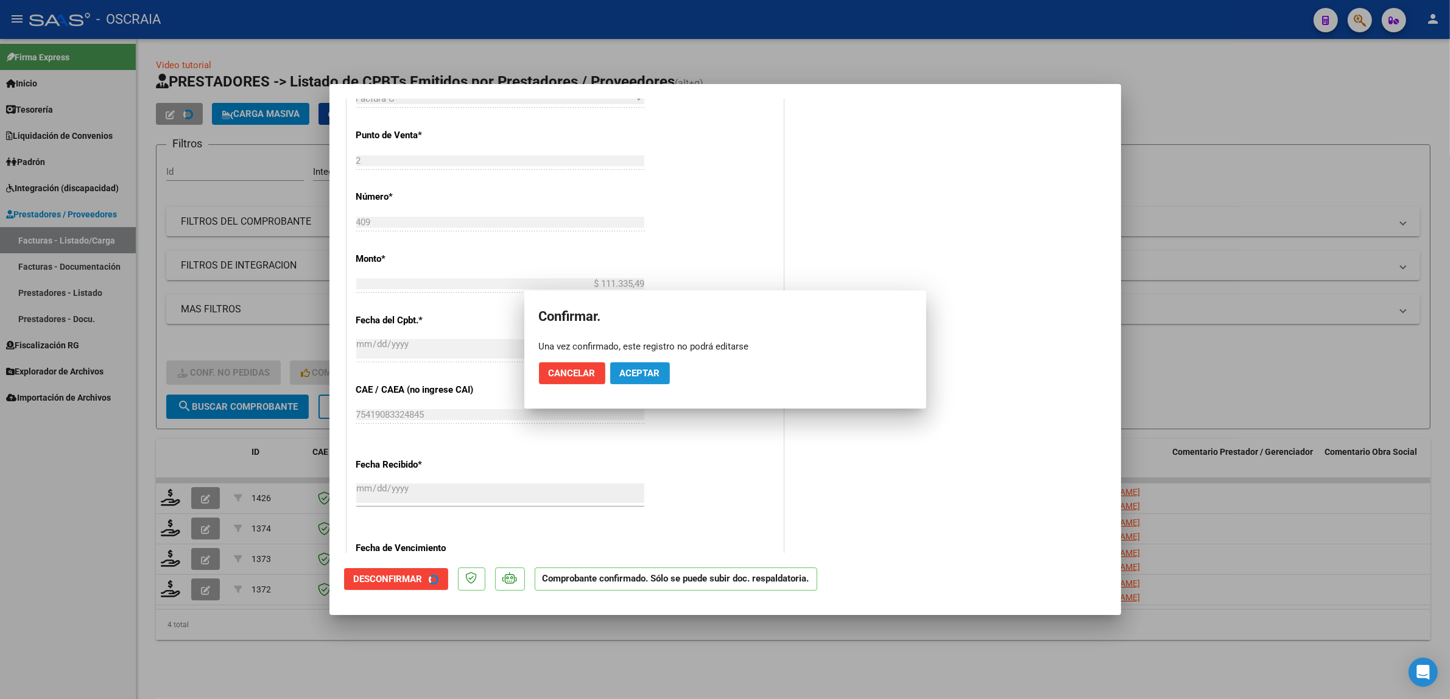
scroll to position [432, 0]
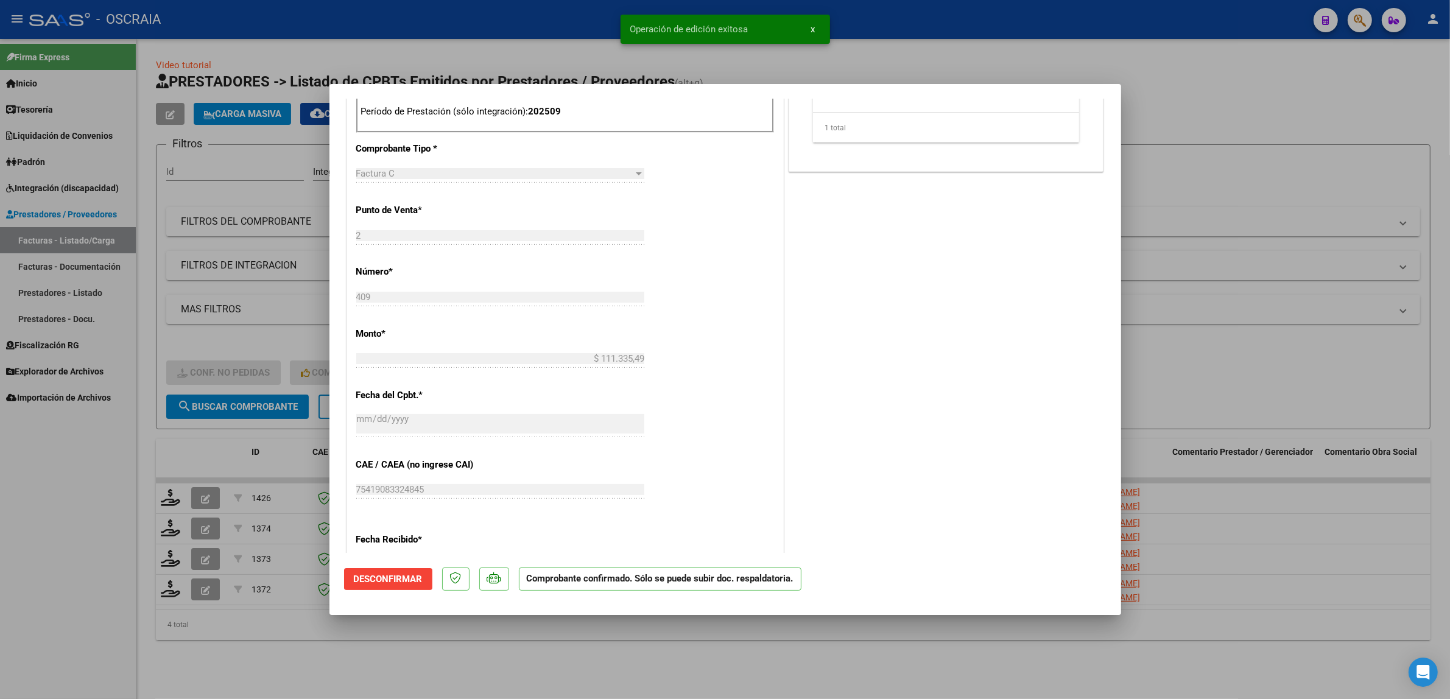
click at [1278, 298] on div at bounding box center [725, 349] width 1450 height 699
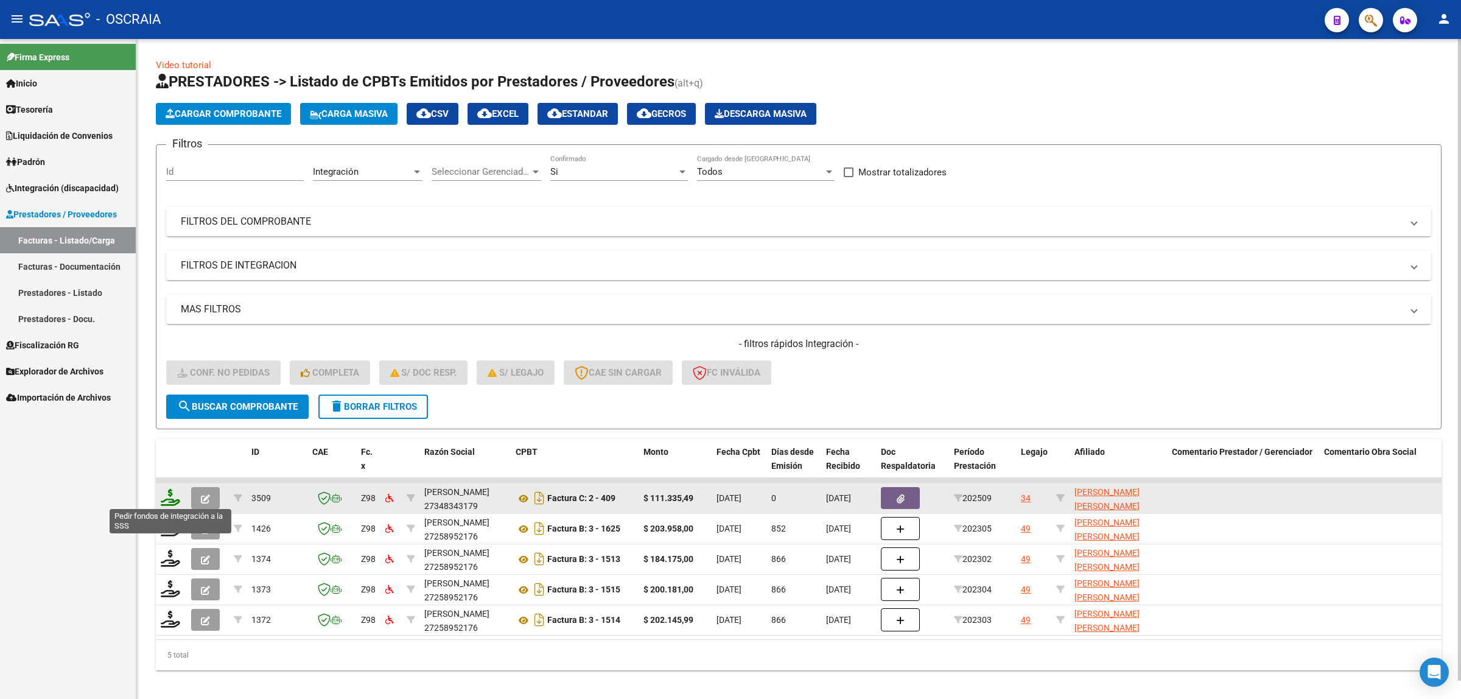
click at [172, 494] on icon at bounding box center [170, 497] width 19 height 17
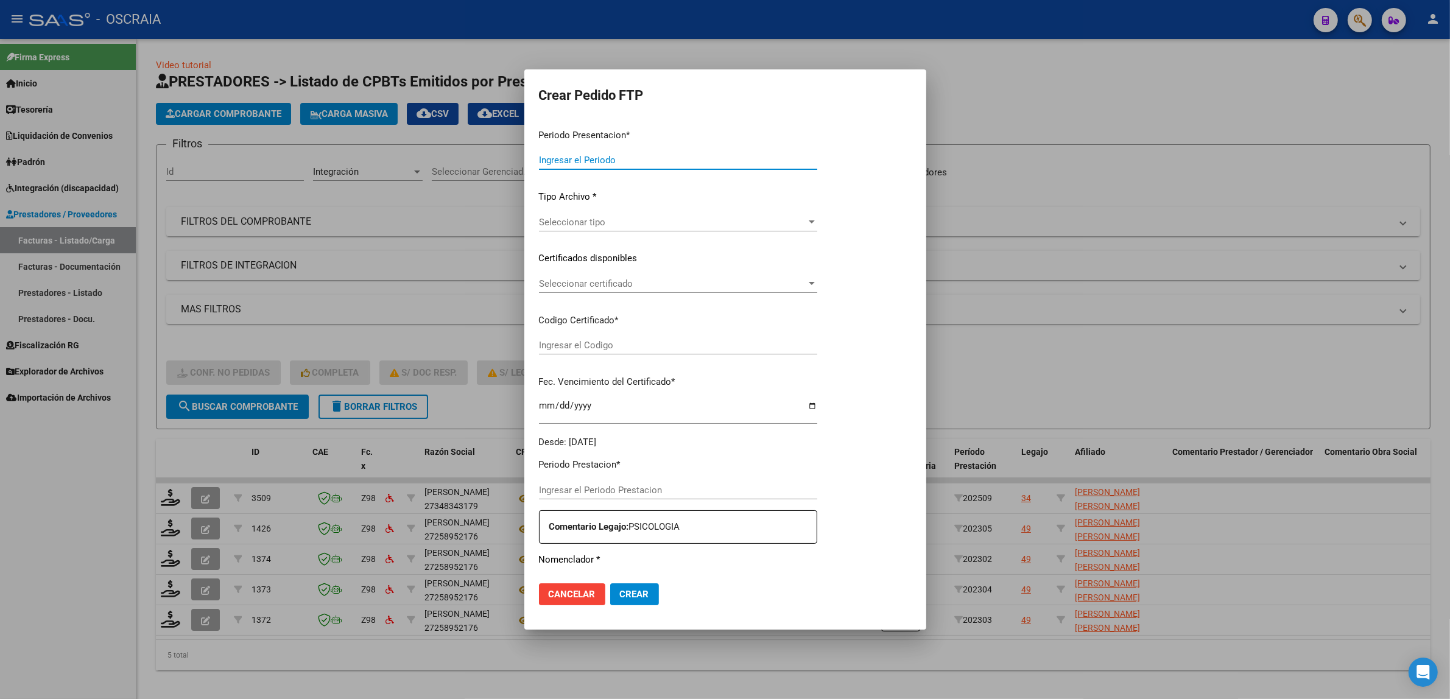
type input "202509"
type input "$ 111.335,49"
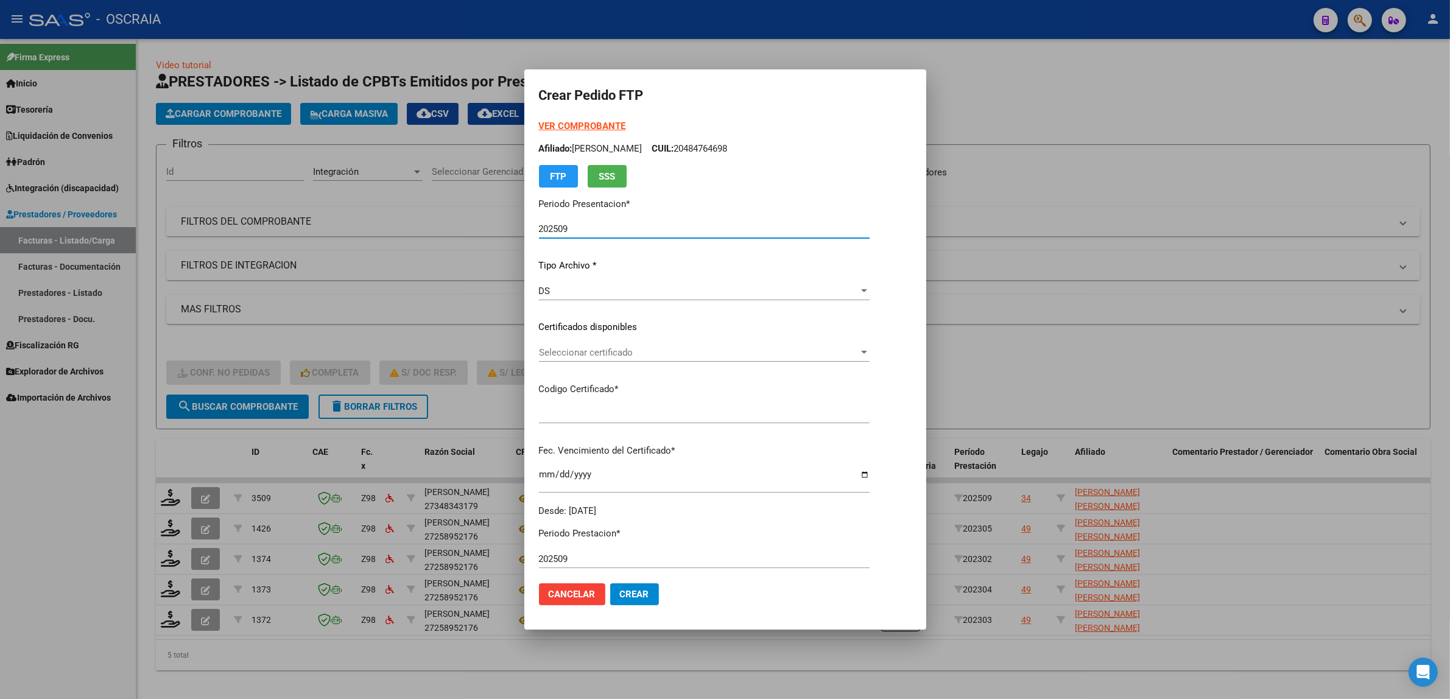
type input "ARG02000532920242019062820290628BS309"
type input "2029-06-28"
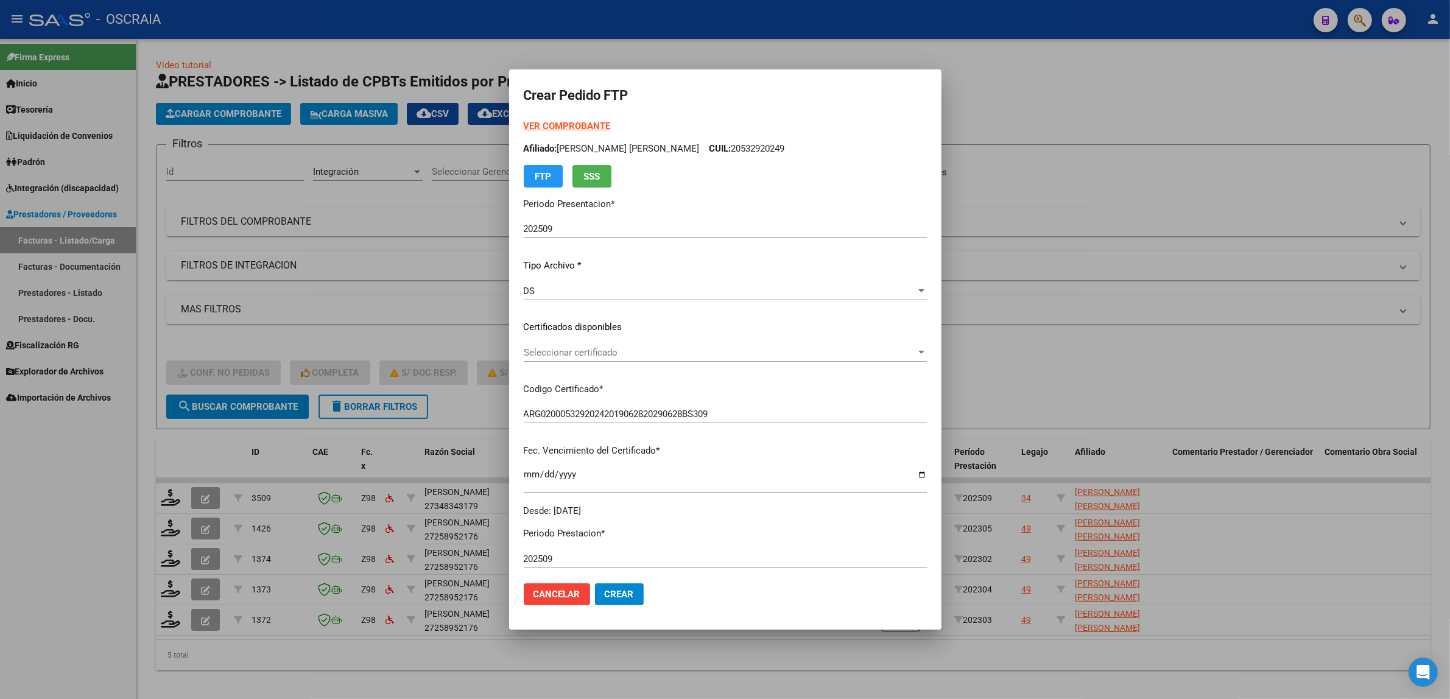
click at [577, 360] on div "Seleccionar certificado Seleccionar certificado" at bounding box center [725, 352] width 403 height 18
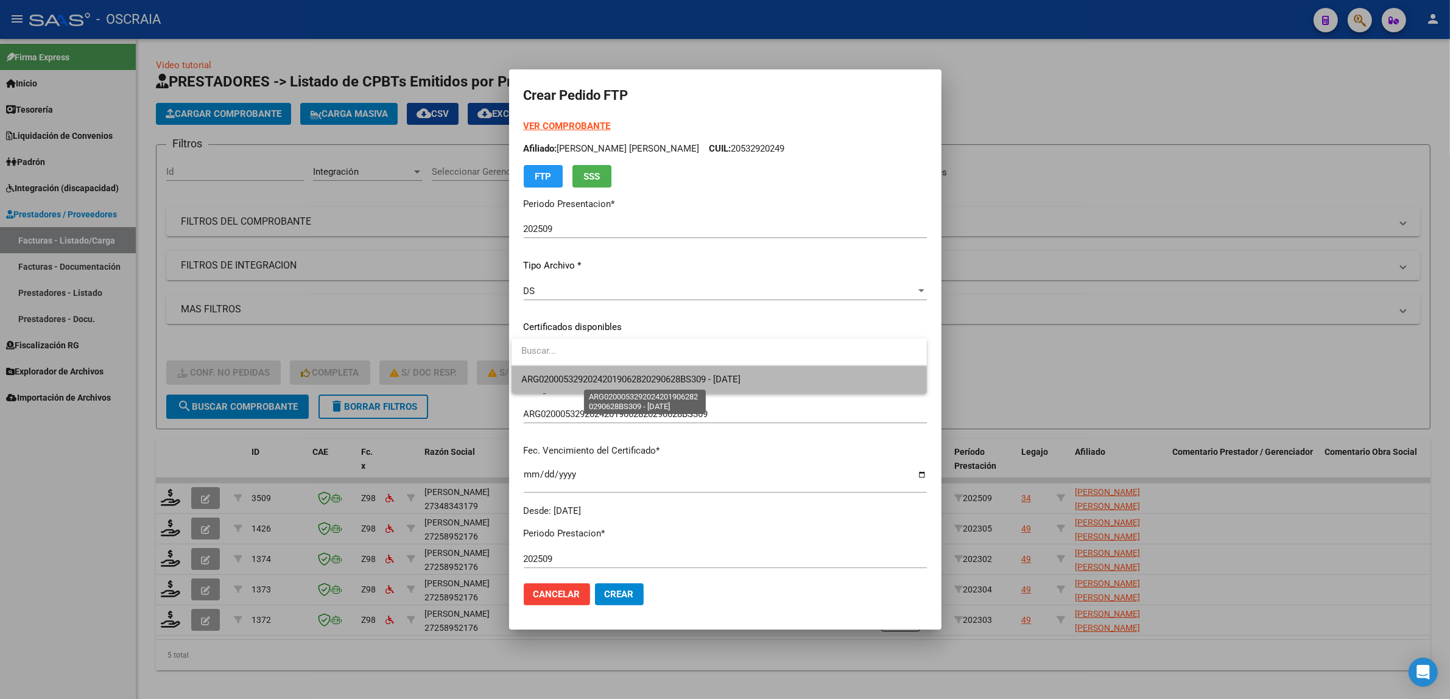
click at [689, 384] on span "ARG02000532920242019062820290628BS309 - 2029-06-28" at bounding box center [630, 379] width 219 height 11
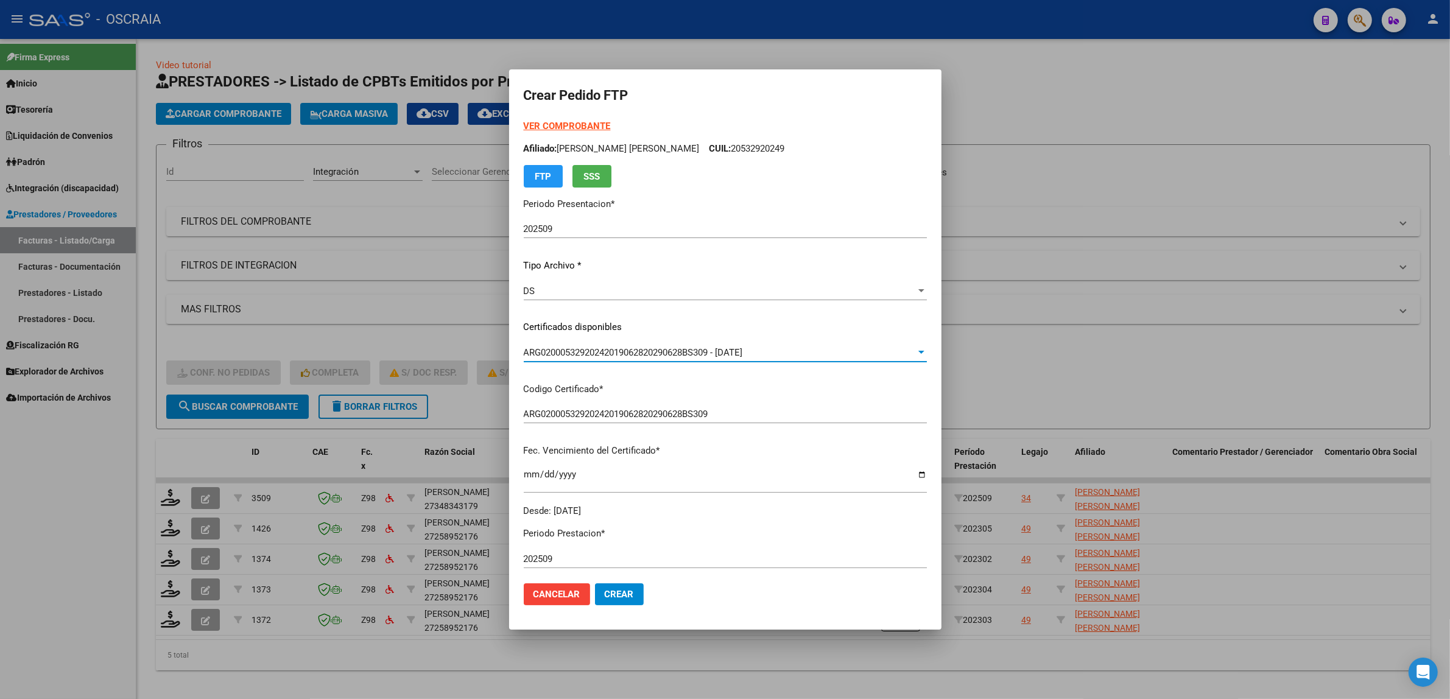
scroll to position [253, 0]
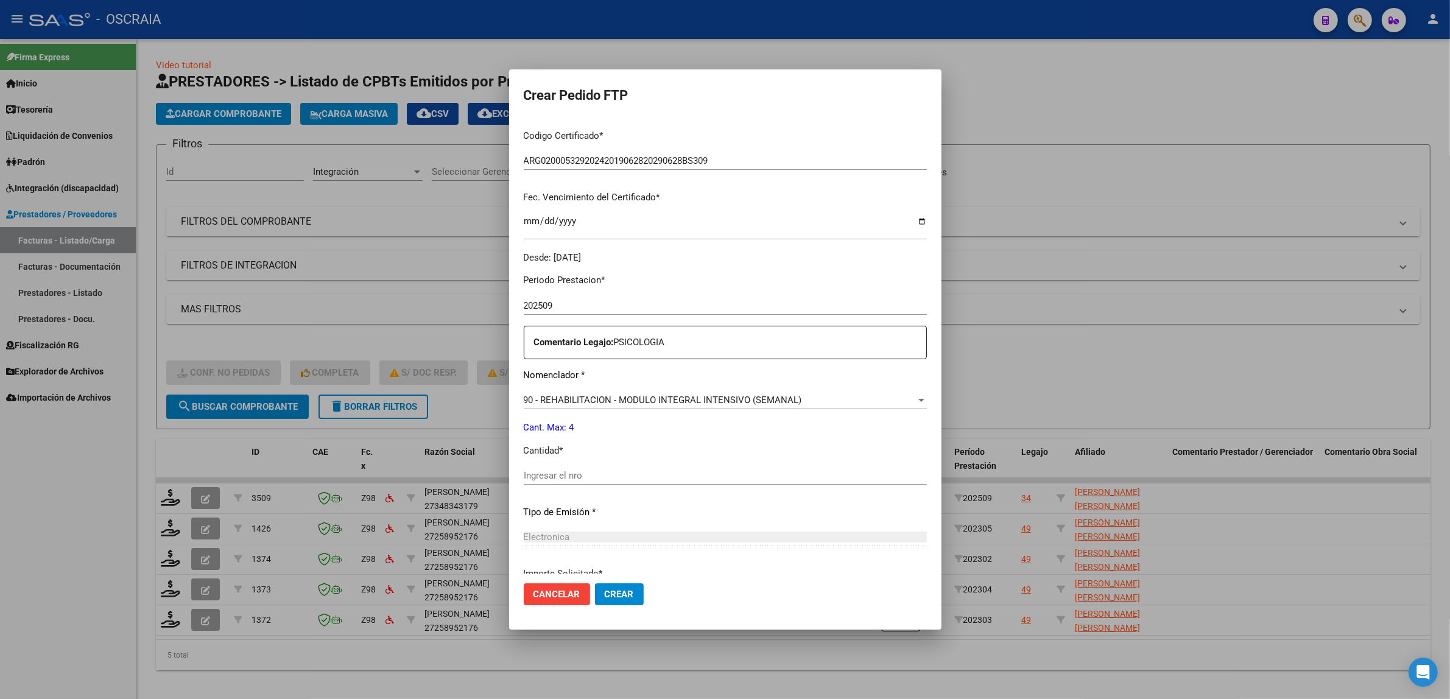
click at [677, 481] on div "Ingresar el nro" at bounding box center [725, 475] width 403 height 18
type input "4"
click at [713, 510] on p "Tipo de Emisión *" at bounding box center [725, 512] width 403 height 14
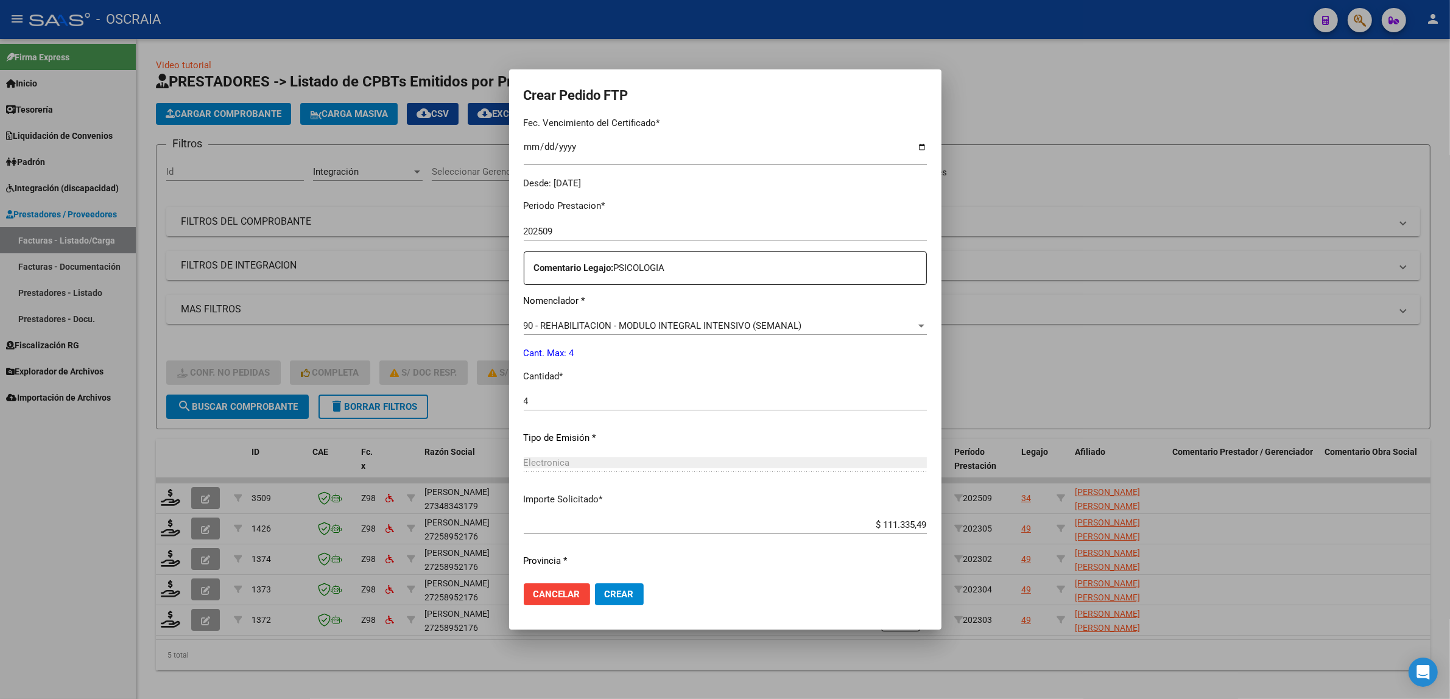
scroll to position [360, 0]
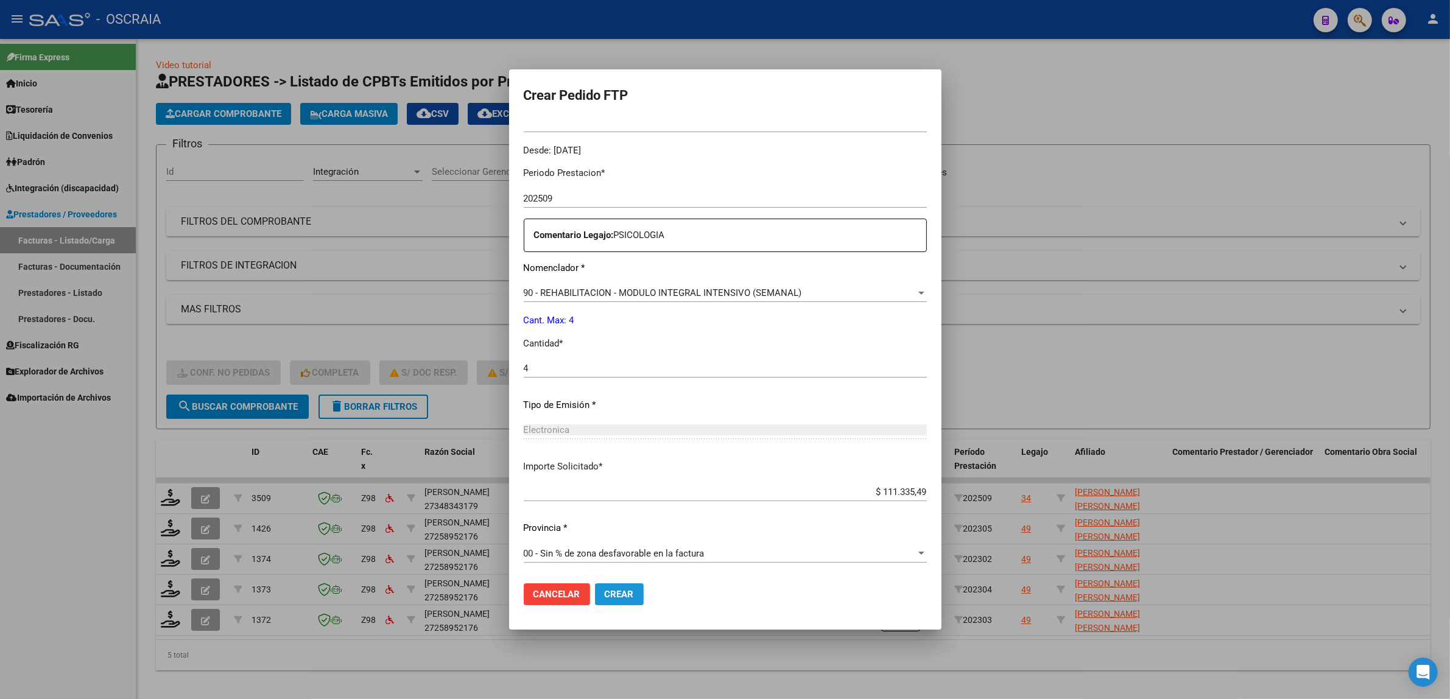
click at [627, 588] on button "Crear" at bounding box center [619, 594] width 49 height 22
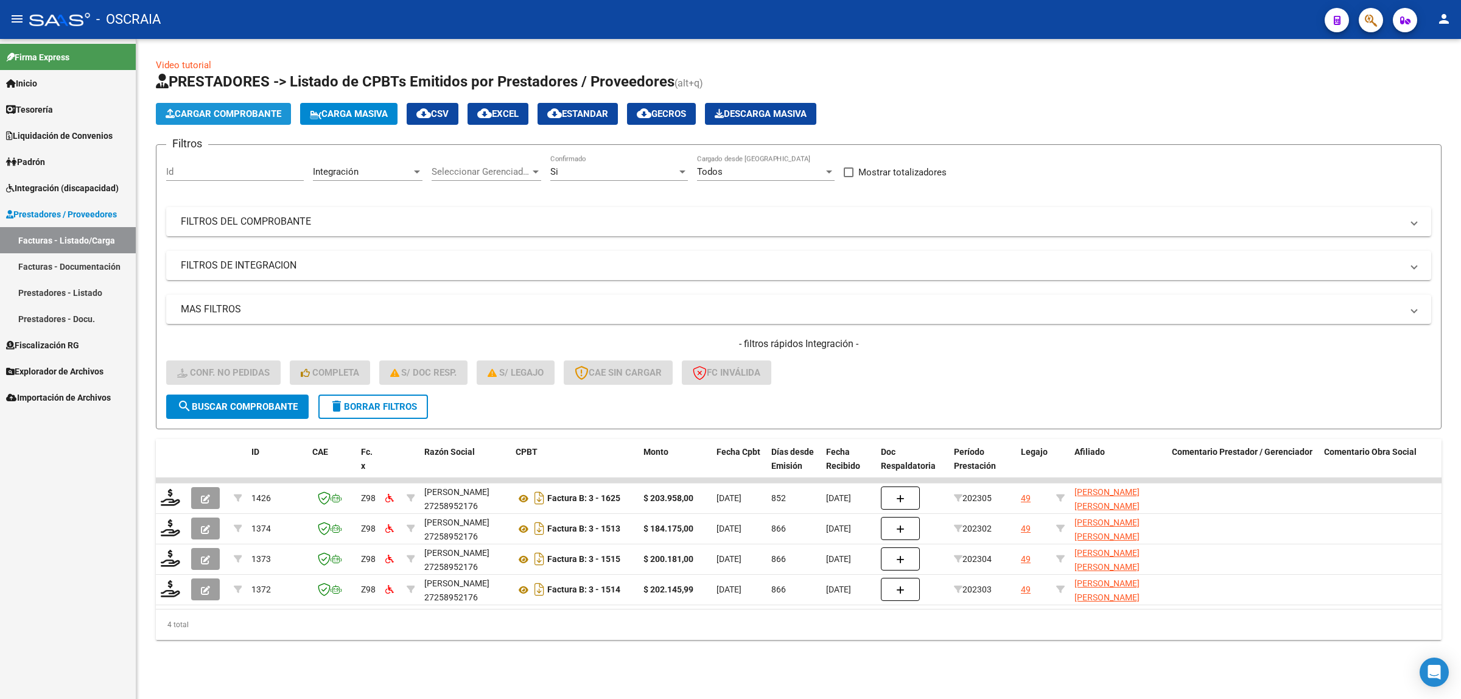
click at [219, 121] on button "Cargar Comprobante" at bounding box center [223, 114] width 135 height 22
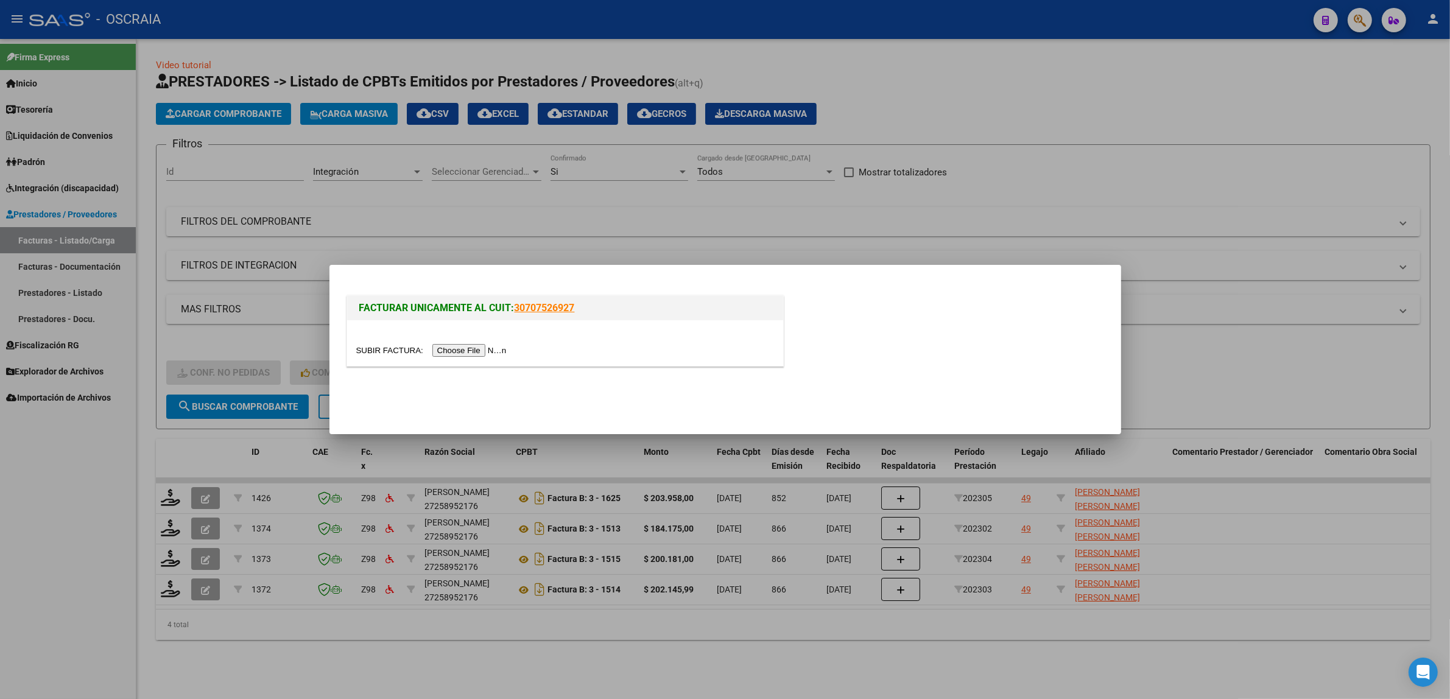
click at [494, 351] on input "file" at bounding box center [433, 350] width 154 height 13
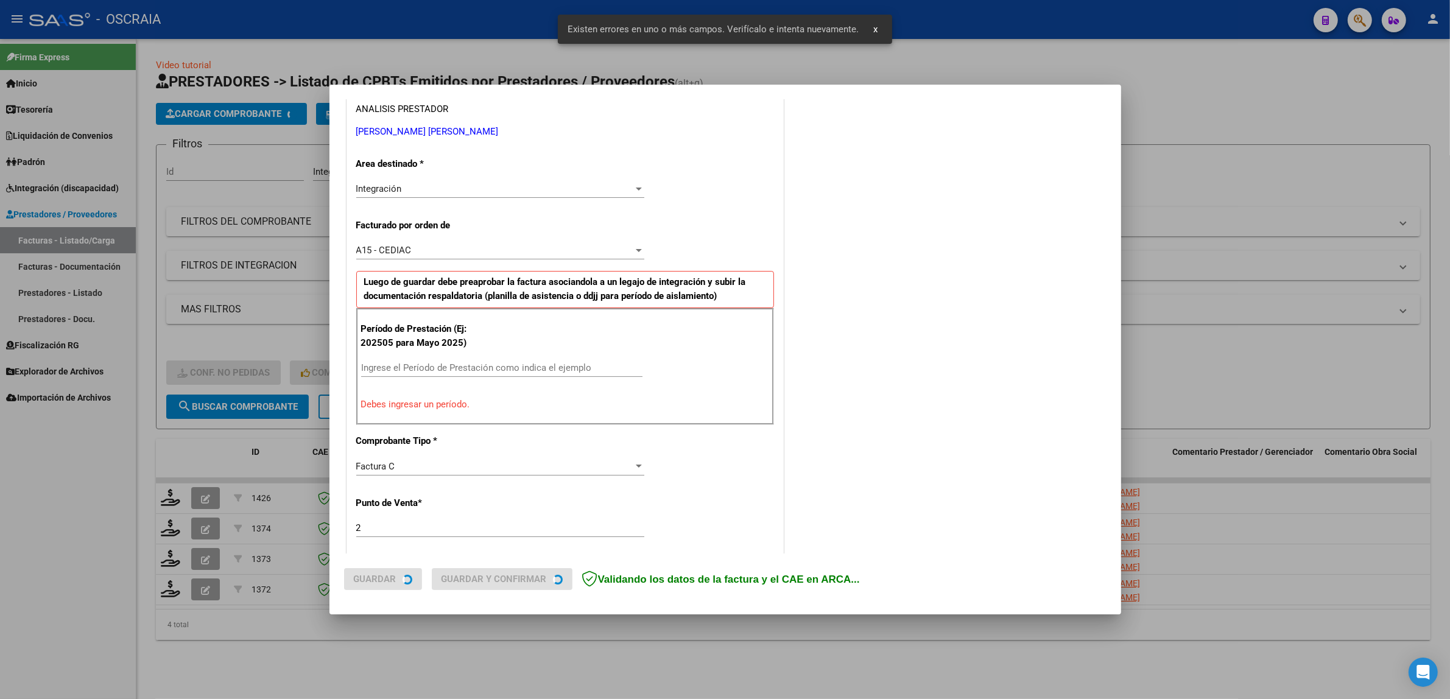
scroll to position [236, 0]
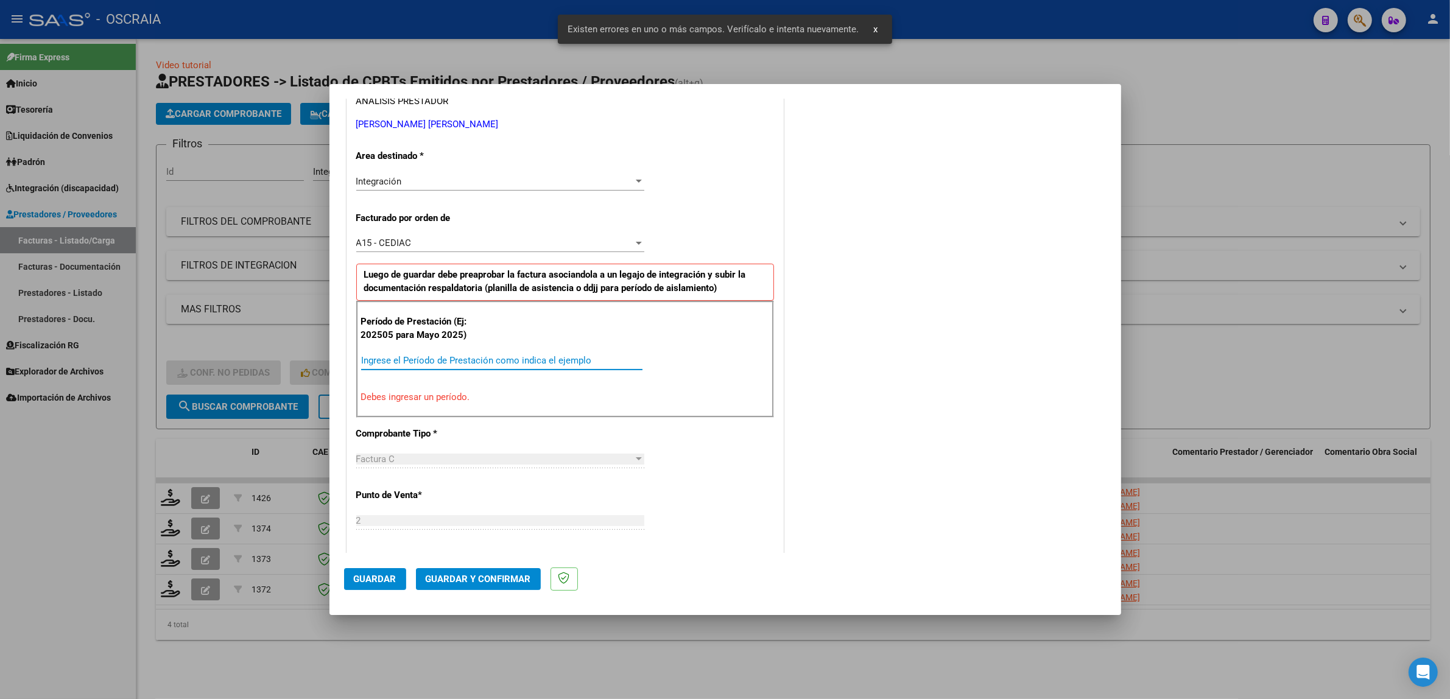
click at [466, 358] on input "Ingrese el Período de Prestación como indica el ejemplo" at bounding box center [501, 360] width 281 height 11
click at [428, 354] on div "Ingrese el Período de Prestación como indica el ejemplo" at bounding box center [501, 360] width 281 height 18
click at [428, 360] on input "Ingrese el Período de Prestación como indica el ejemplo" at bounding box center [501, 360] width 281 height 11
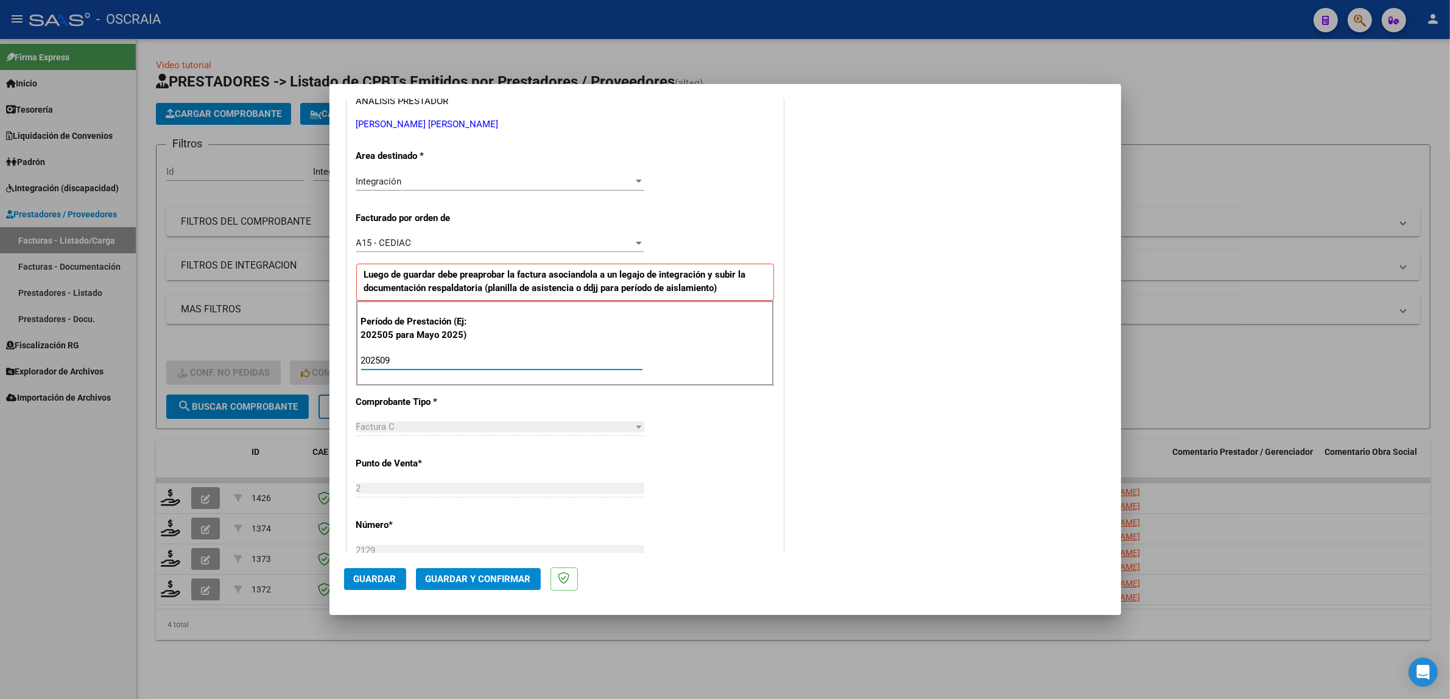
type input "202509"
click at [359, 582] on span "Guardar" at bounding box center [375, 579] width 43 height 11
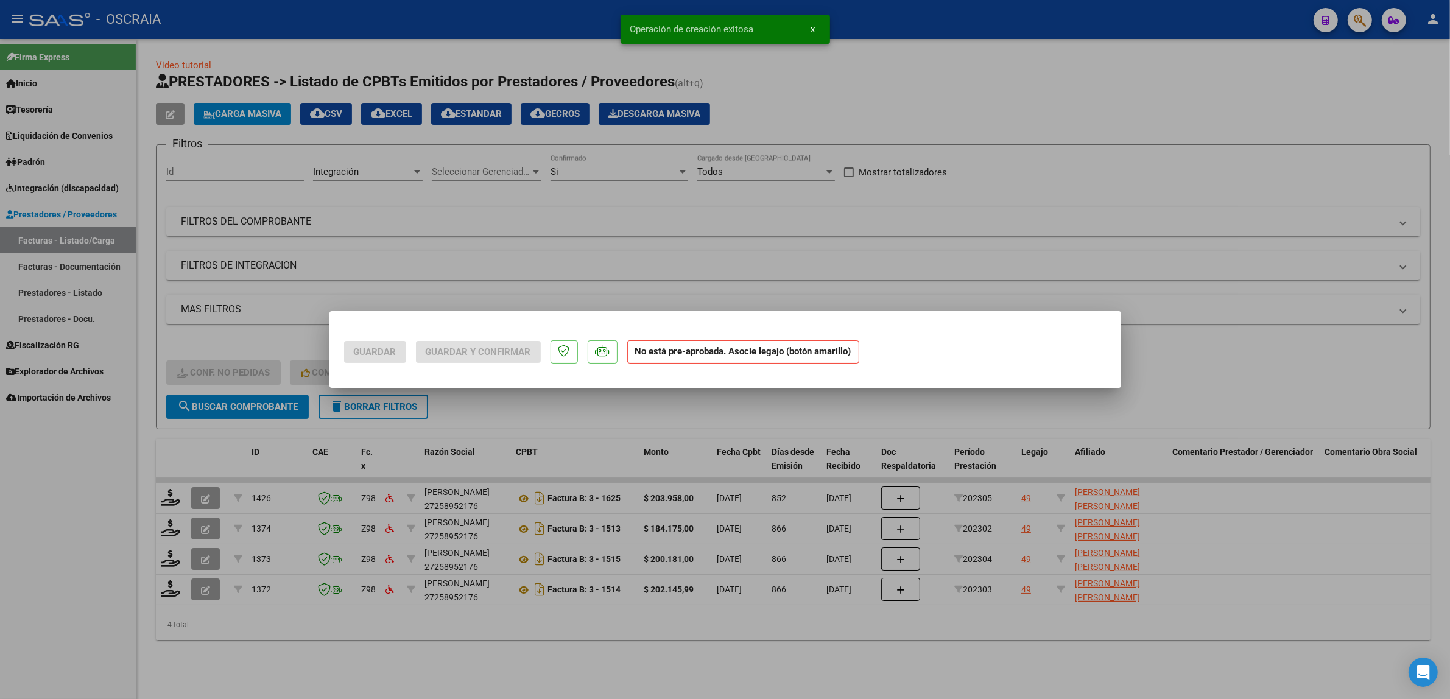
scroll to position [0, 0]
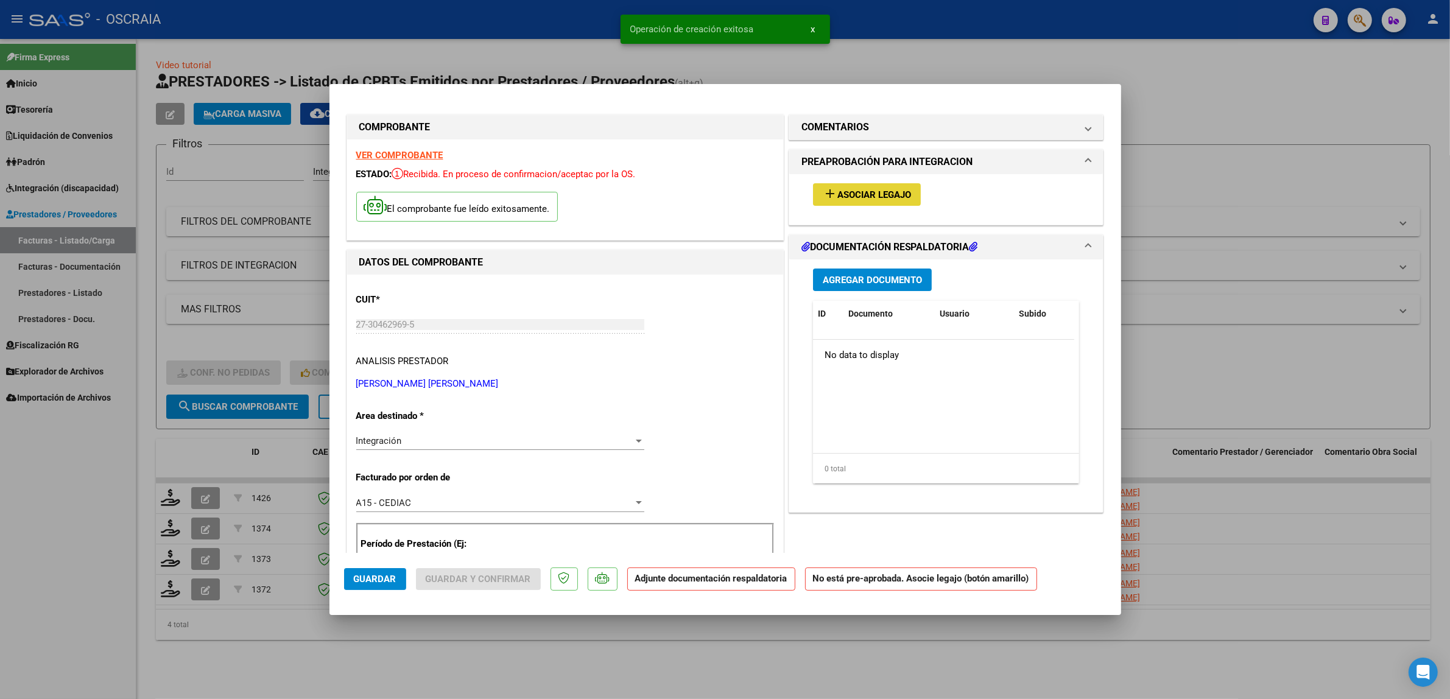
click at [817, 203] on button "add Asociar Legajo" at bounding box center [867, 194] width 108 height 23
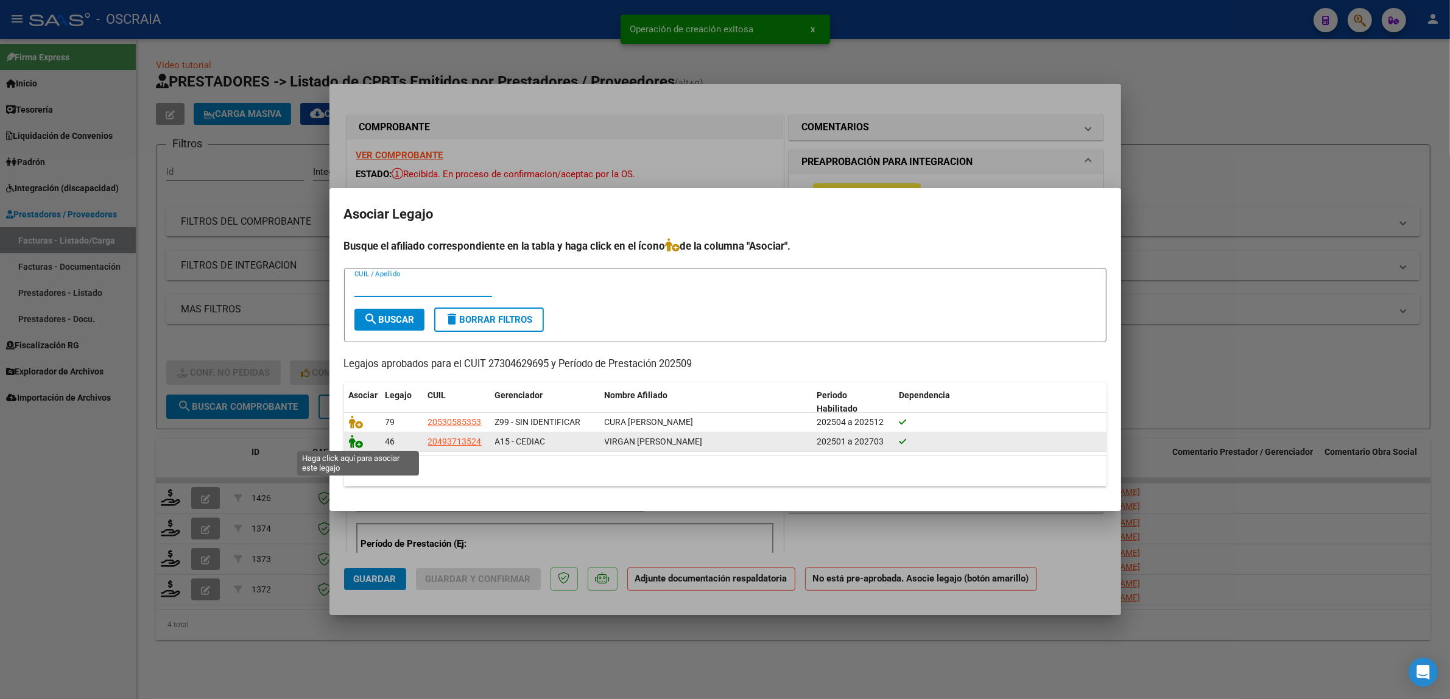
click at [349, 445] on icon at bounding box center [356, 441] width 15 height 13
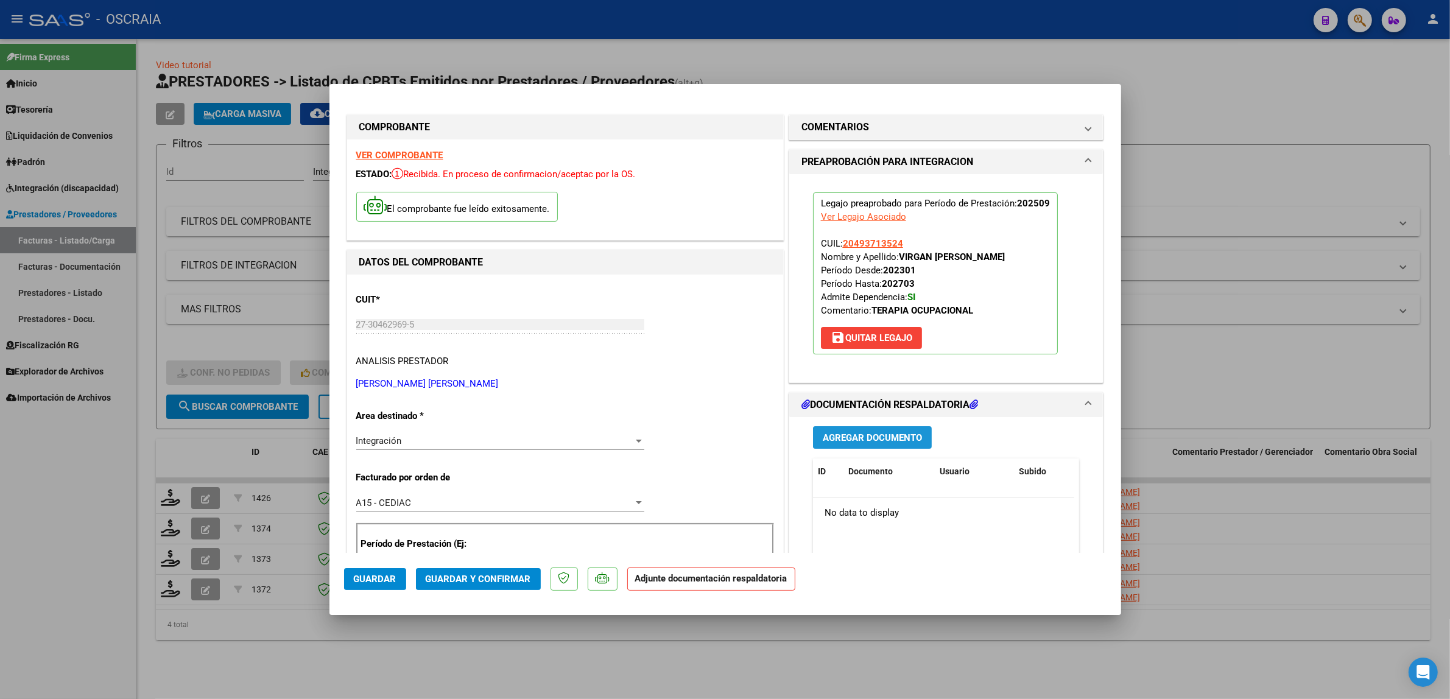
click at [814, 440] on button "Agregar Documento" at bounding box center [872, 437] width 119 height 23
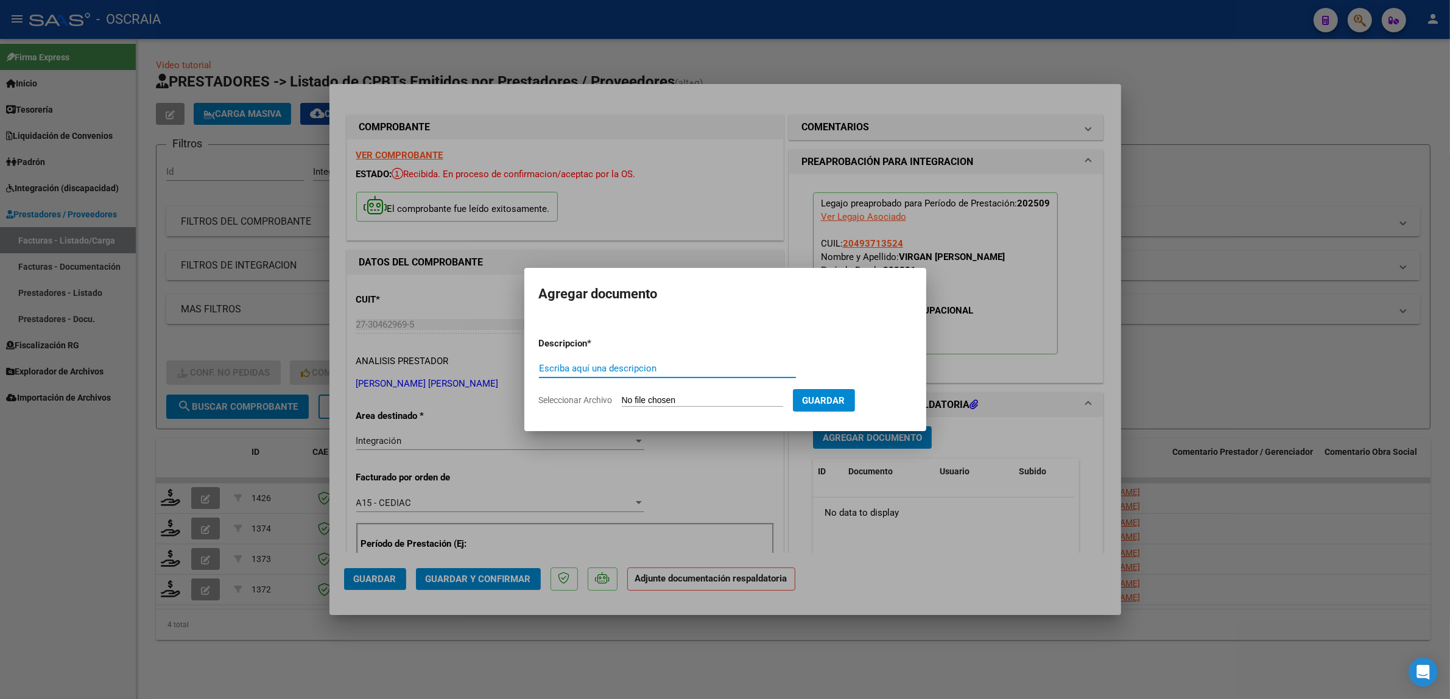
click at [623, 373] on input "Escriba aquí una descripcion" at bounding box center [667, 368] width 257 height 11
type input "PLANILLA DE ASISTENCIA"
click at [622, 395] on input "Seleccionar Archivo" at bounding box center [702, 401] width 161 height 12
type input "C:\fakepath\09-2025 CARPINETA MARIA FLORENCIA FC2129 TERAPIA OCUPACIONAL VIRGAN…"
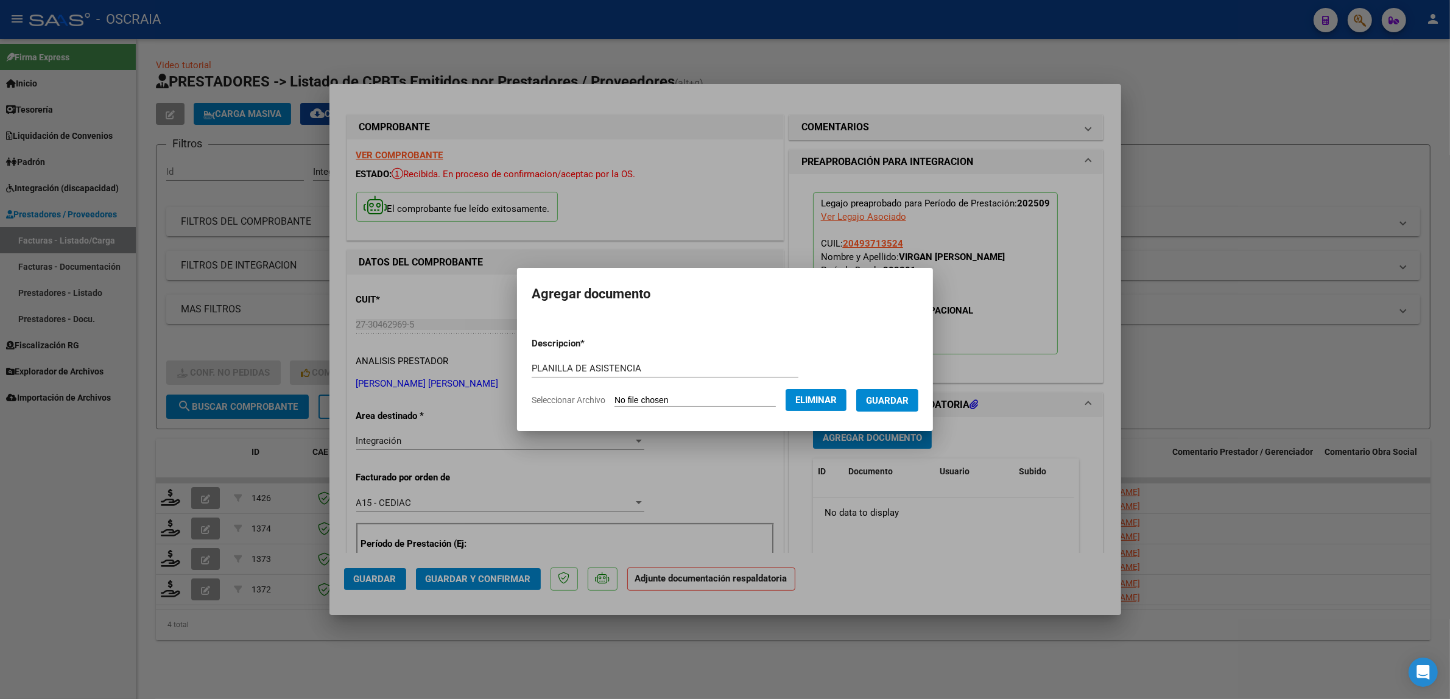
click at [886, 409] on button "Guardar" at bounding box center [887, 400] width 62 height 23
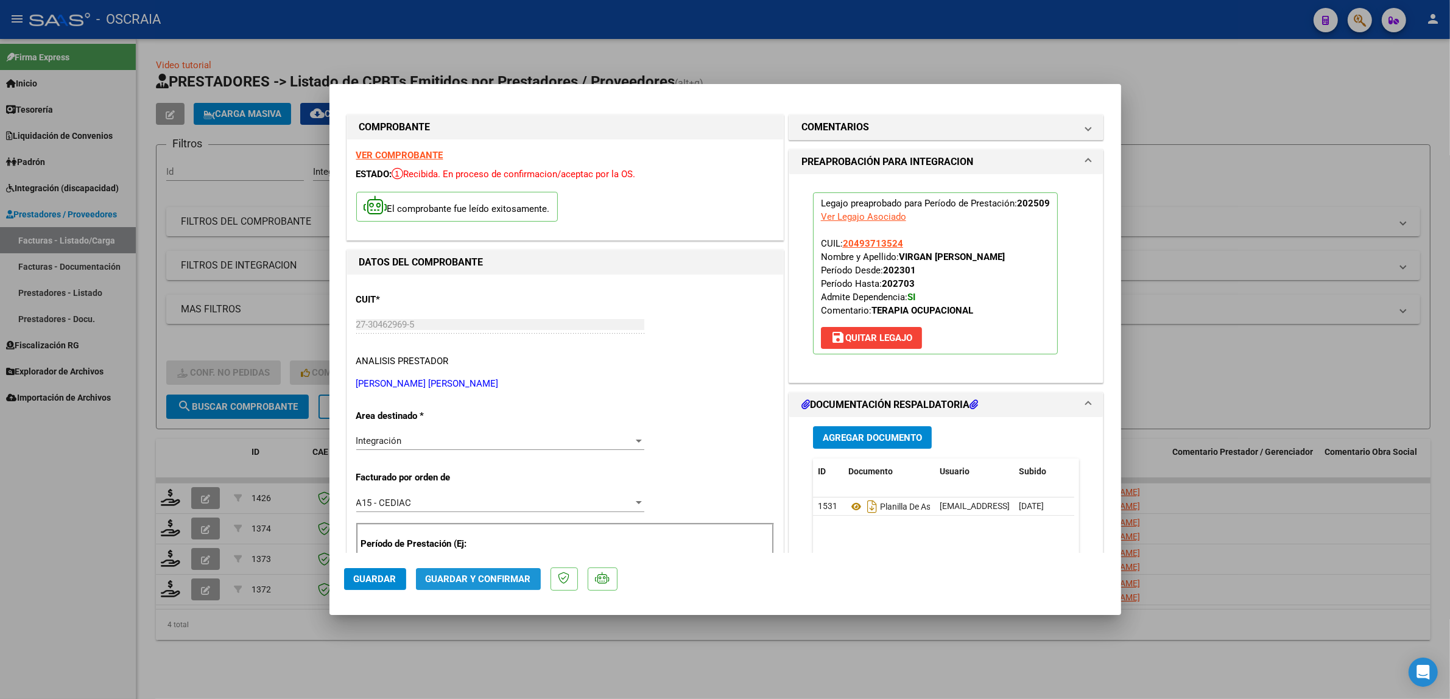
click at [513, 585] on button "Guardar y Confirmar" at bounding box center [478, 579] width 125 height 22
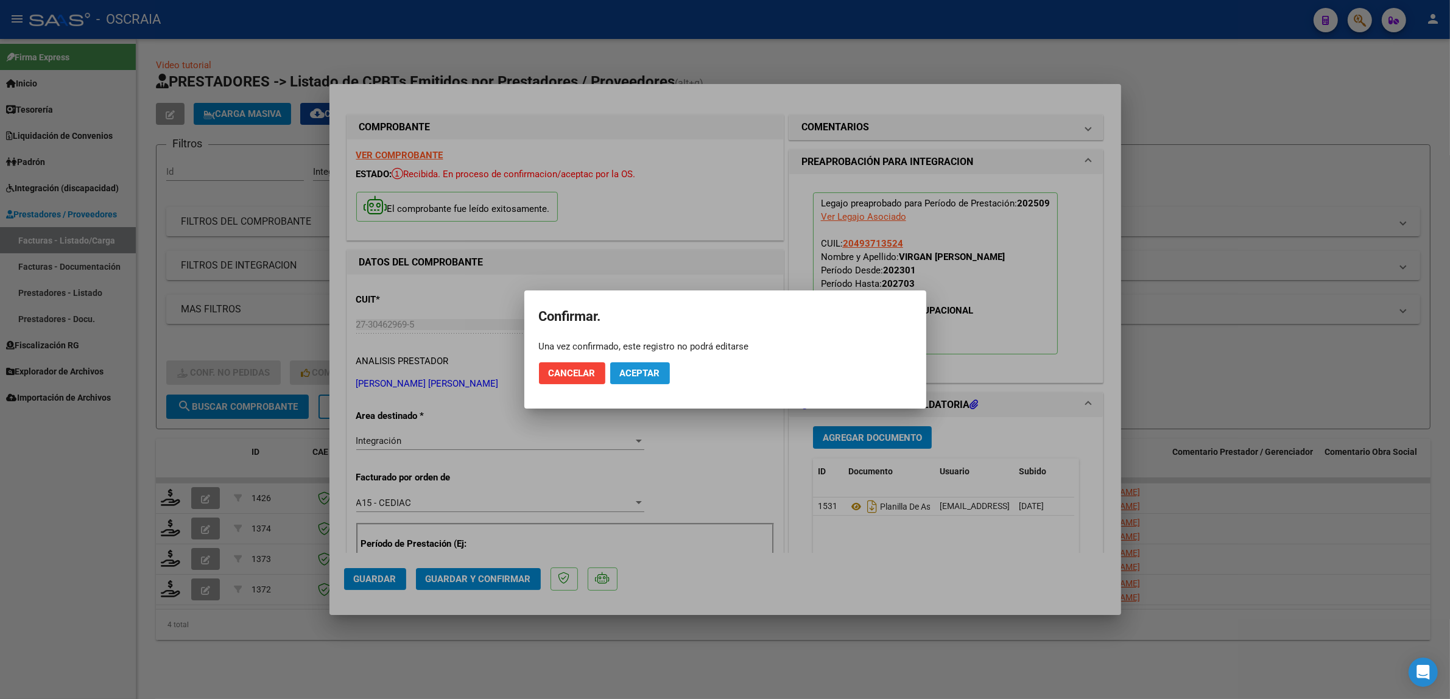
click at [644, 378] on span "Aceptar" at bounding box center [640, 373] width 40 height 11
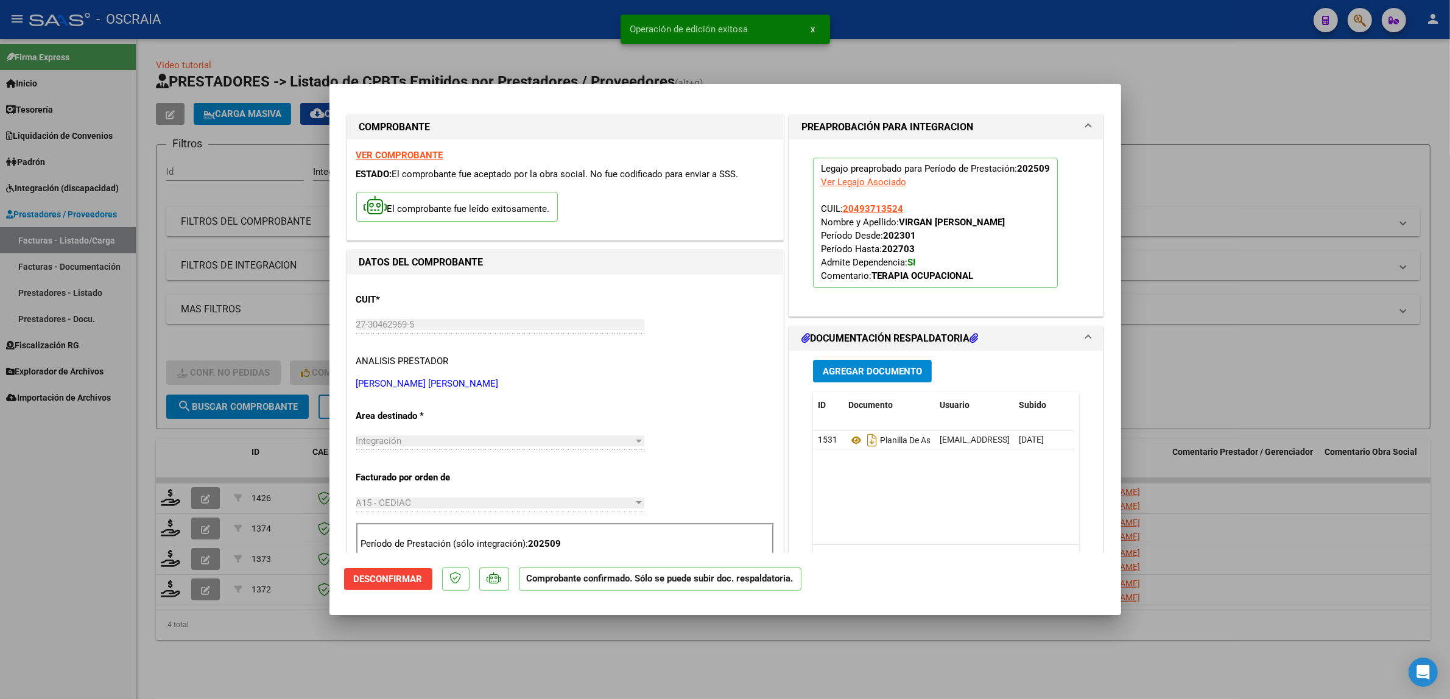
click at [282, 354] on div at bounding box center [725, 349] width 1450 height 699
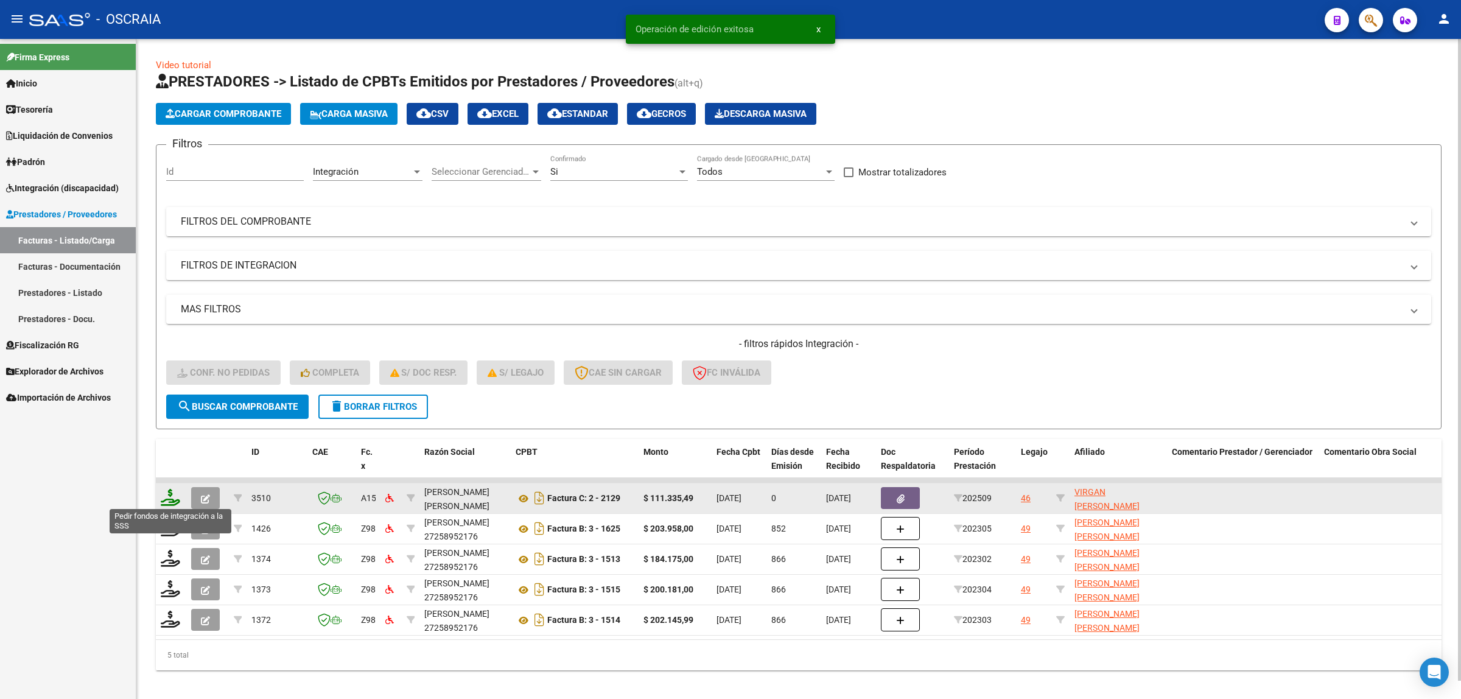
click at [169, 498] on icon at bounding box center [170, 497] width 19 height 17
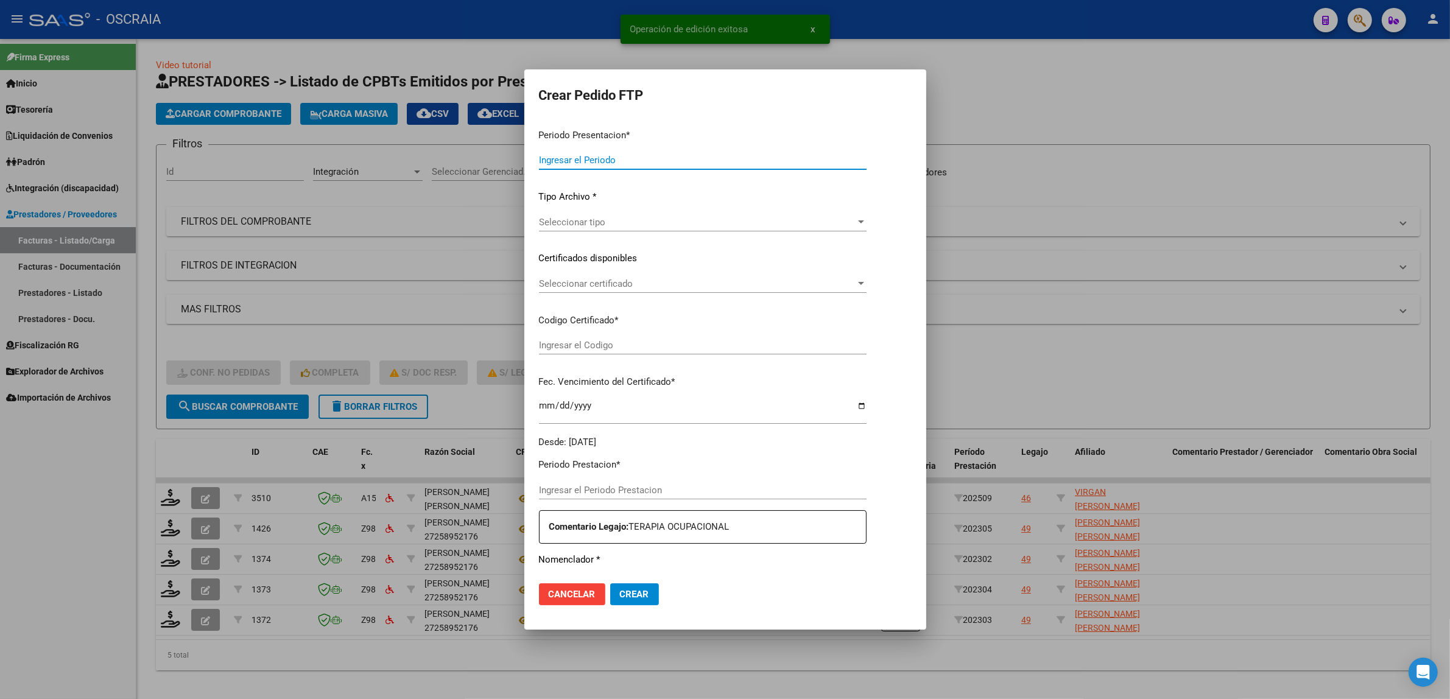
type input "202509"
type input "$ 111.335,49"
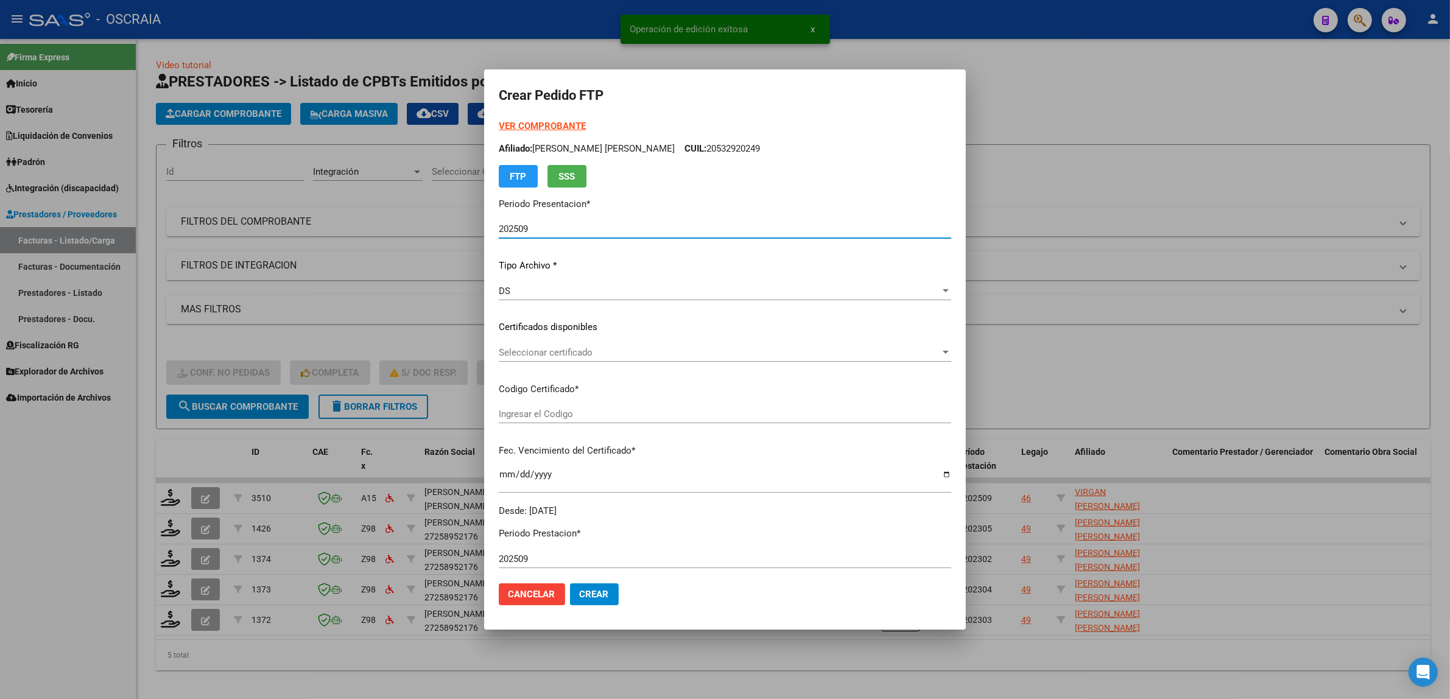
type input "ARG02000493713522022031120270311BS410"
type input "2027-03-11"
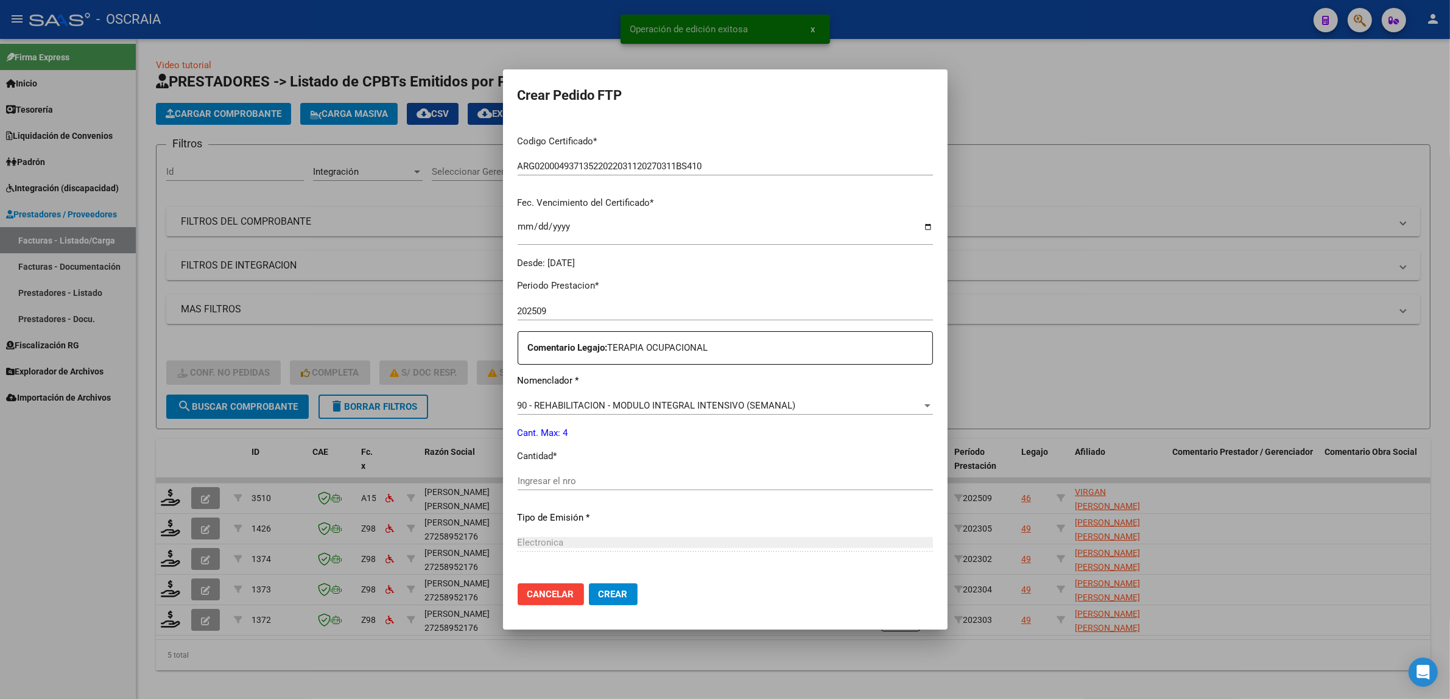
scroll to position [253, 0]
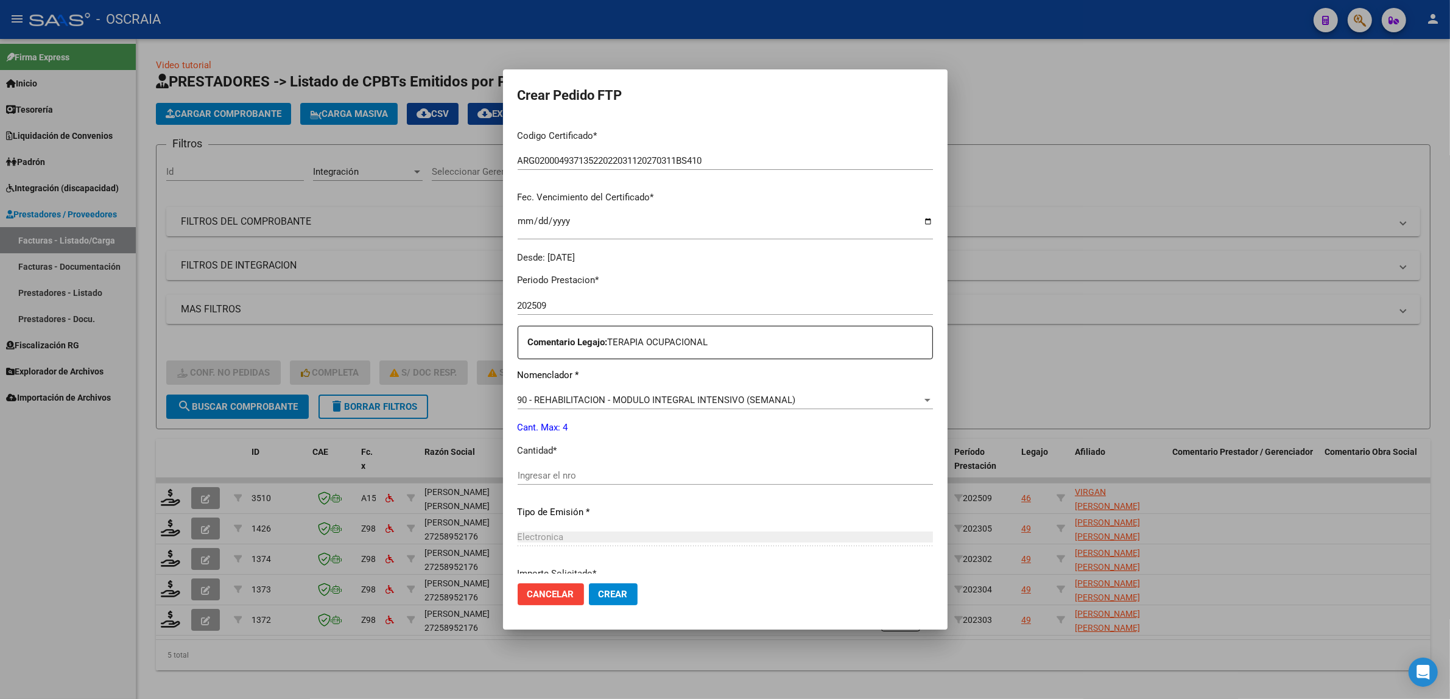
click at [588, 495] on div "Ingresar el nro" at bounding box center [725, 481] width 415 height 30
click at [591, 479] on input "Ingresar el nro" at bounding box center [725, 475] width 415 height 11
type input "4"
click at [538, 522] on div "Periodo Prestacion * 202509 Ingresar el Periodo Prestacion Comentario Legajo: T…" at bounding box center [725, 472] width 415 height 417
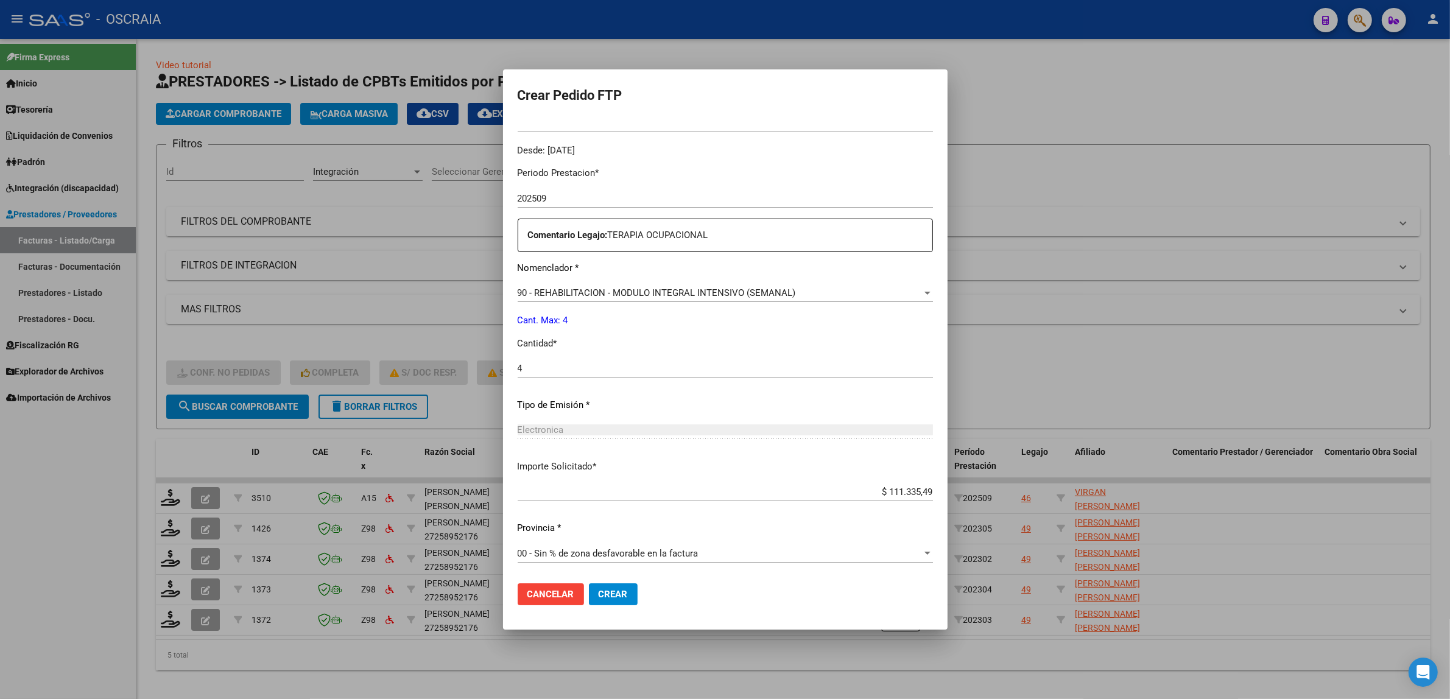
scroll to position [0, 0]
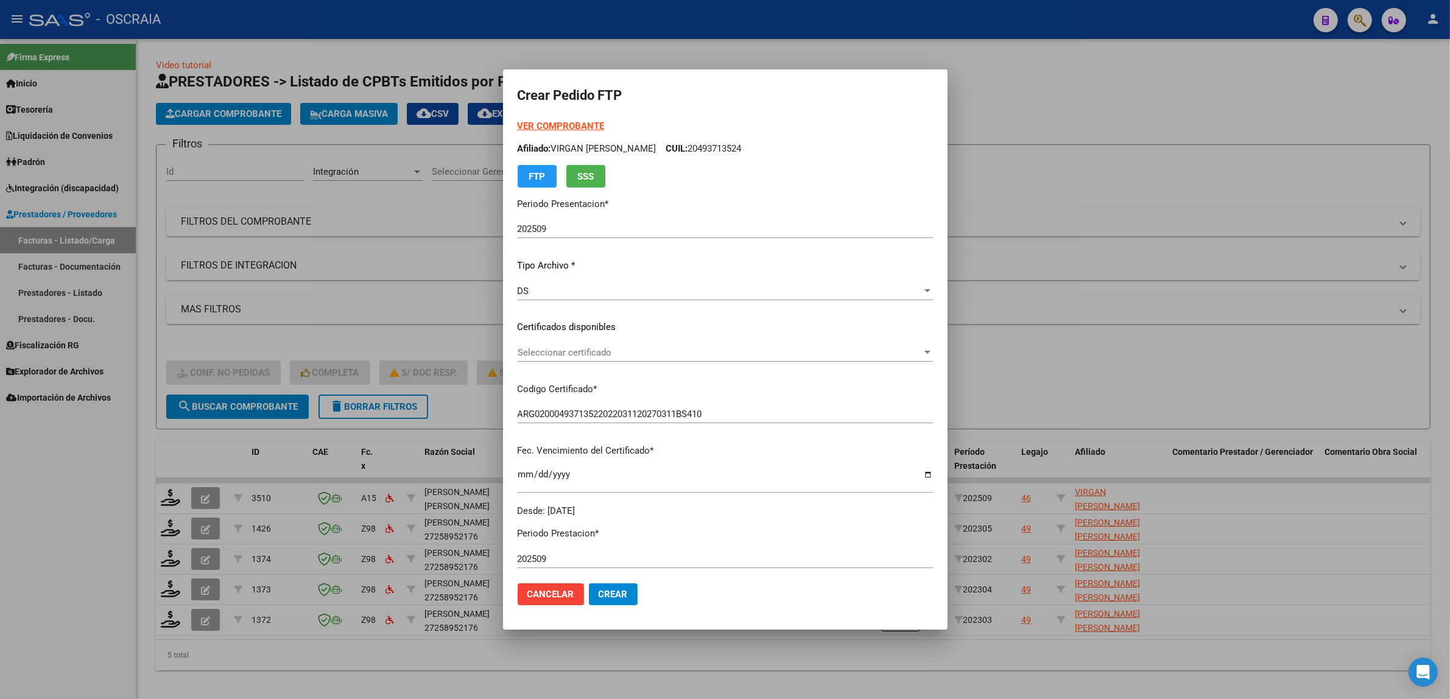
click at [603, 352] on span "Seleccionar certificado" at bounding box center [720, 352] width 404 height 11
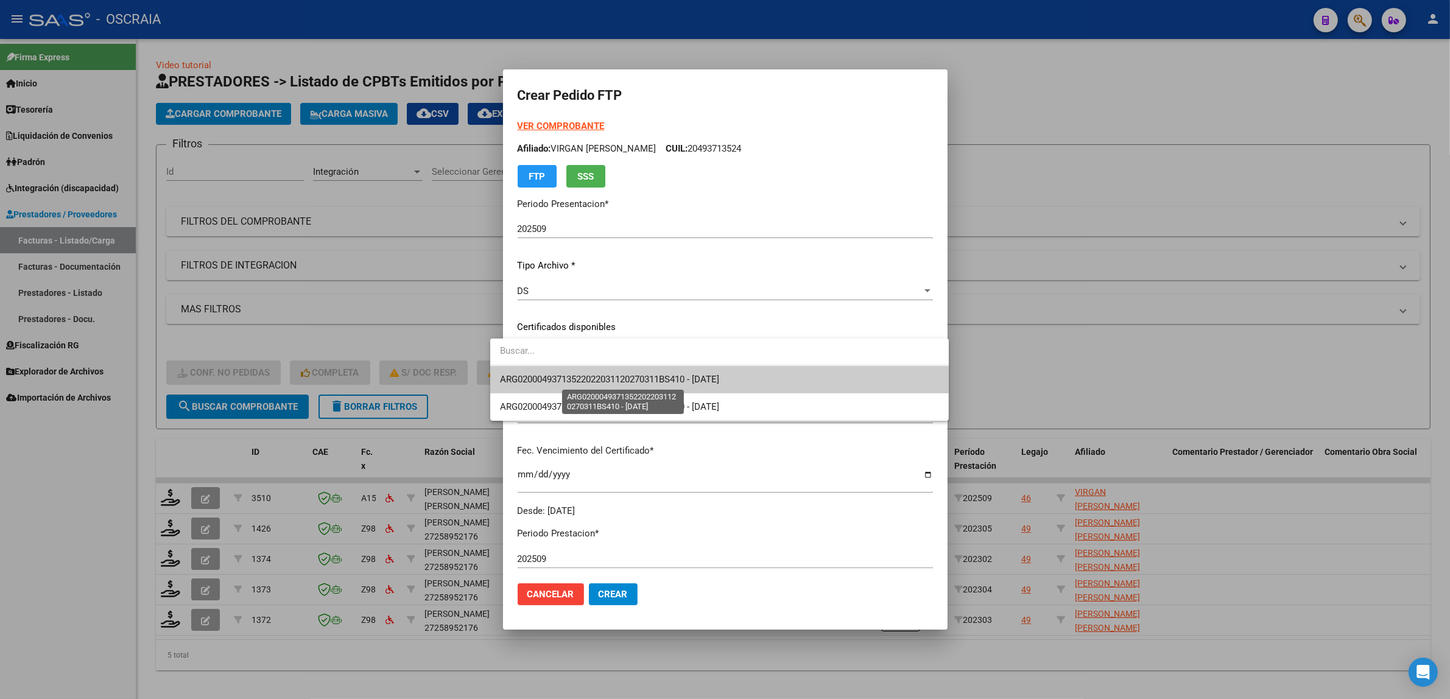
click at [603, 376] on span "ARG02000493713522022031120270311BS410 - 2027-03-11" at bounding box center [609, 379] width 219 height 11
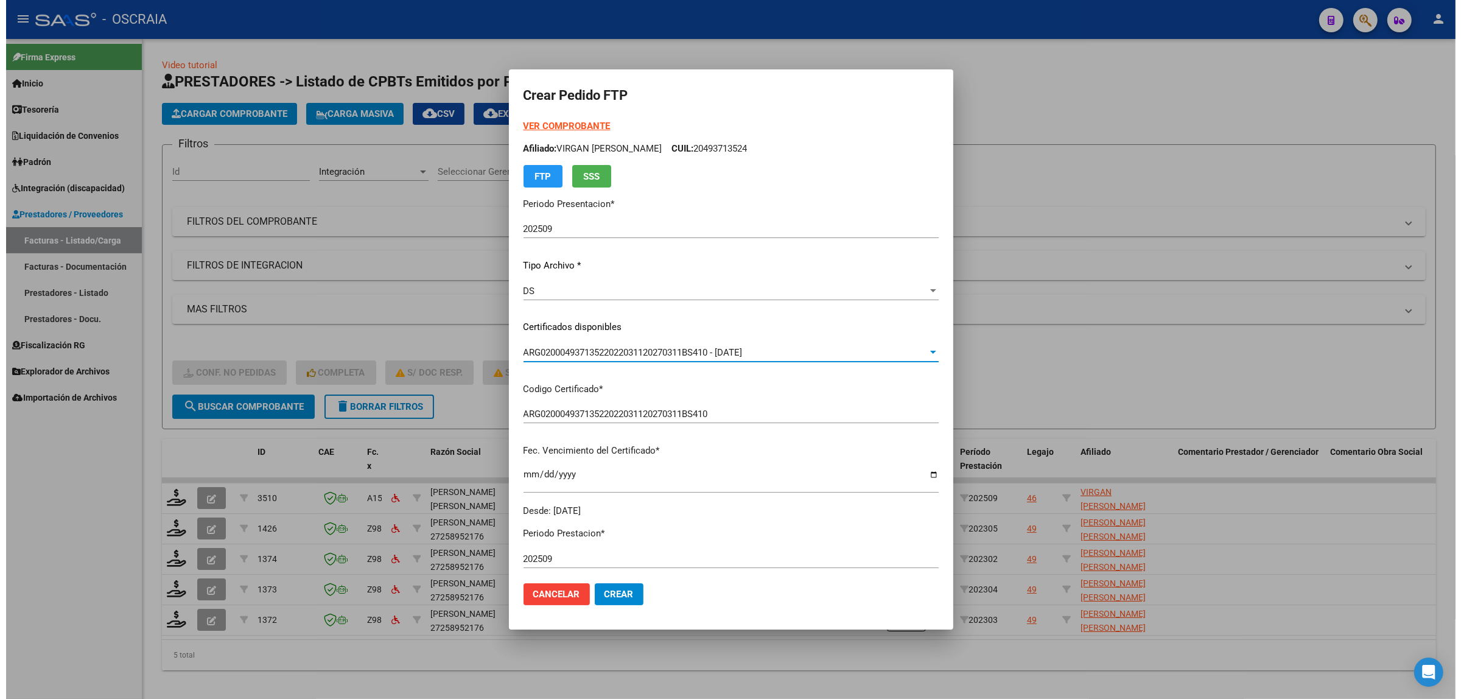
scroll to position [253, 0]
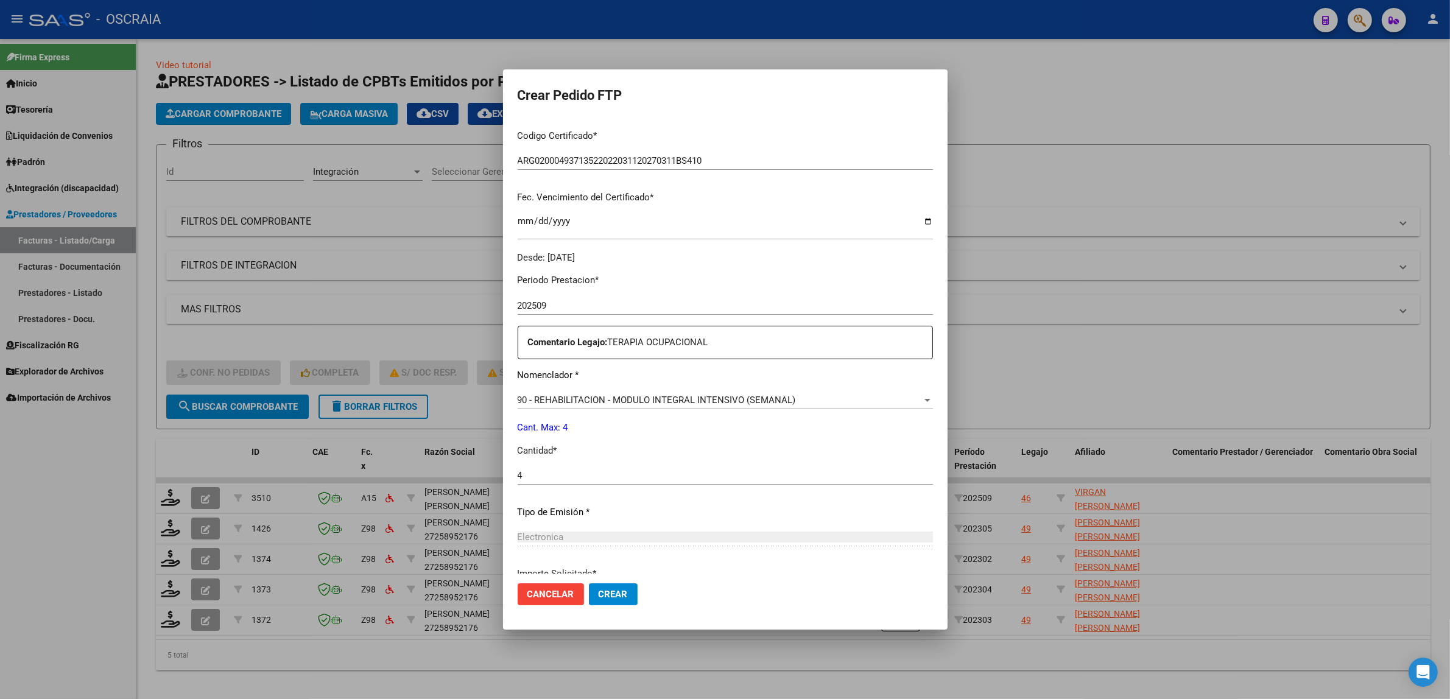
click at [599, 594] on span "Crear" at bounding box center [613, 594] width 29 height 11
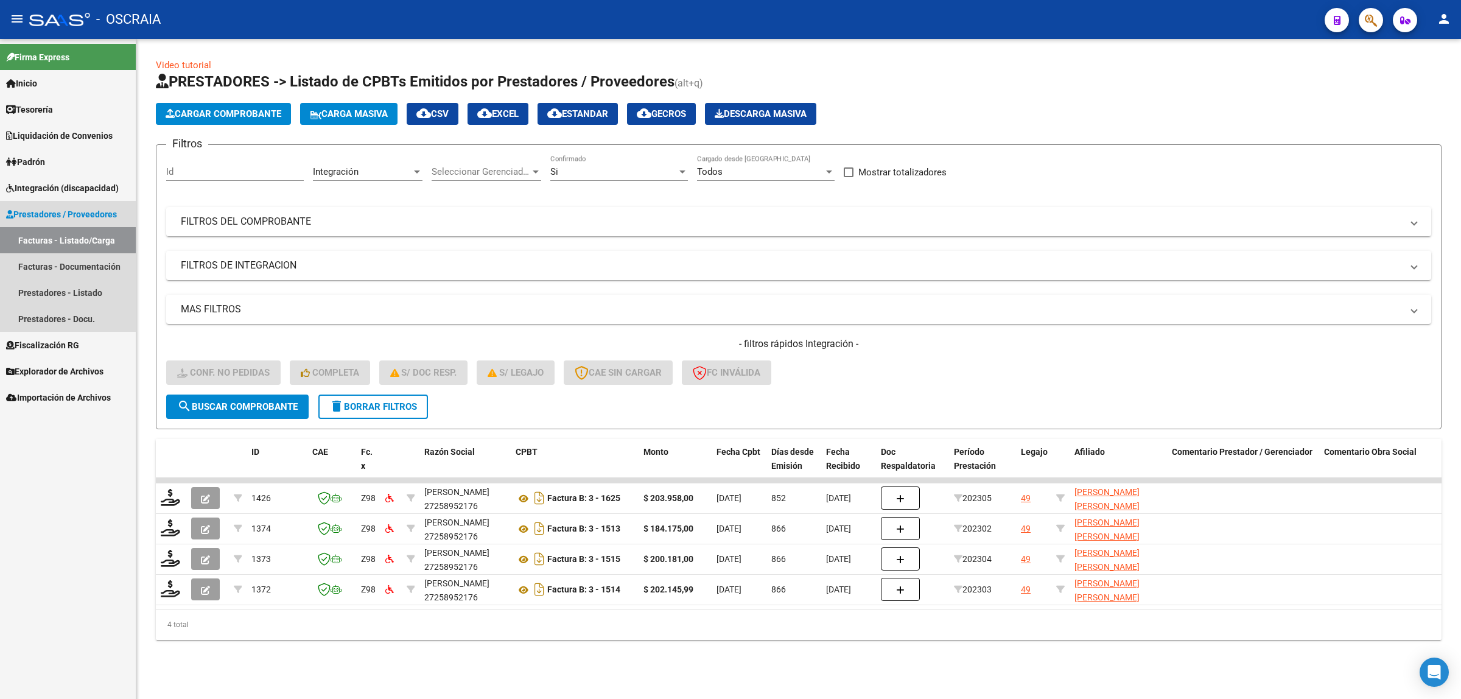
click at [77, 213] on span "Prestadores / Proveedores" at bounding box center [61, 214] width 111 height 13
click at [77, 191] on span "Integración (discapacidad)" at bounding box center [62, 187] width 113 height 13
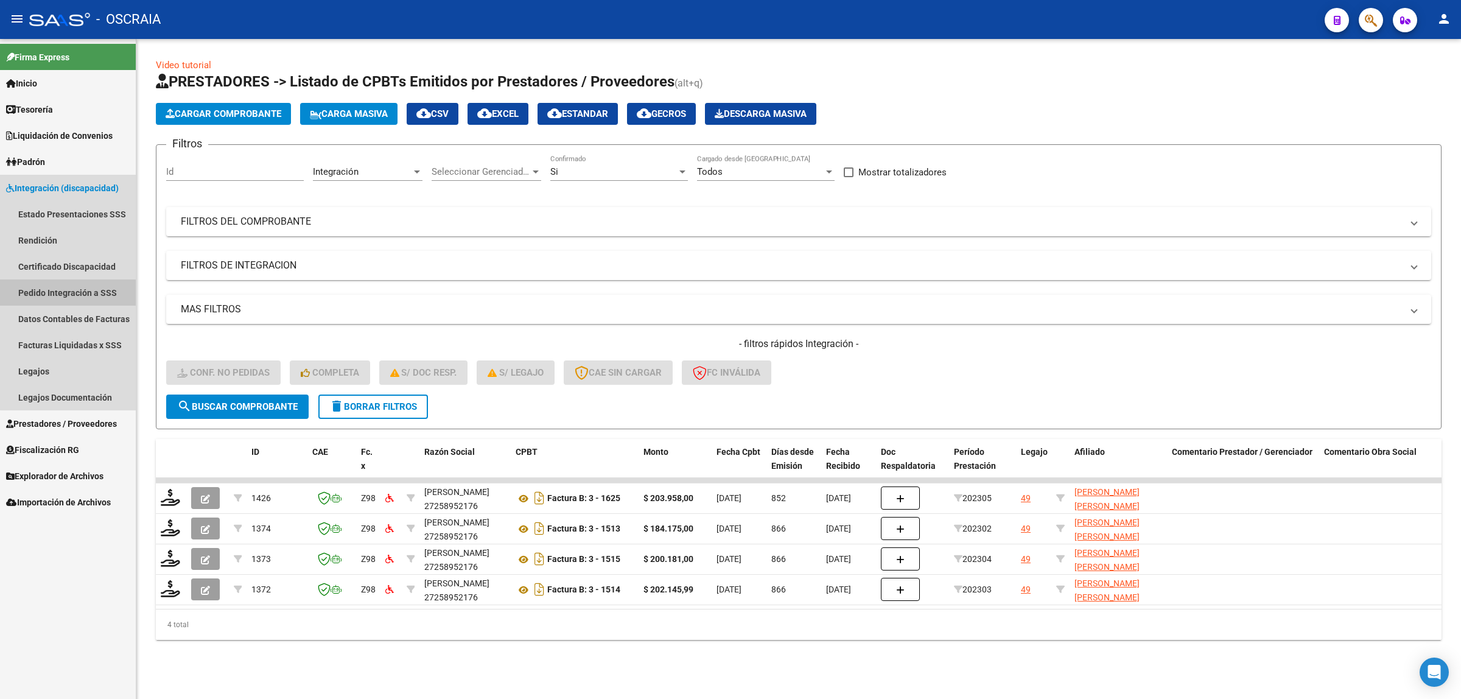
click at [81, 292] on link "Pedido Integración a SSS" at bounding box center [68, 292] width 136 height 26
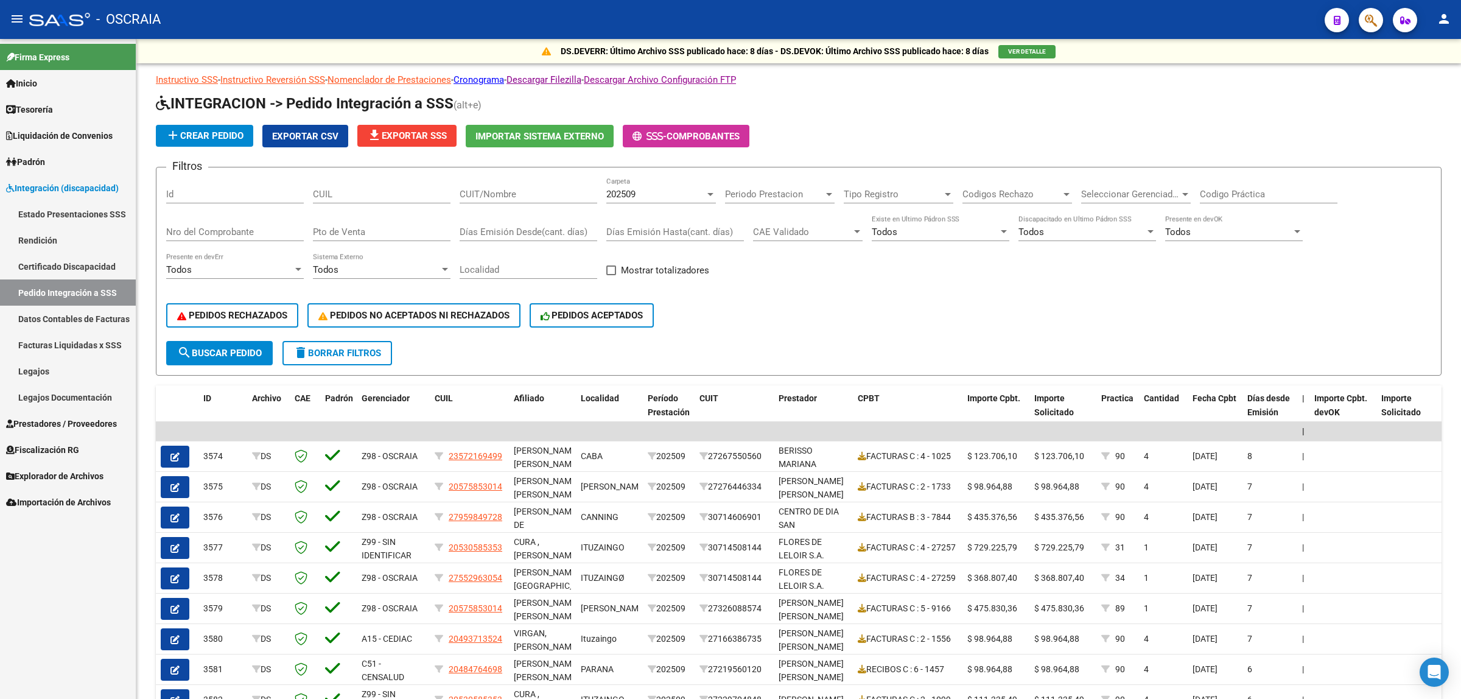
click at [102, 321] on link "Datos Contables de Facturas" at bounding box center [68, 319] width 136 height 26
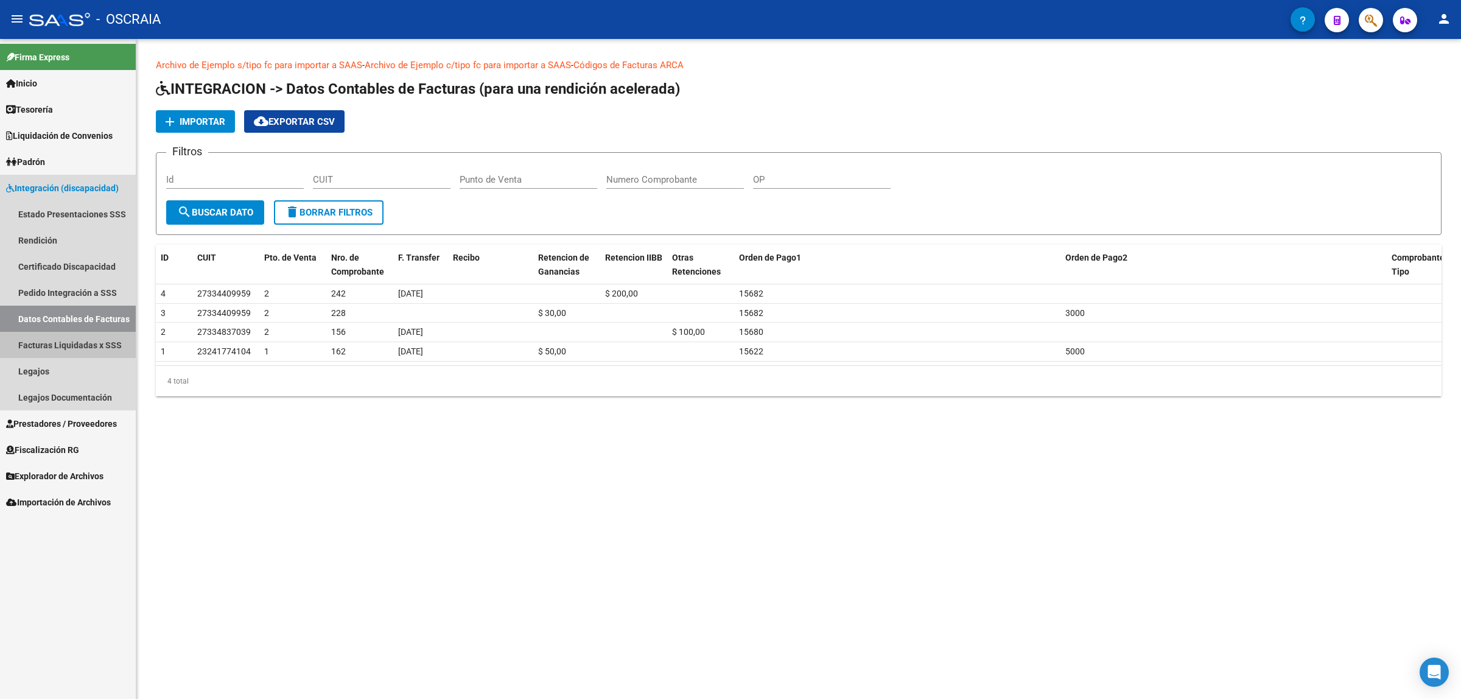
click at [102, 343] on link "Facturas Liquidadas x SSS" at bounding box center [68, 345] width 136 height 26
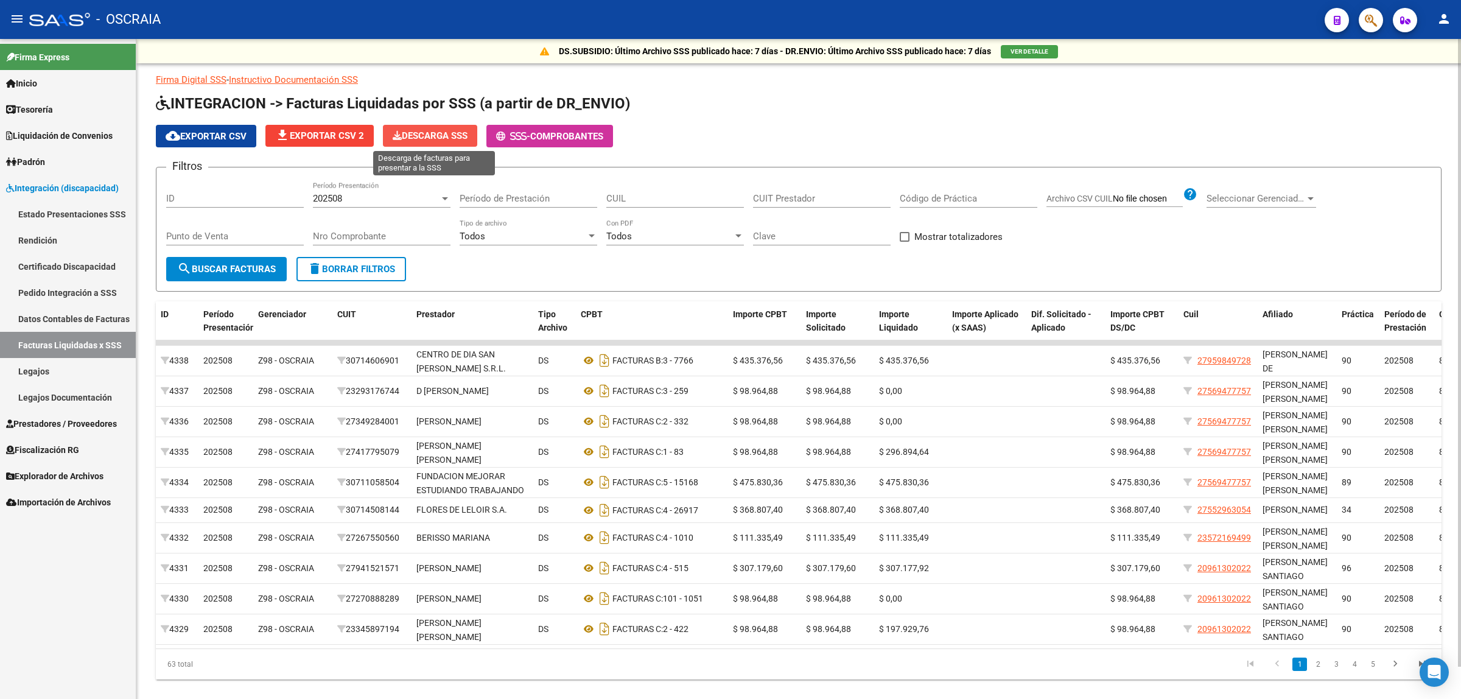
click at [423, 130] on span "Descarga SSS" at bounding box center [430, 135] width 75 height 11
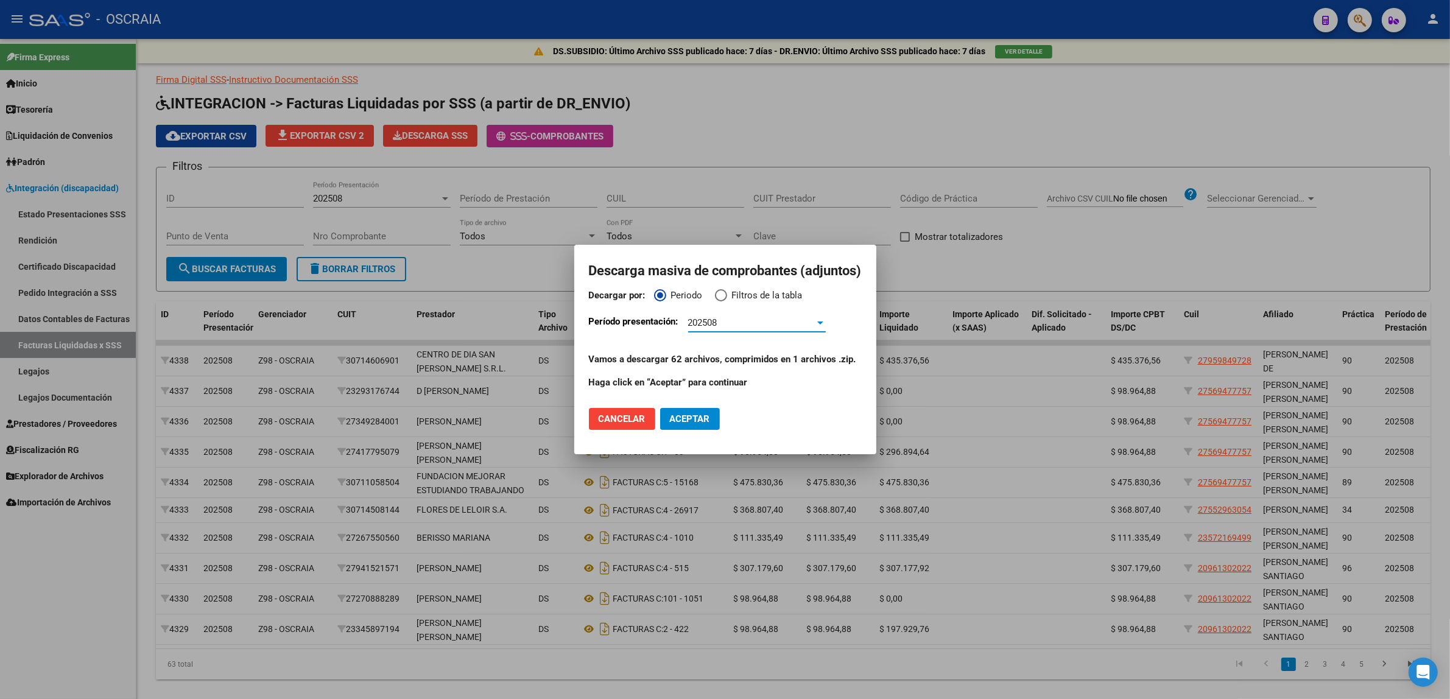
click at [751, 321] on div "202508" at bounding box center [751, 322] width 127 height 11
click at [749, 357] on span "202507" at bounding box center [756, 350] width 138 height 27
click at [705, 420] on span "Aceptar" at bounding box center [690, 418] width 40 height 11
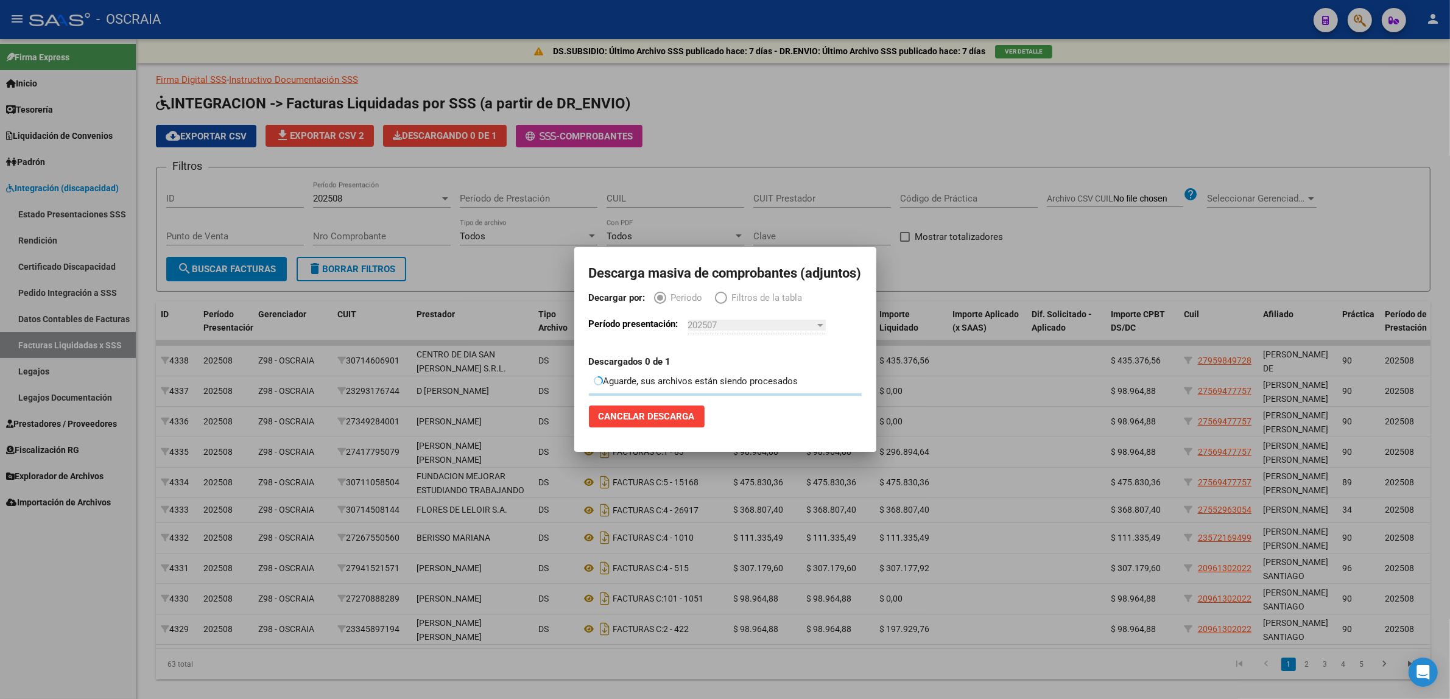
click at [675, 415] on span "Cancelar Descarga" at bounding box center [647, 416] width 96 height 11
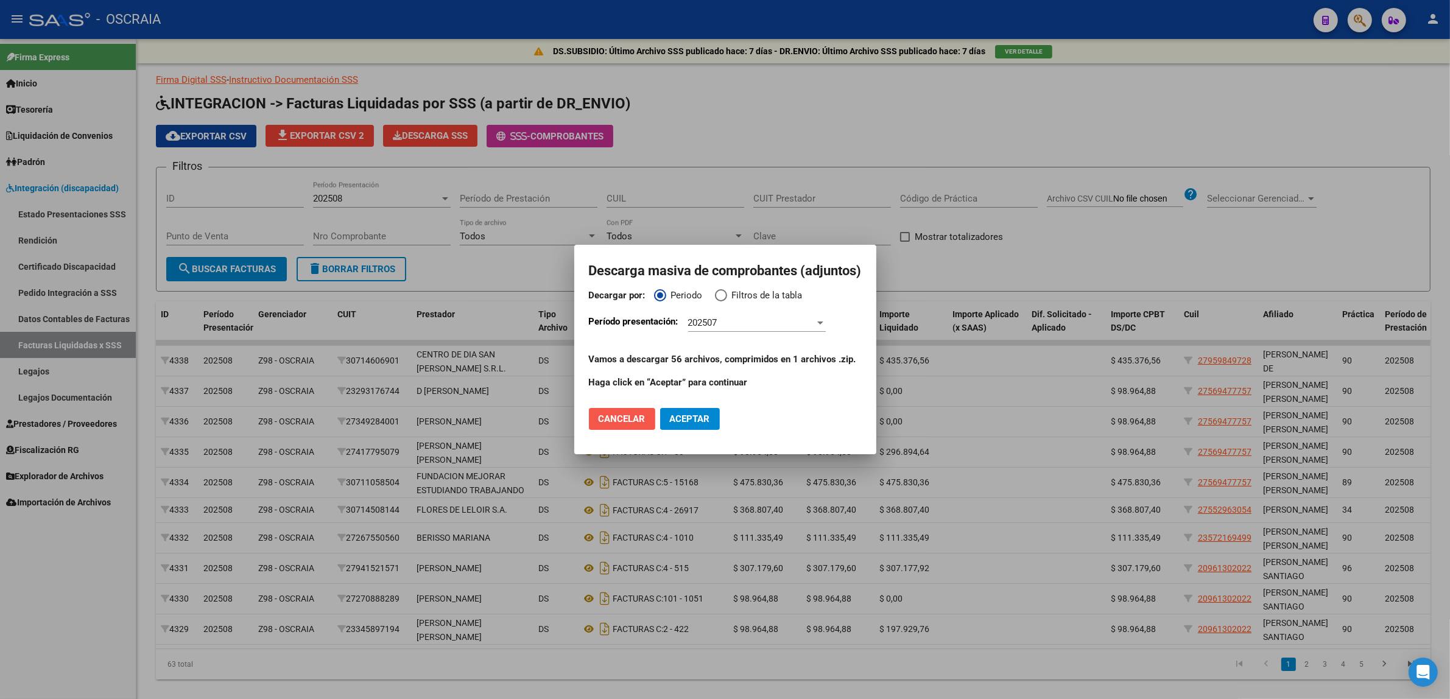
click at [646, 428] on button "Cancelar" at bounding box center [622, 419] width 66 height 22
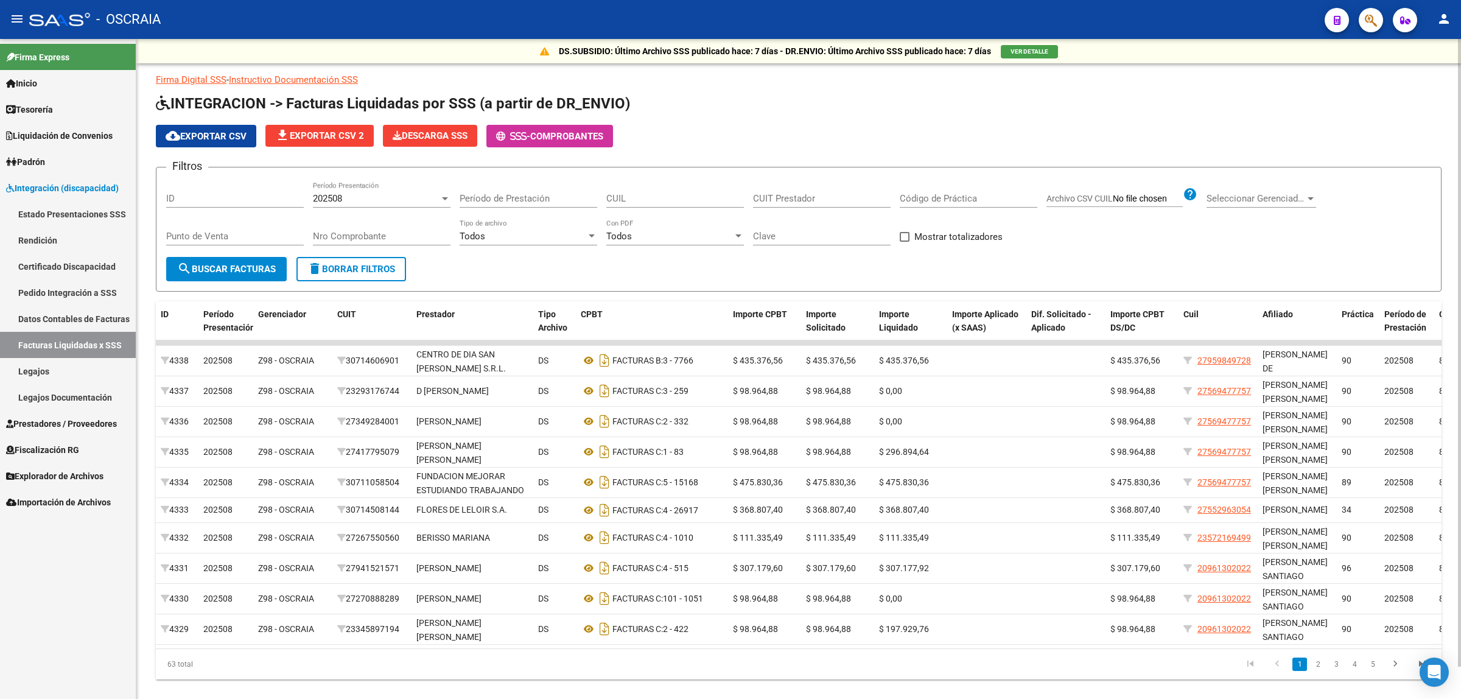
drag, startPoint x: 806, startPoint y: 44, endPoint x: 923, endPoint y: 40, distance: 117.6
click at [923, 40] on div "DS.SUBSIDIO: Último Archivo SSS publicado hace: 7 días - DR.ENVIO: Último Archi…" at bounding box center [798, 51] width 1325 height 24
click at [912, 68] on div "DS.SUBSIDIO: Último Archivo SSS publicado hace: 7 días - DR.ENVIO: Último Archi…" at bounding box center [798, 379] width 1325 height 680
click at [107, 294] on link "Pedido Integración a SSS" at bounding box center [68, 292] width 136 height 26
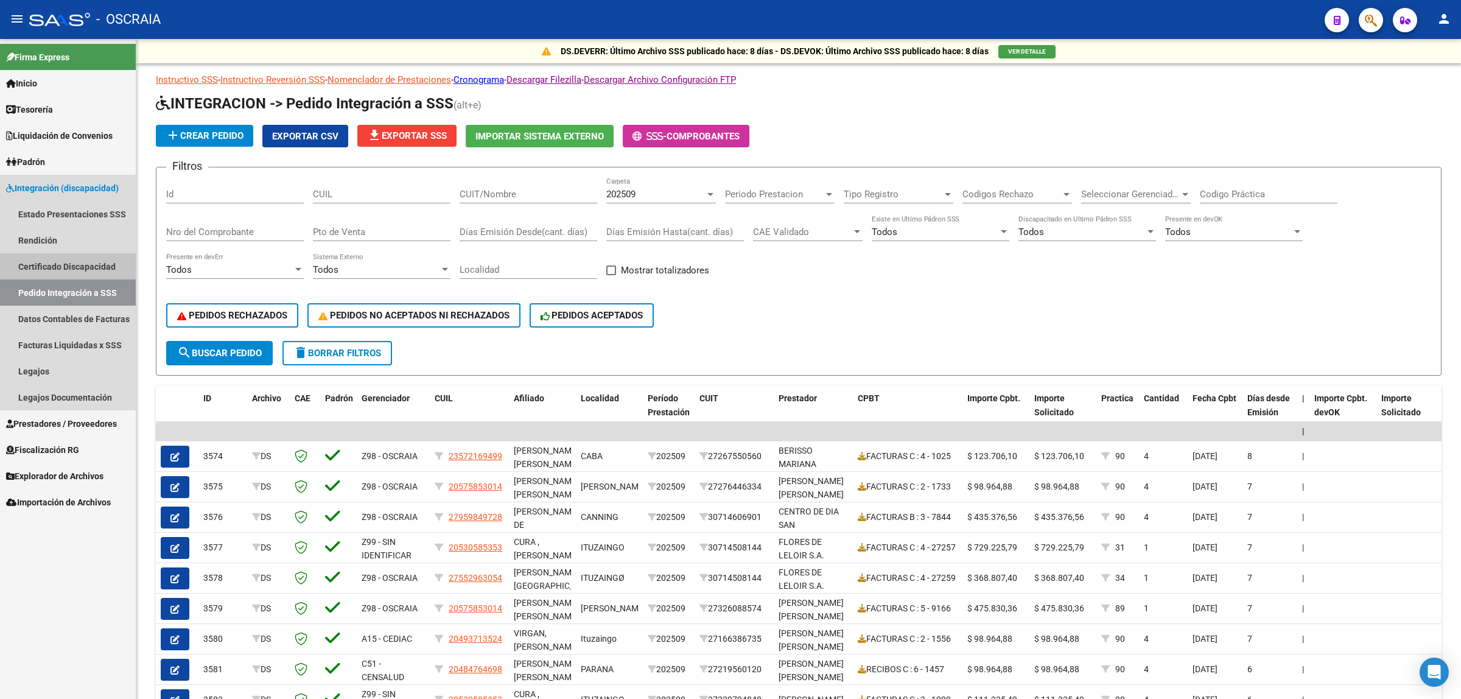
click at [105, 267] on link "Certificado Discapacidad" at bounding box center [68, 266] width 136 height 26
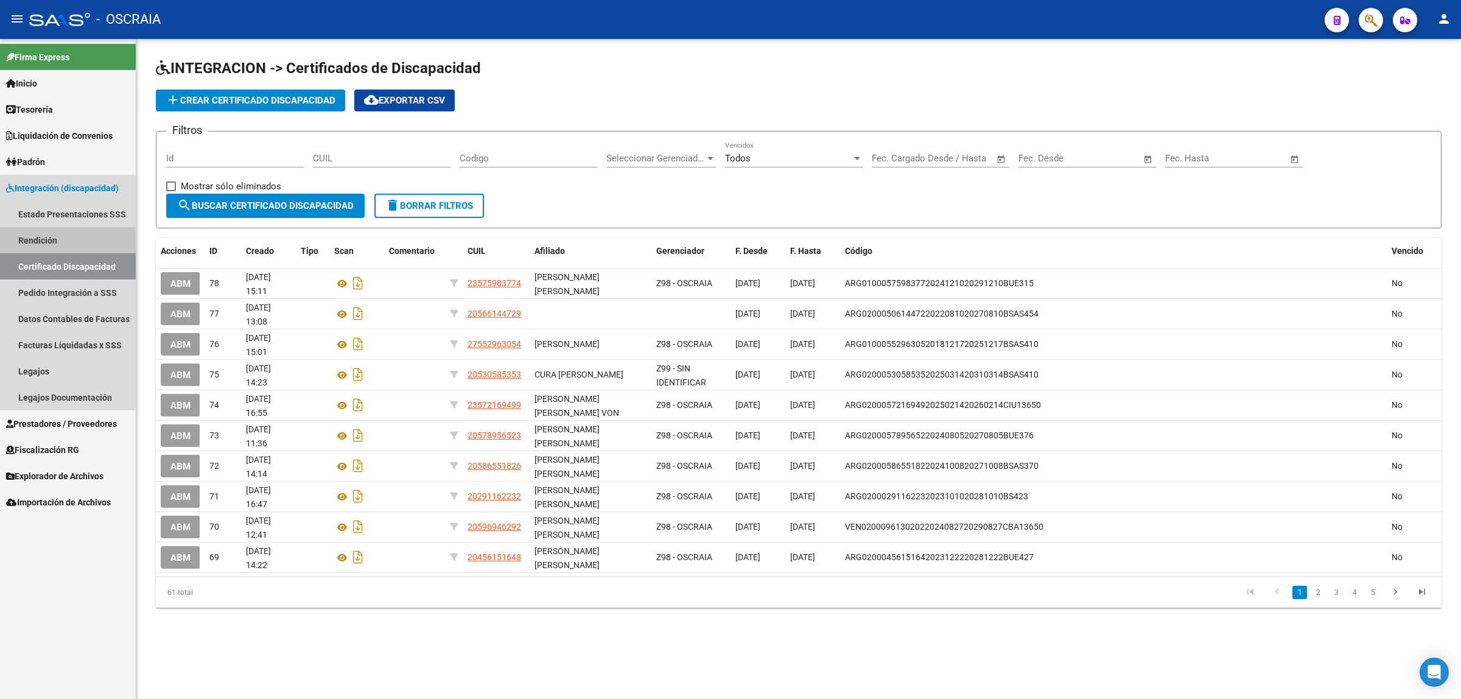
click at [91, 242] on link "Rendición" at bounding box center [68, 240] width 136 height 26
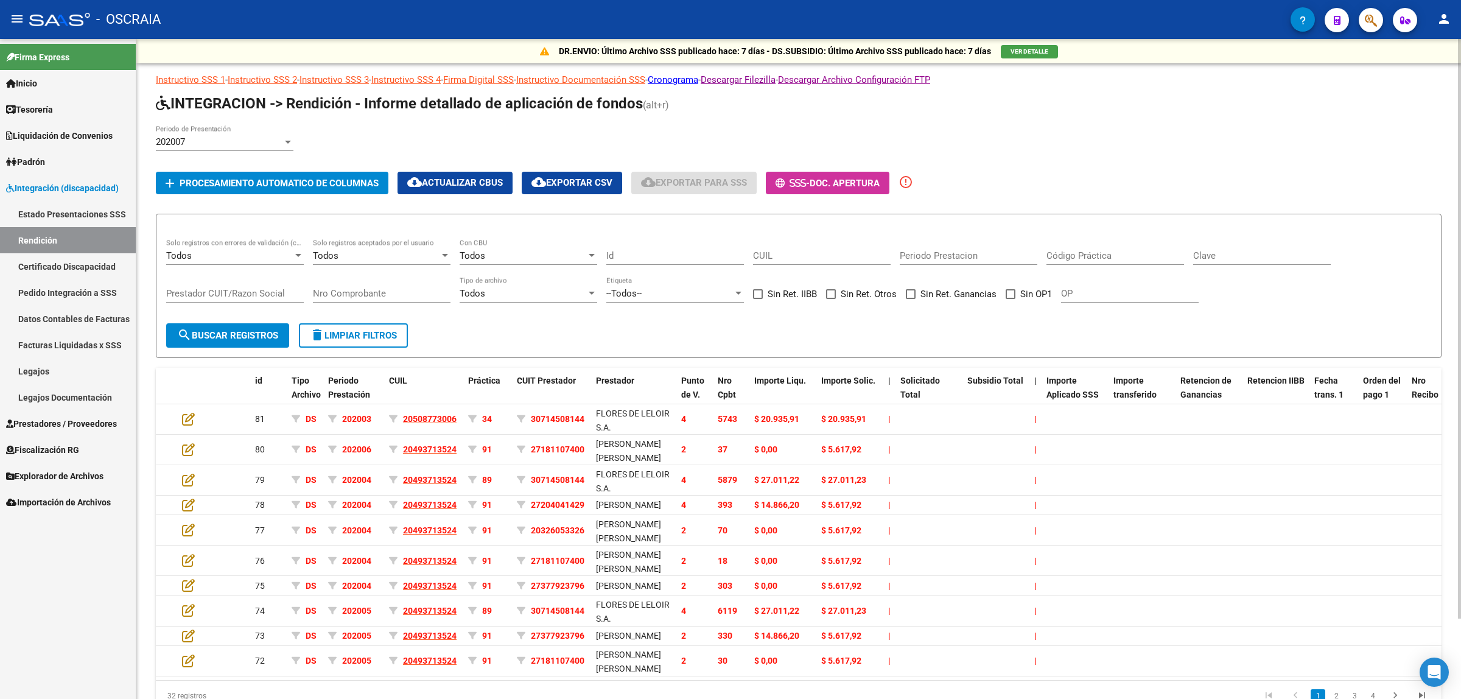
click at [193, 145] on div "202007" at bounding box center [219, 141] width 127 height 11
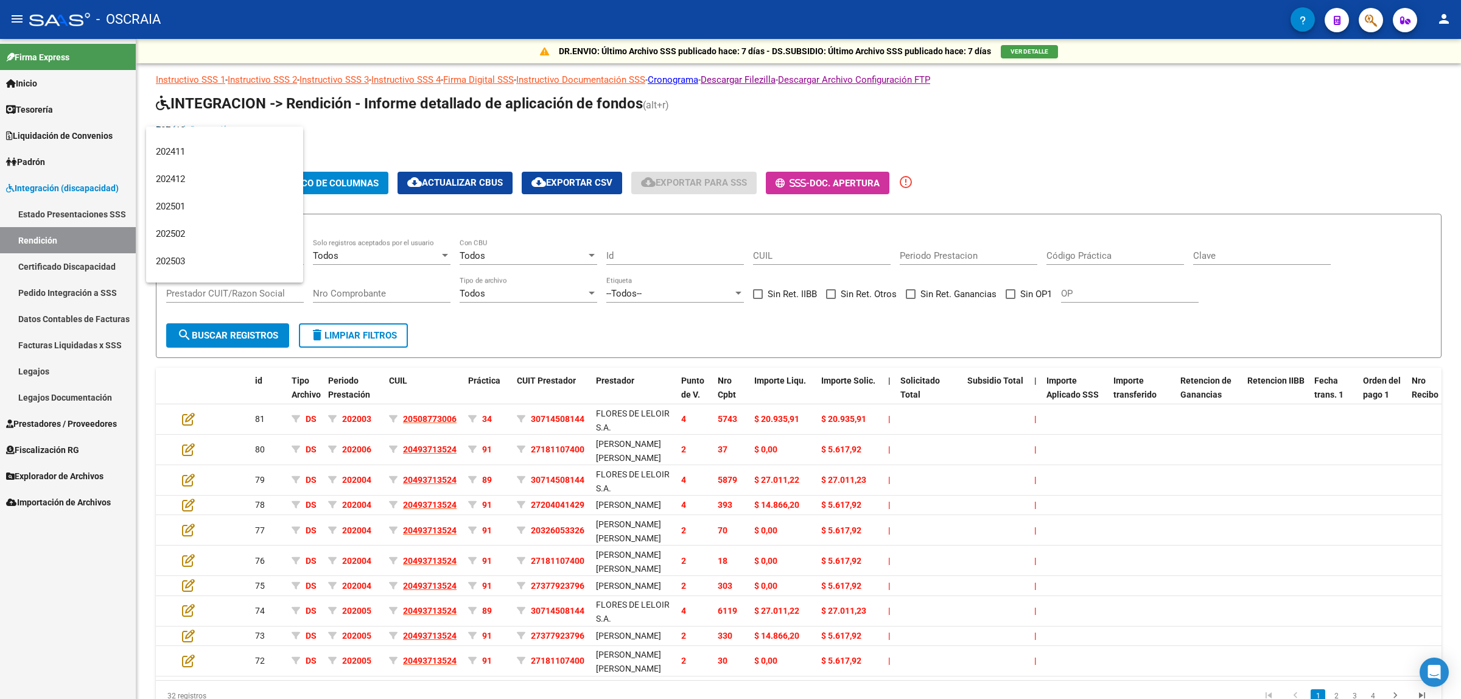
scroll to position [2282, 0]
click at [203, 221] on span "202506" at bounding box center [225, 214] width 138 height 27
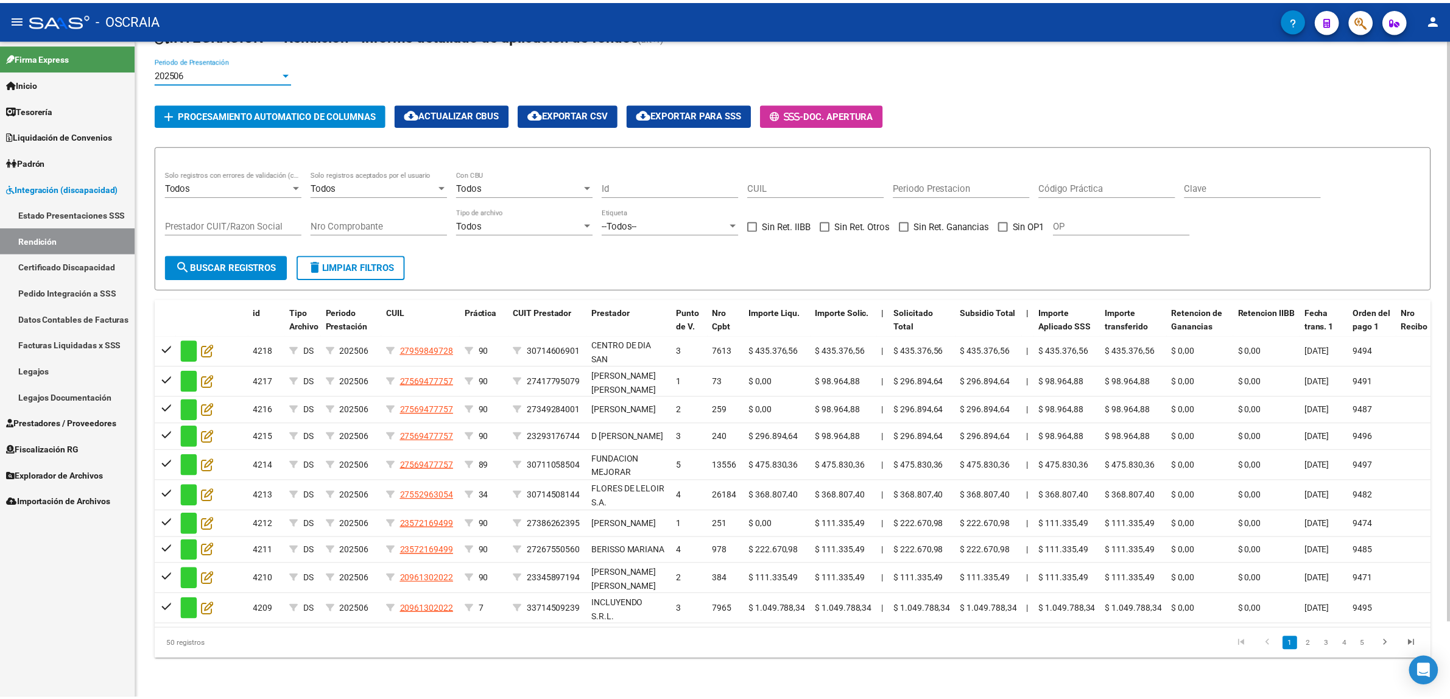
scroll to position [0, 0]
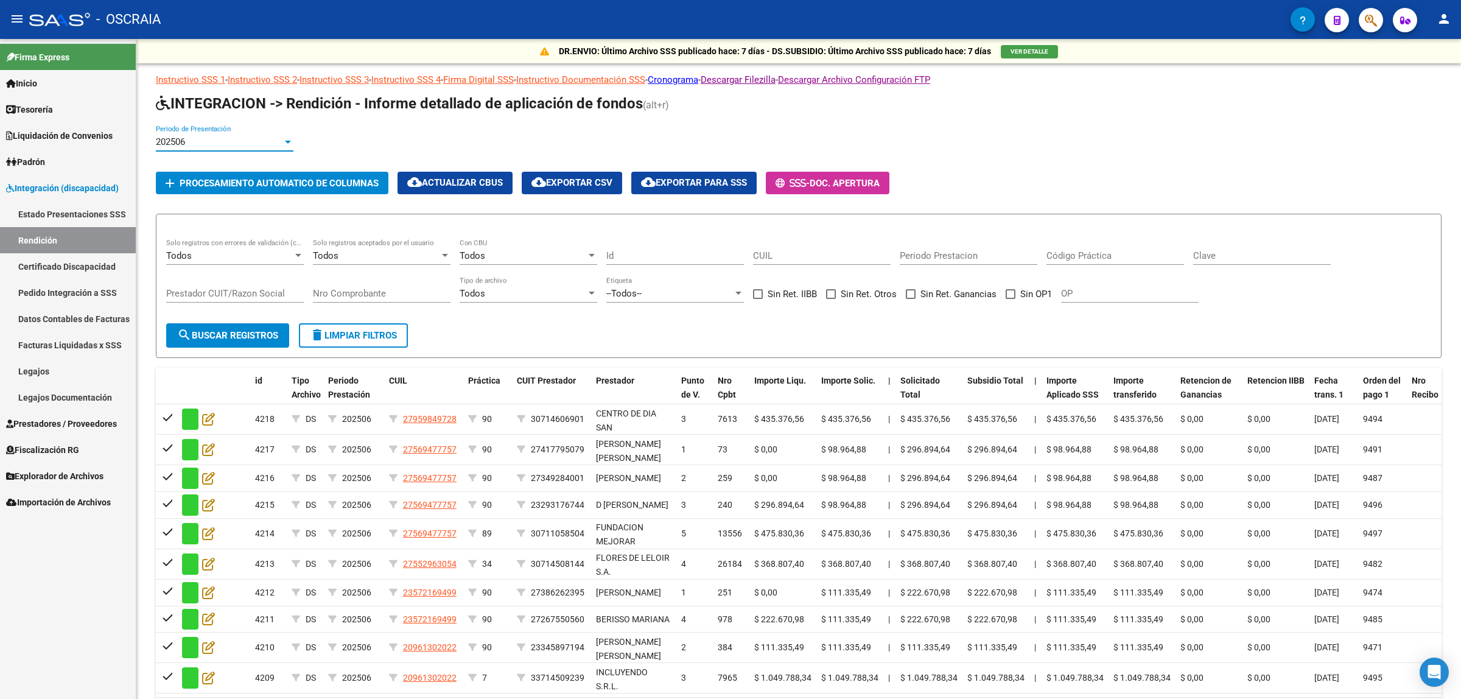
click at [74, 216] on link "Estado Presentaciones SSS" at bounding box center [68, 214] width 136 height 26
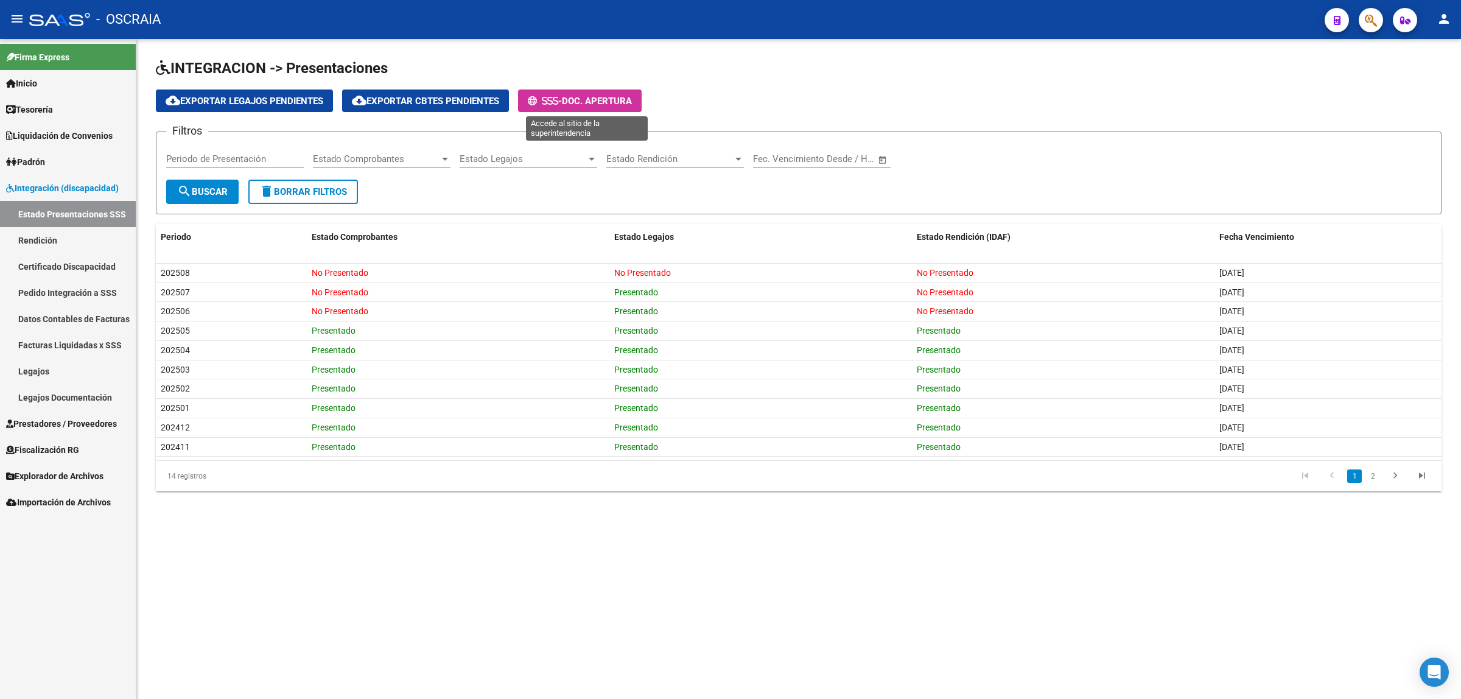
click at [632, 102] on span "Doc. Apertura" at bounding box center [597, 101] width 70 height 11
click at [1375, 10] on span "button" at bounding box center [1371, 20] width 12 height 25
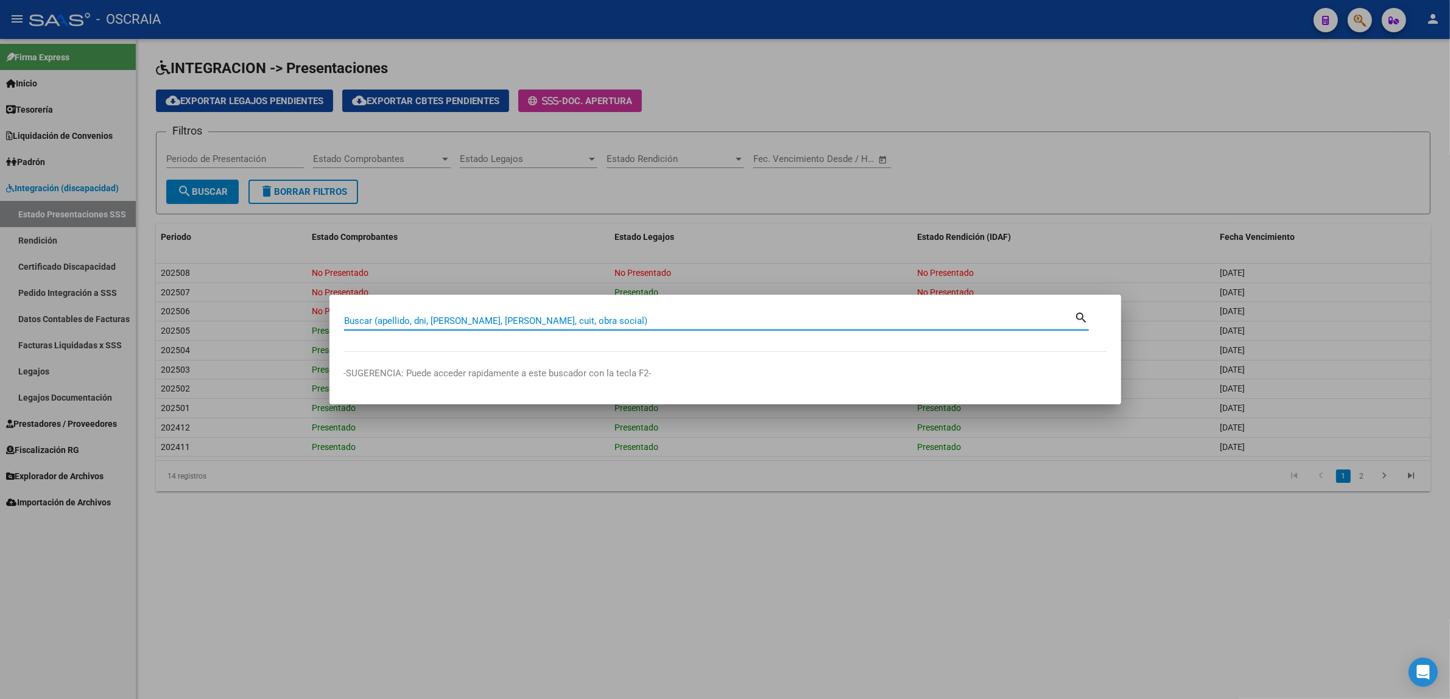
paste input "28864981"
type input "28864981"
type input "22282577"
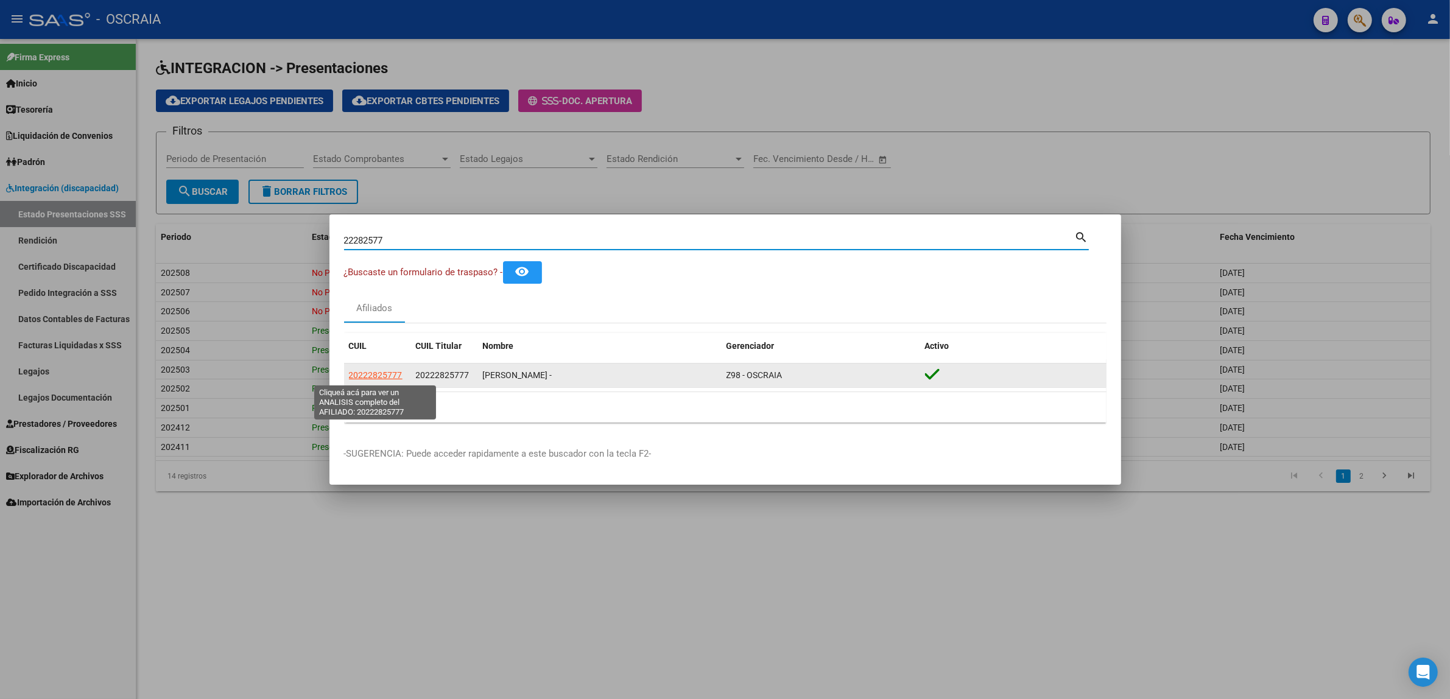
click at [399, 378] on span "20222825777" at bounding box center [376, 375] width 54 height 10
type textarea "20222825777"
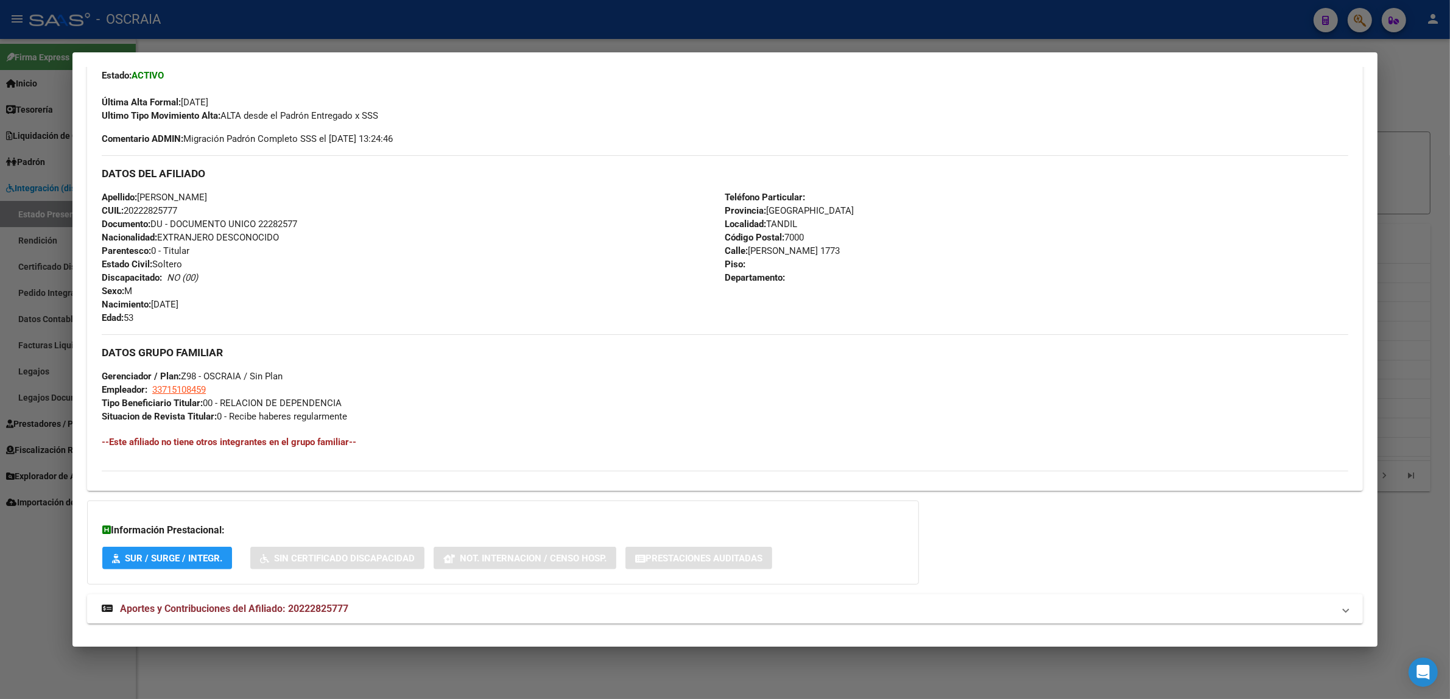
scroll to position [334, 0]
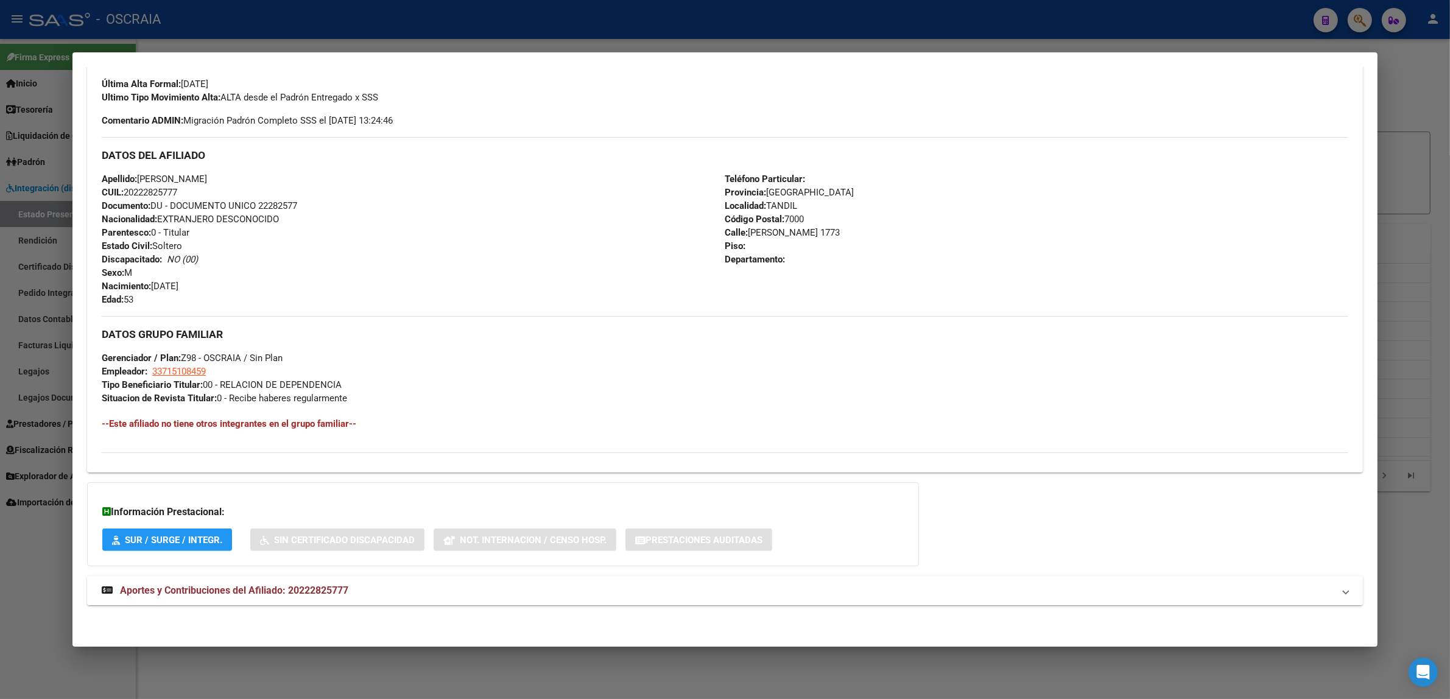
click at [212, 578] on mat-expansion-panel-header "Aportes y Contribuciones del Afiliado: 20222825777" at bounding box center [725, 590] width 1276 height 29
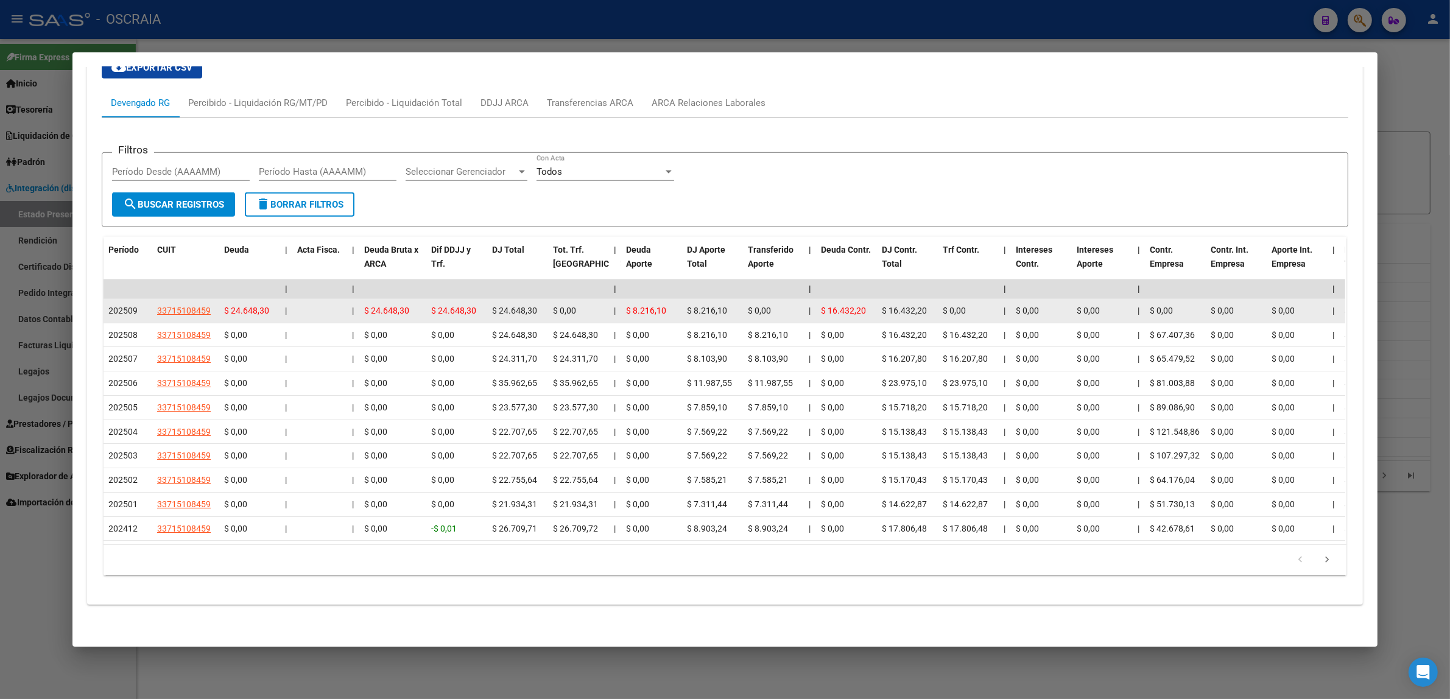
scroll to position [677, 0]
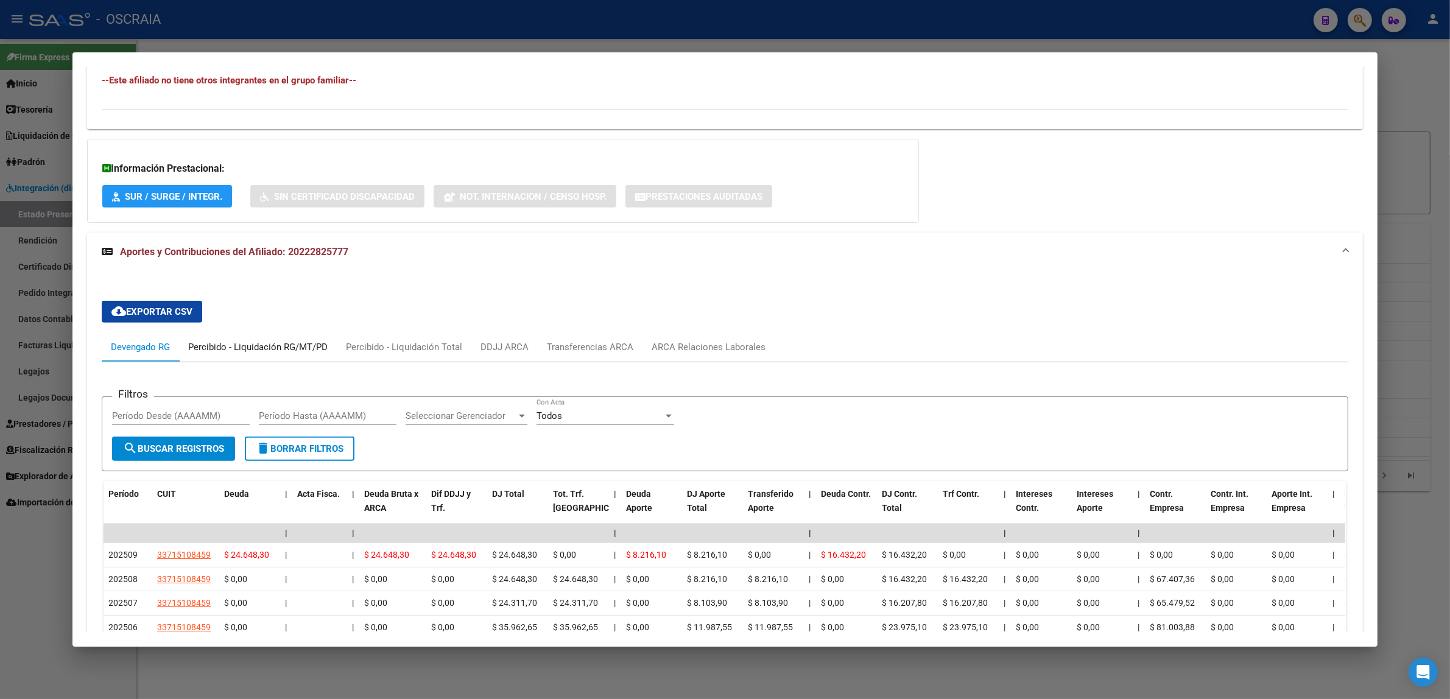
click at [257, 350] on div "Percibido - Liquidación RG/MT/PD" at bounding box center [257, 346] width 139 height 13
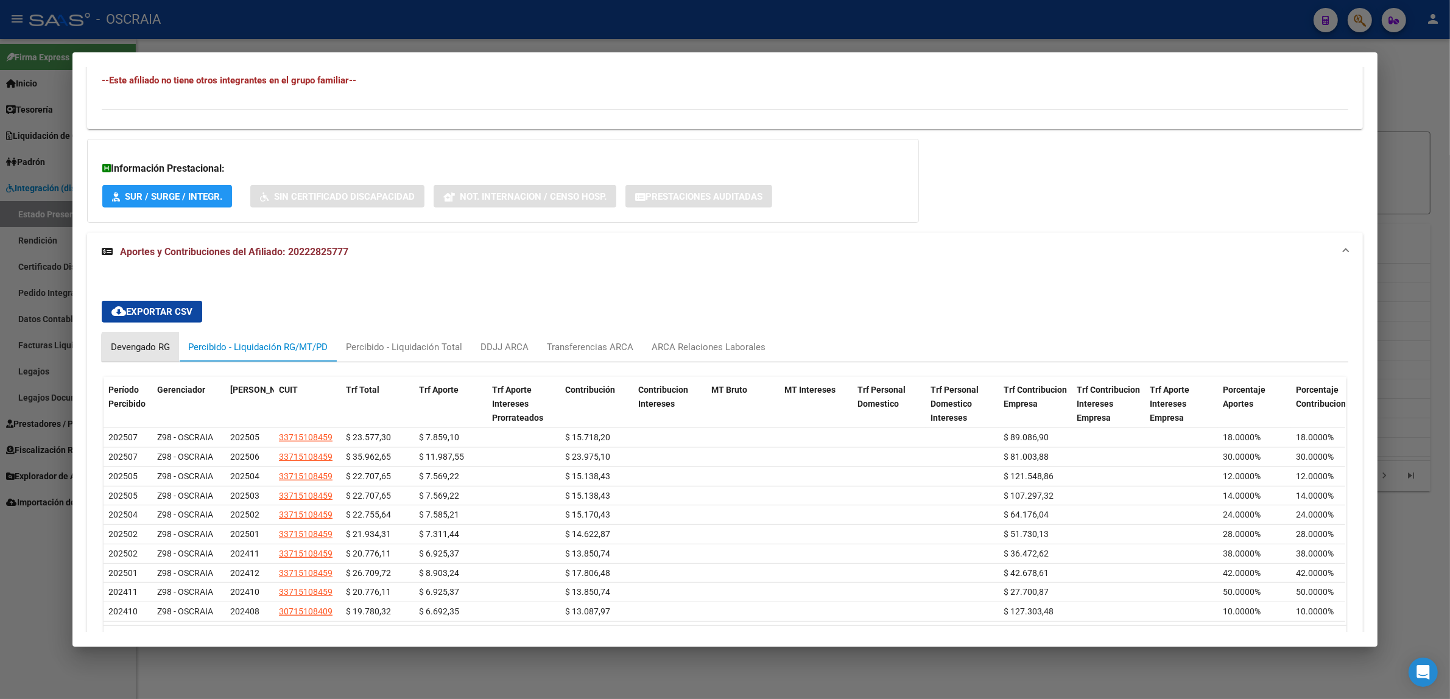
click at [138, 349] on div "Devengado RG" at bounding box center [140, 346] width 59 height 13
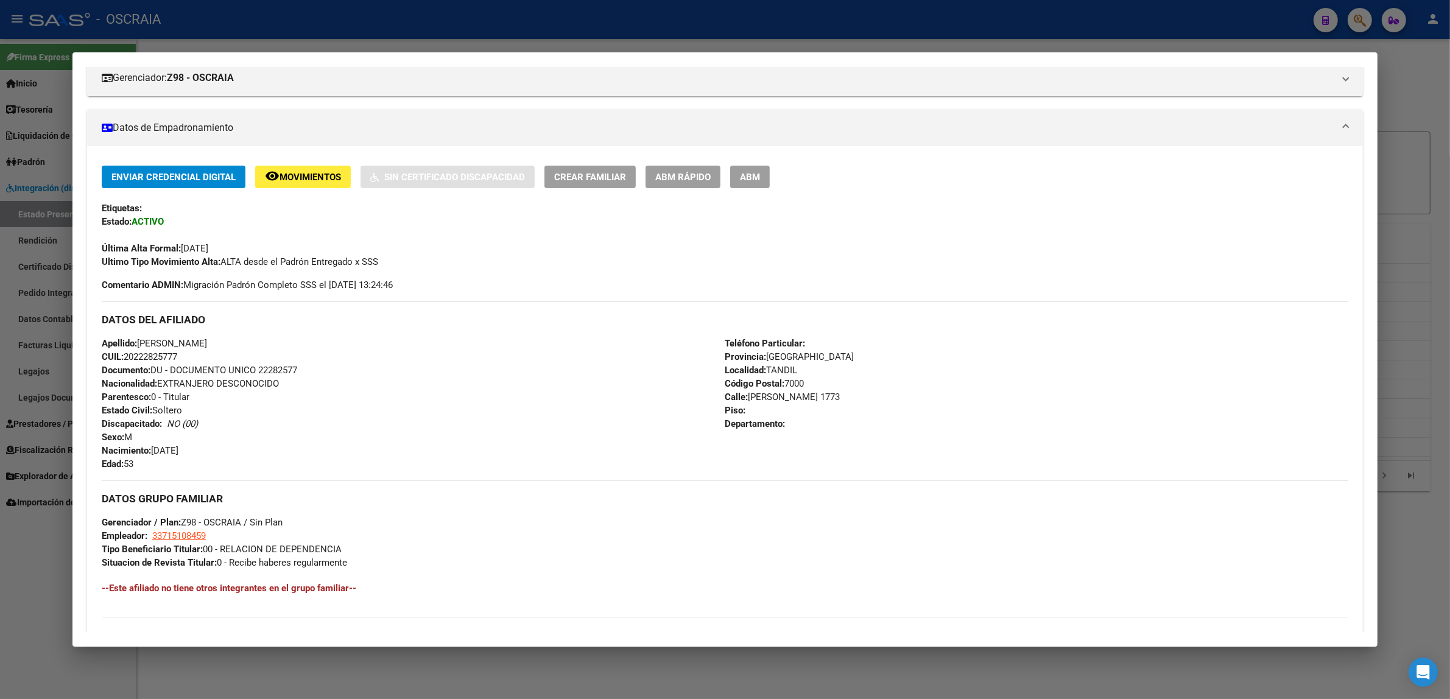
scroll to position [0, 0]
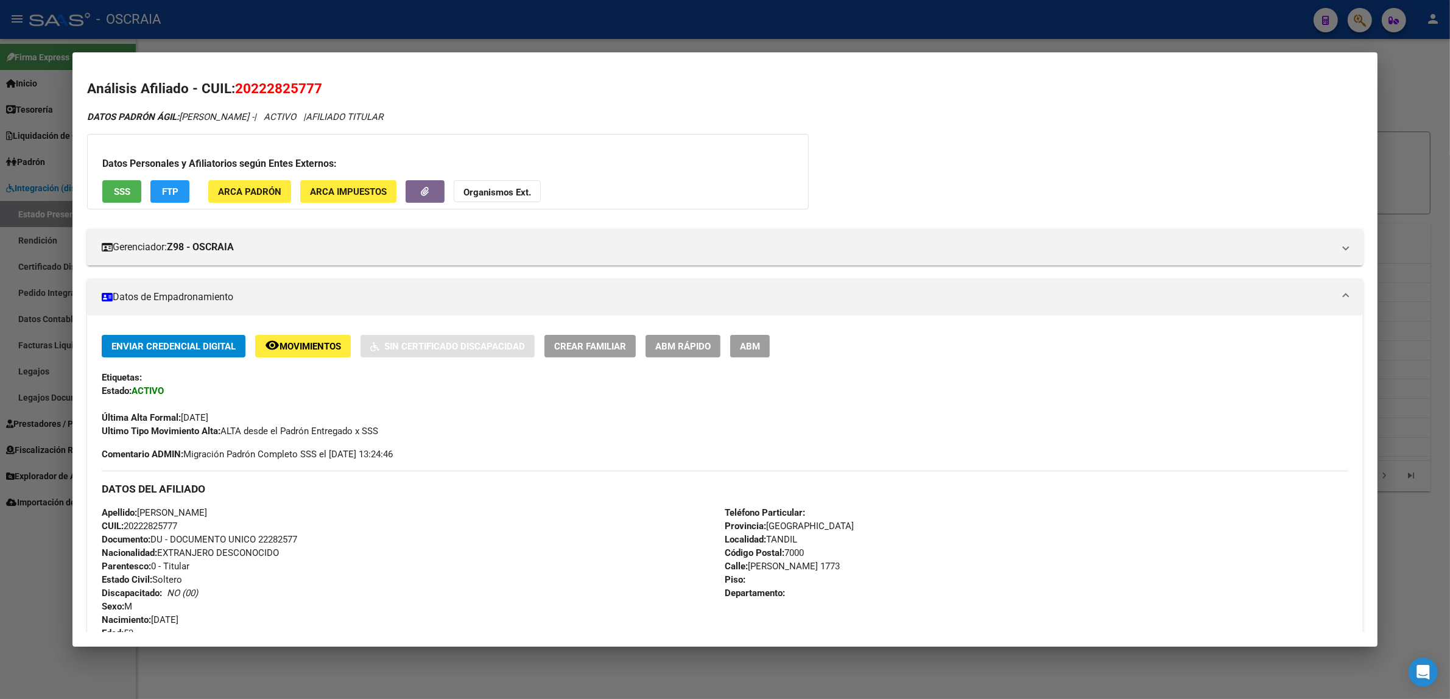
click at [276, 91] on span "20222825777" at bounding box center [278, 88] width 87 height 16
copy span "20222825777"
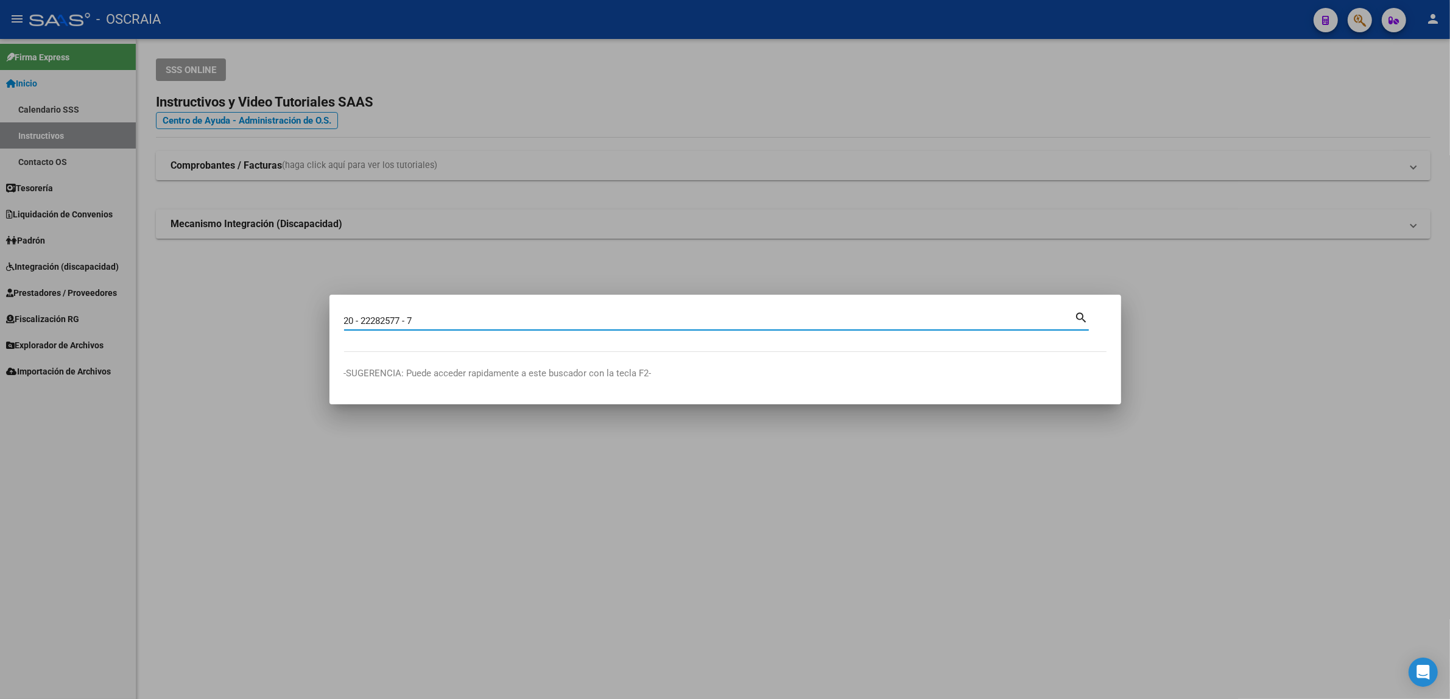
type input "20 - 22282577 - 7"
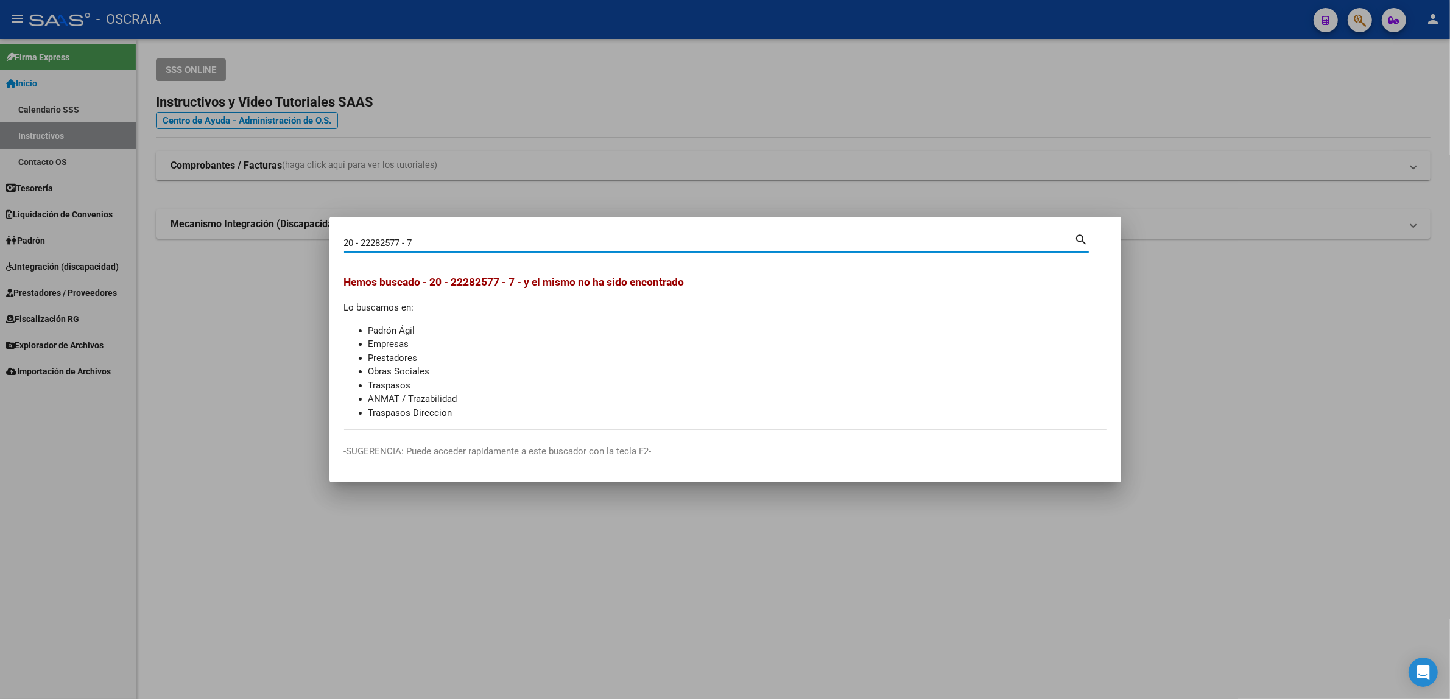
drag, startPoint x: 457, startPoint y: 244, endPoint x: 402, endPoint y: 244, distance: 55.4
click at [402, 244] on input "20 - 22282577 - 7" at bounding box center [709, 242] width 731 height 11
